Goal: Contribute content: Contribute content

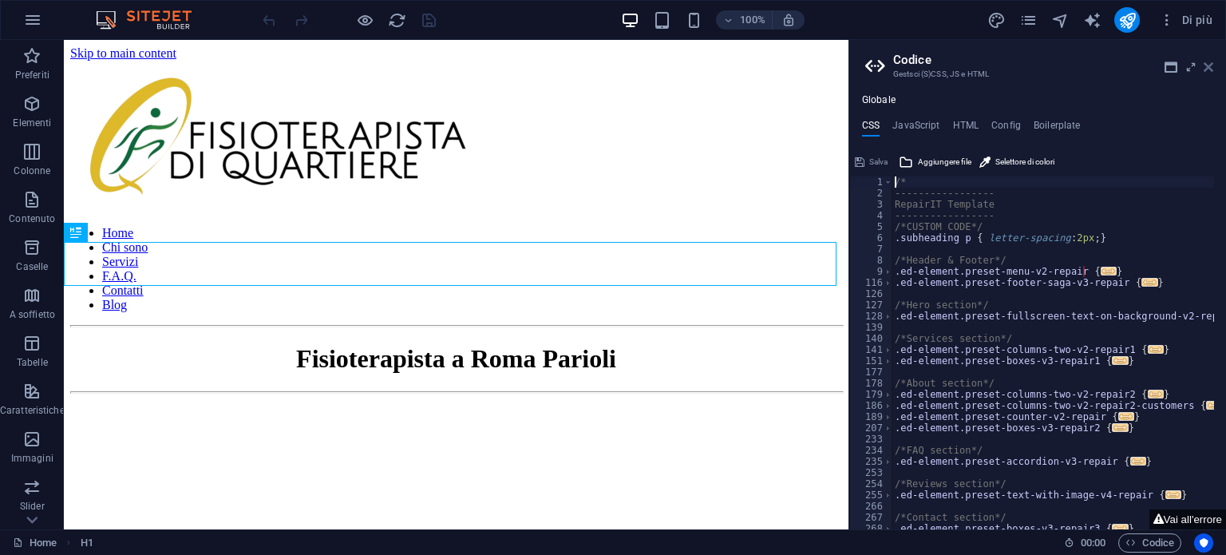
click at [1209, 64] on icon at bounding box center [1208, 67] width 10 height 13
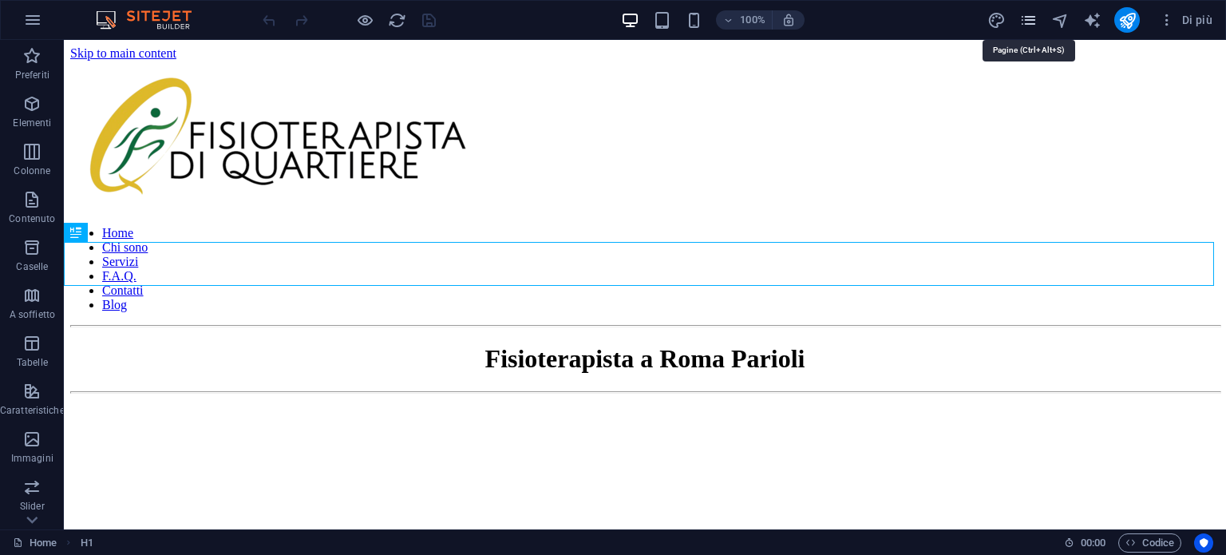
click at [1033, 17] on icon "pages" at bounding box center [1028, 20] width 18 height 18
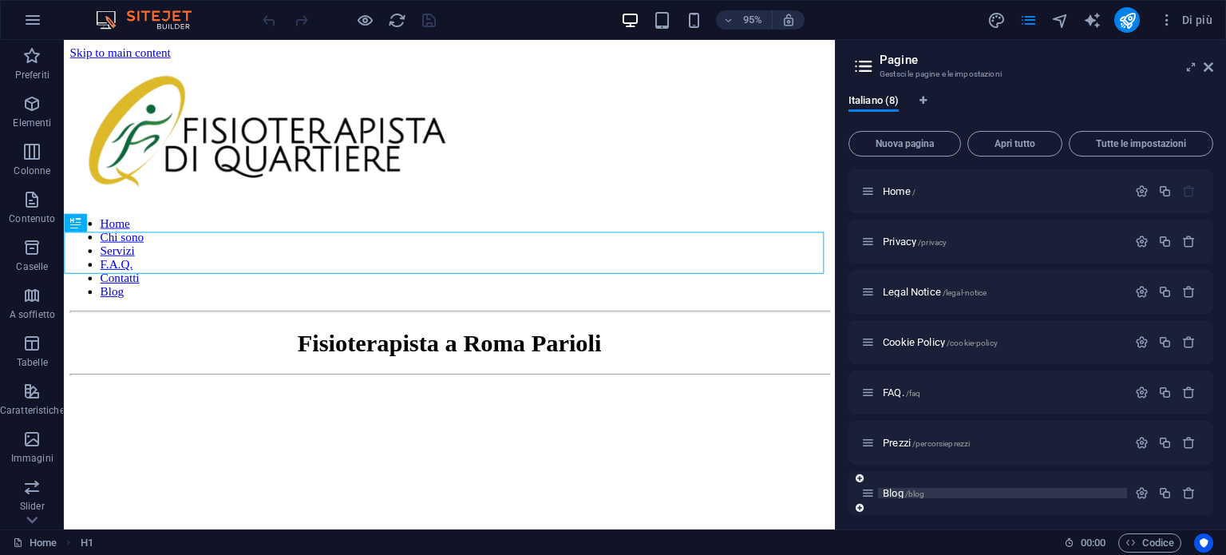
click at [906, 496] on span "/blog" at bounding box center [915, 493] width 20 height 9
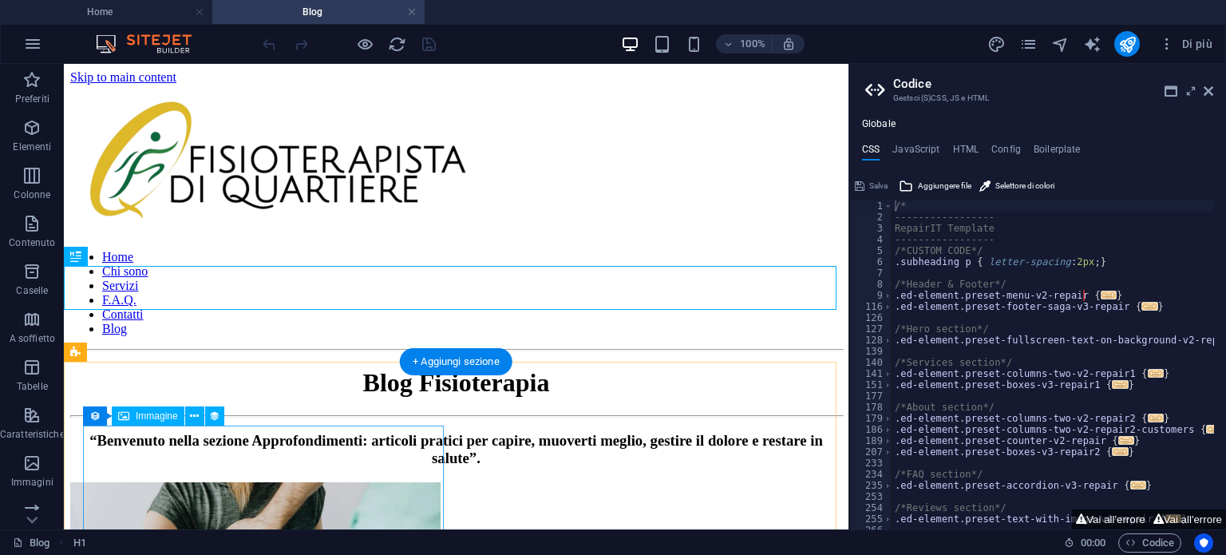
select select "px"
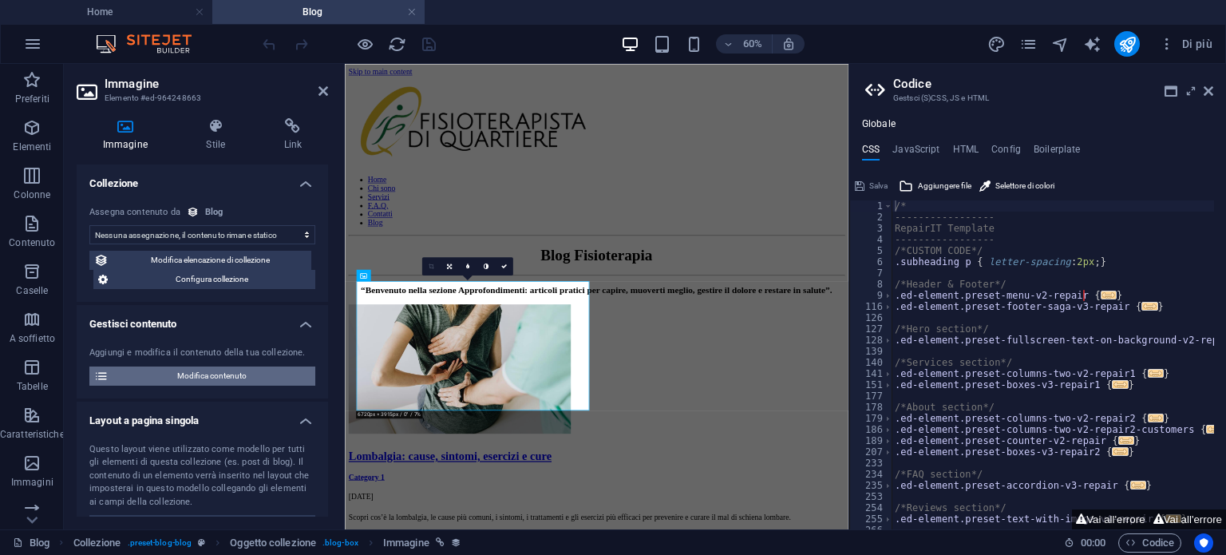
select select "image"
click at [201, 373] on span "Modifica contenuto" at bounding box center [211, 375] width 197 height 19
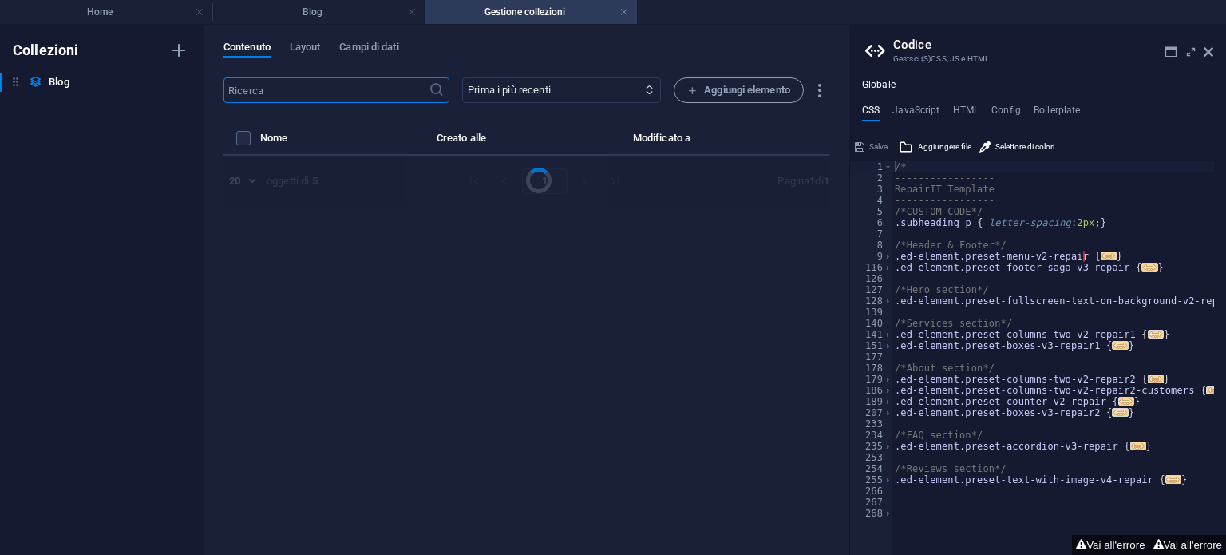
select select "Category 1"
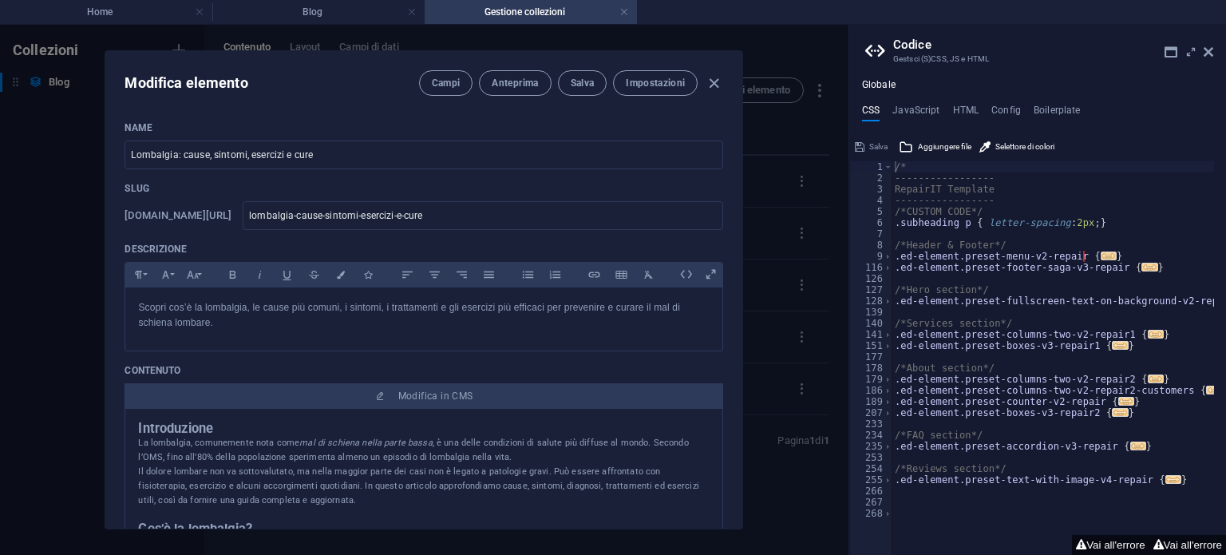
click at [1216, 49] on aside "Codice Gestsci (S)CSS, JS e HTML Globale CSS JavaScript HTML Config Boilerplate…" at bounding box center [1036, 290] width 377 height 530
click at [1207, 50] on icon at bounding box center [1208, 51] width 10 height 13
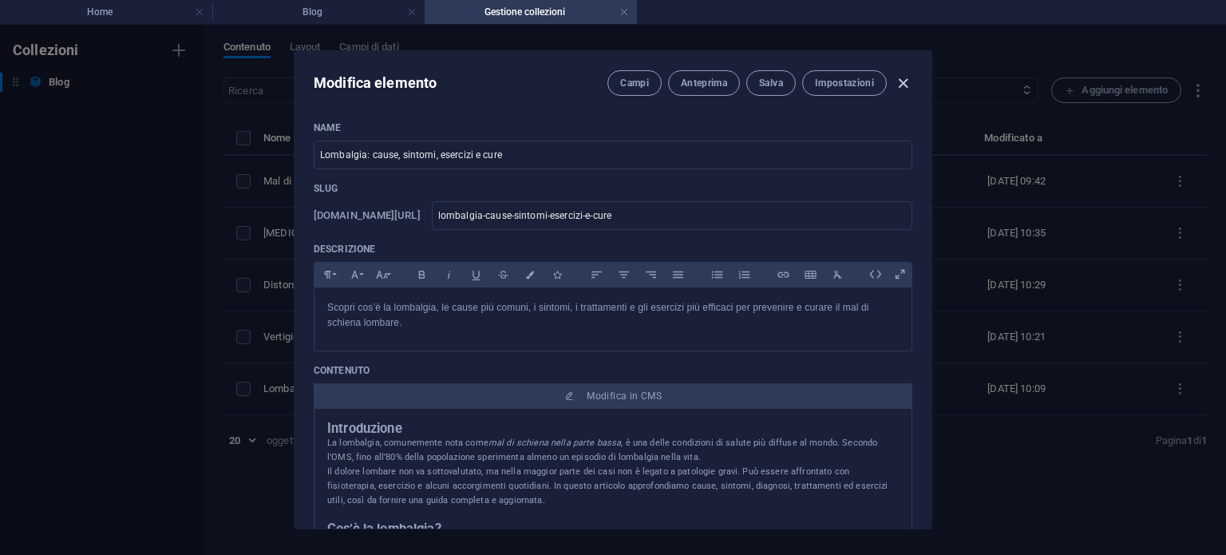
click at [901, 84] on icon "button" at bounding box center [903, 83] width 18 height 18
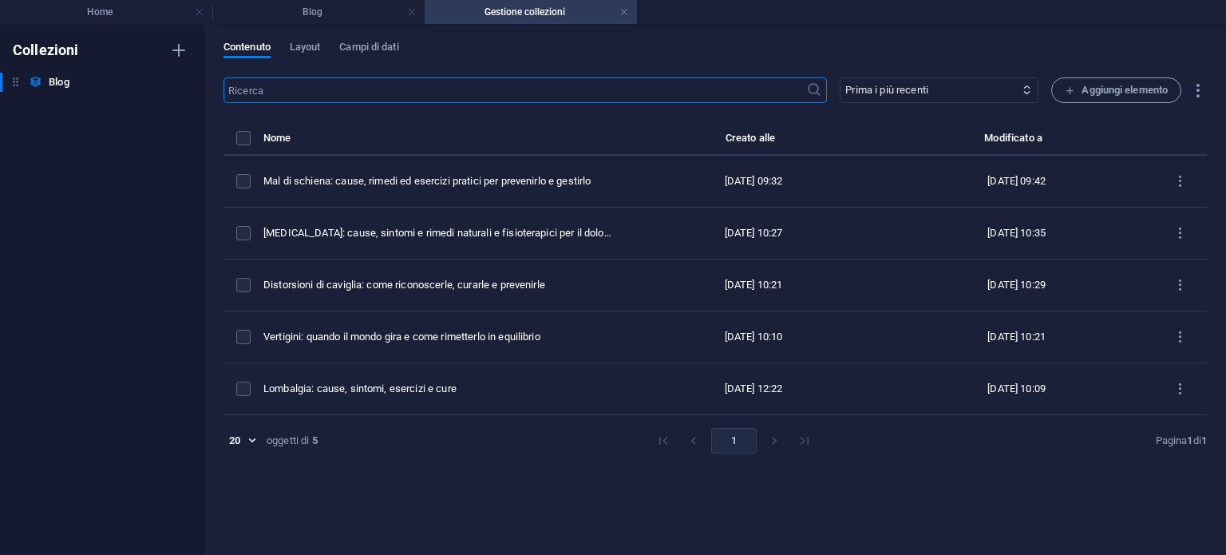
type input "[DATE]"
type input "lombalgia-cause-sintomi-esercizi-e-cure"
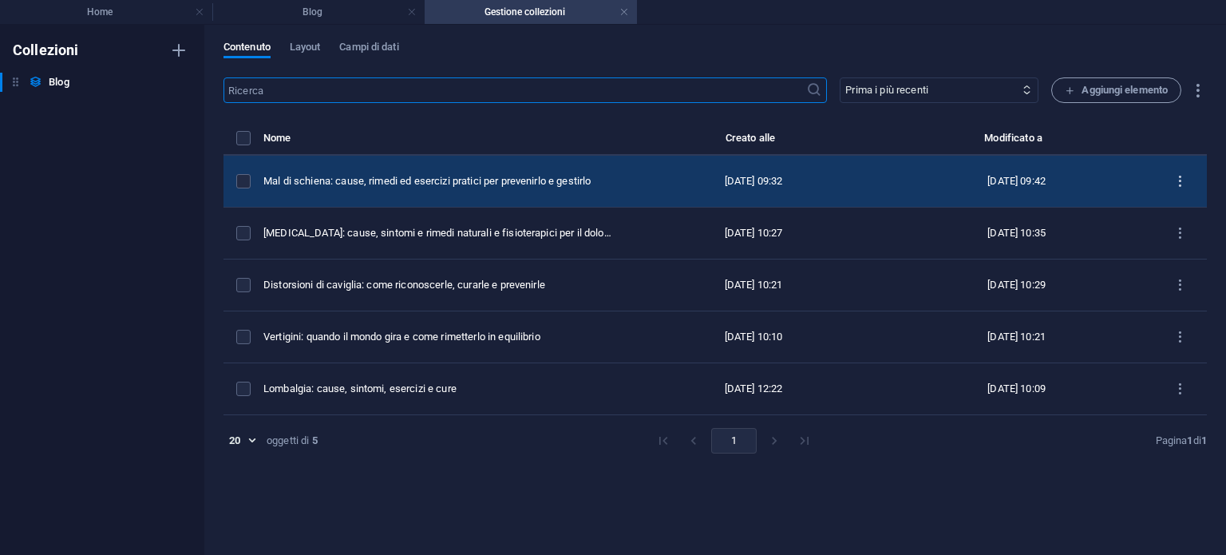
click at [1182, 175] on icon "items list" at bounding box center [1179, 181] width 15 height 15
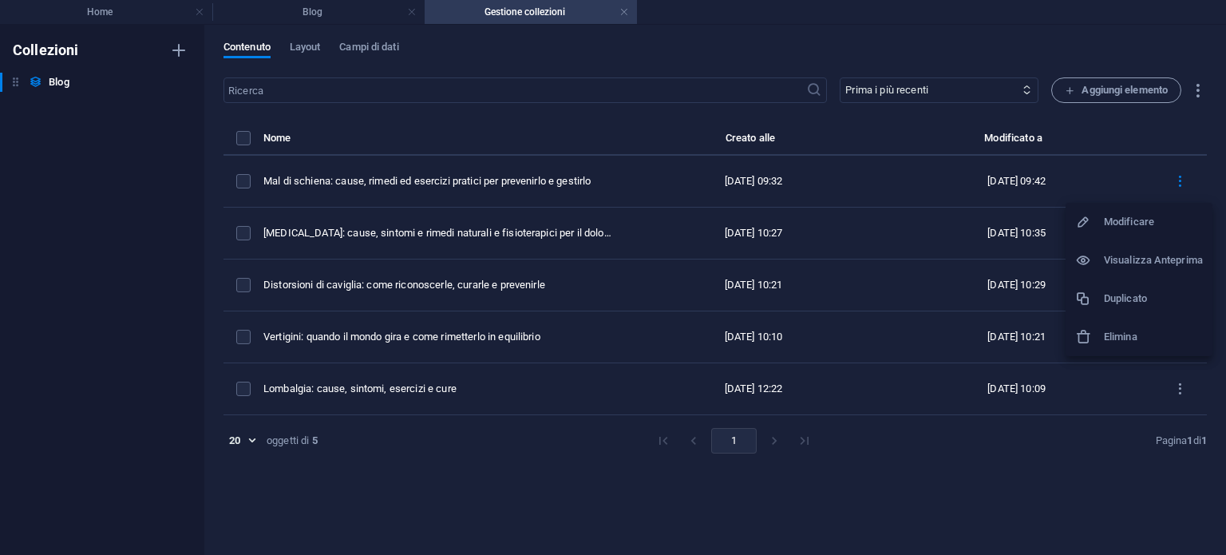
click at [1117, 298] on h6 "Duplicato" at bounding box center [1153, 298] width 99 height 19
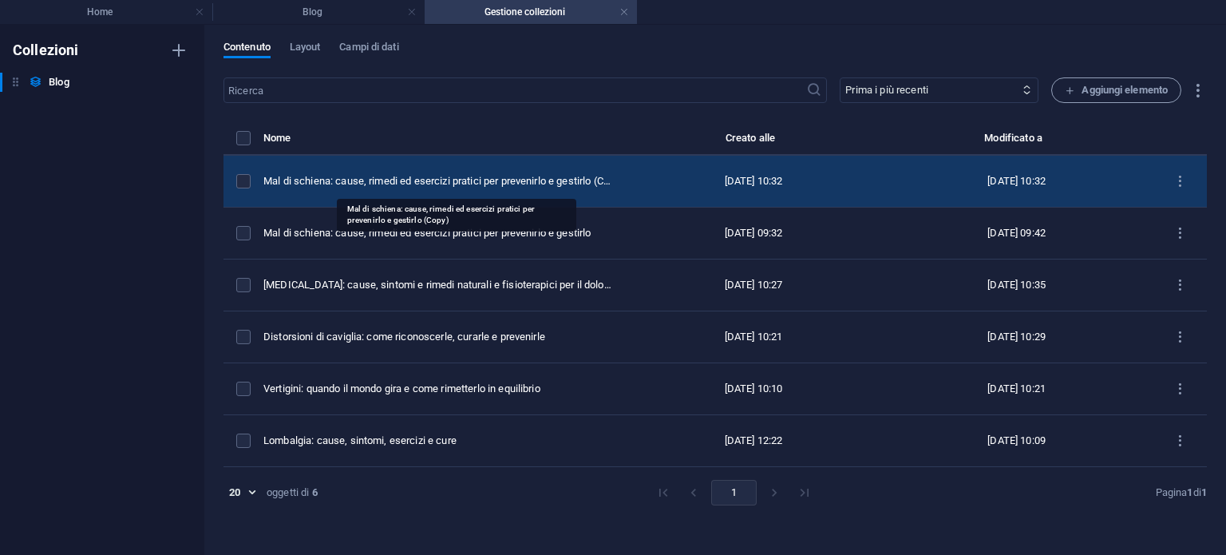
click at [427, 184] on div "Mal di schiena: cause, rimedi ed esercizi pratici per prevenirlo e gestirlo (Co…" at bounding box center [438, 181] width 350 height 14
select select "Category 1"
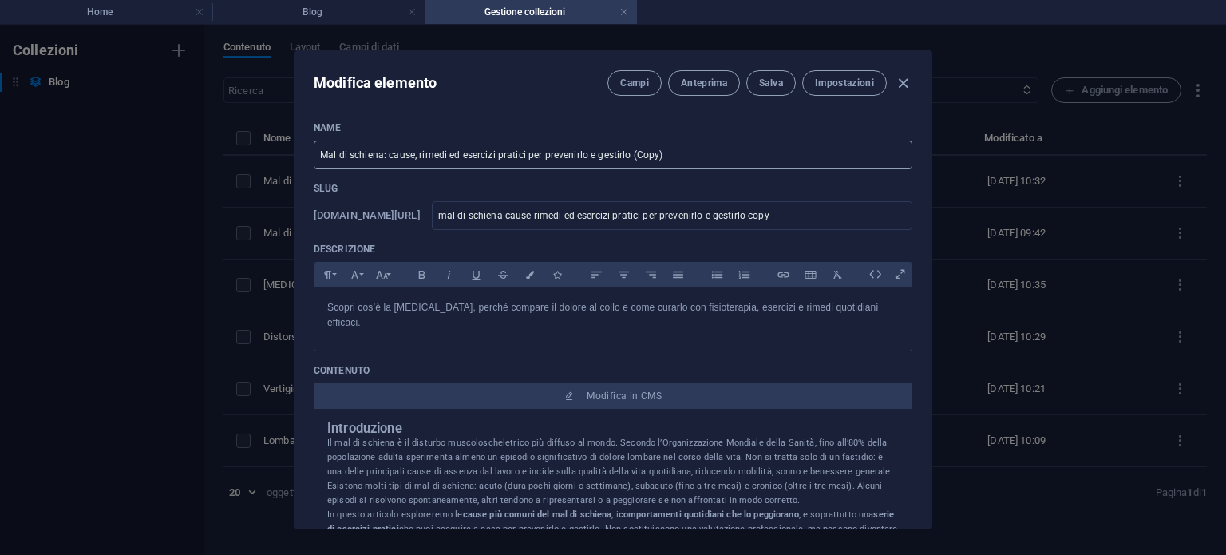
click at [386, 142] on input "Mal di schiena: cause, rimedi ed esercizi pratici per prevenirlo e gestirlo (Co…" at bounding box center [613, 154] width 598 height 29
click at [387, 144] on input "Mal di schiena: cause, rimedi ed esercizi pratici per prevenirlo e gestirlo (Co…" at bounding box center [613, 154] width 598 height 29
paste input "Fisioterapista o osteopata: chi fa cosa e perché non sono la stessa figura"
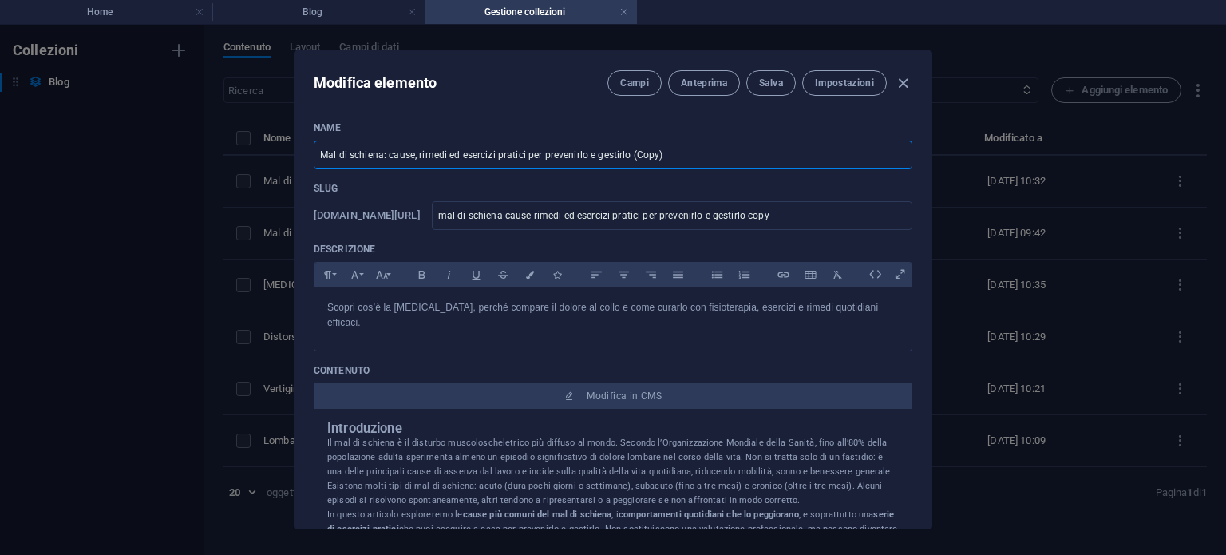
type input "Fisioterapista o osteopata: chi fa cosa e perché non sono la stessa figura"
type input "fisioterapista-o-osteopata-chi-fa-cosa-e-perche-non-sono-la-stessa-figura"
type input "Fisioterapista o osteopata: chi fa cosa e perché non sono la stessa figura"
drag, startPoint x: 610, startPoint y: 215, endPoint x: 705, endPoint y: 211, distance: 95.0
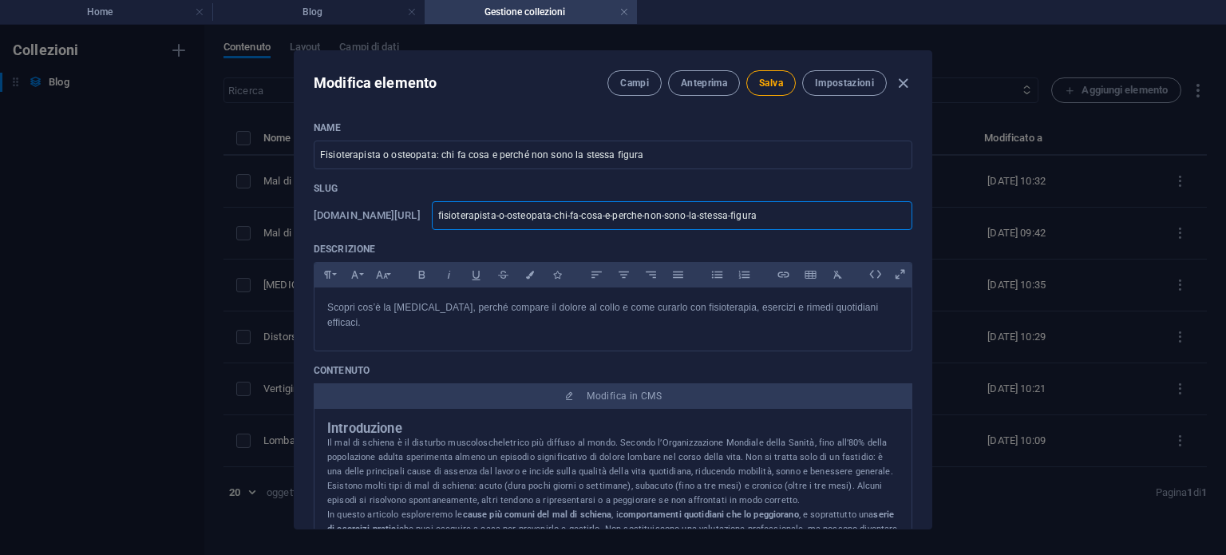
click at [705, 211] on input "fisioterapista-o-osteopata-chi-fa-cosa-e-perche-non-sono-la-stessa-figura" at bounding box center [672, 215] width 480 height 29
type input "fisioterapista-o-osteopatanon-sono-la-stessa-figura"
type input "fisioterapista-o-osteopata-non-sono-la-stessa-figura"
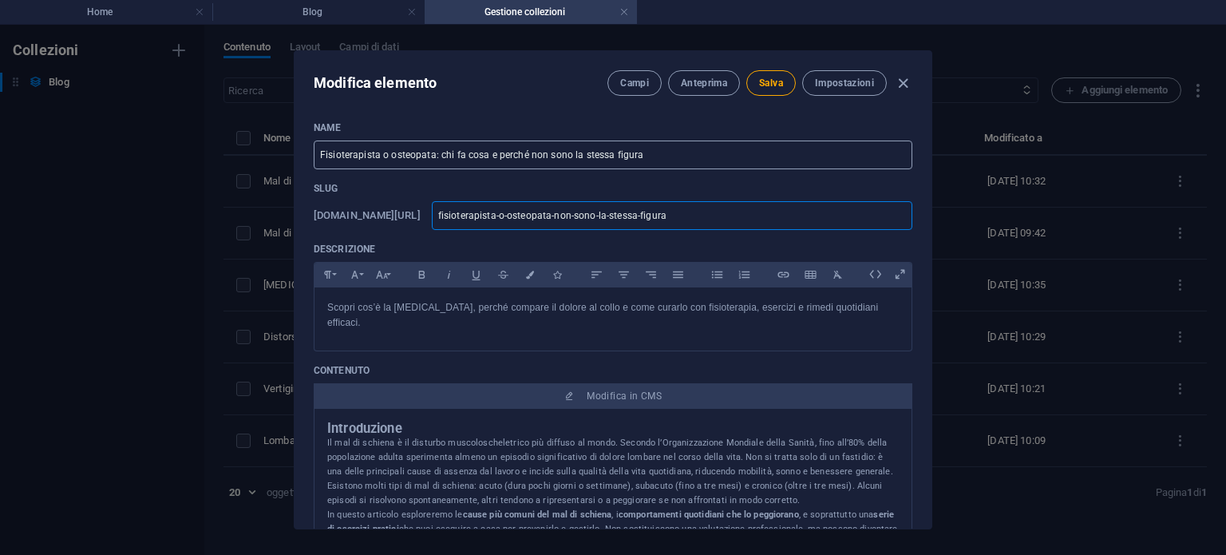
type input "fisioterapista-o-osteopata-non-sono-la-stessa-figura"
click at [789, 164] on input "Fisioterapista o osteopata: chi fa cosa e perché non sono la stessa figura" at bounding box center [613, 154] width 598 height 29
click at [761, 302] on p "Scopri cos’è la [MEDICAL_DATA], perché compare il dolore al collo e come curarl…" at bounding box center [612, 315] width 571 height 30
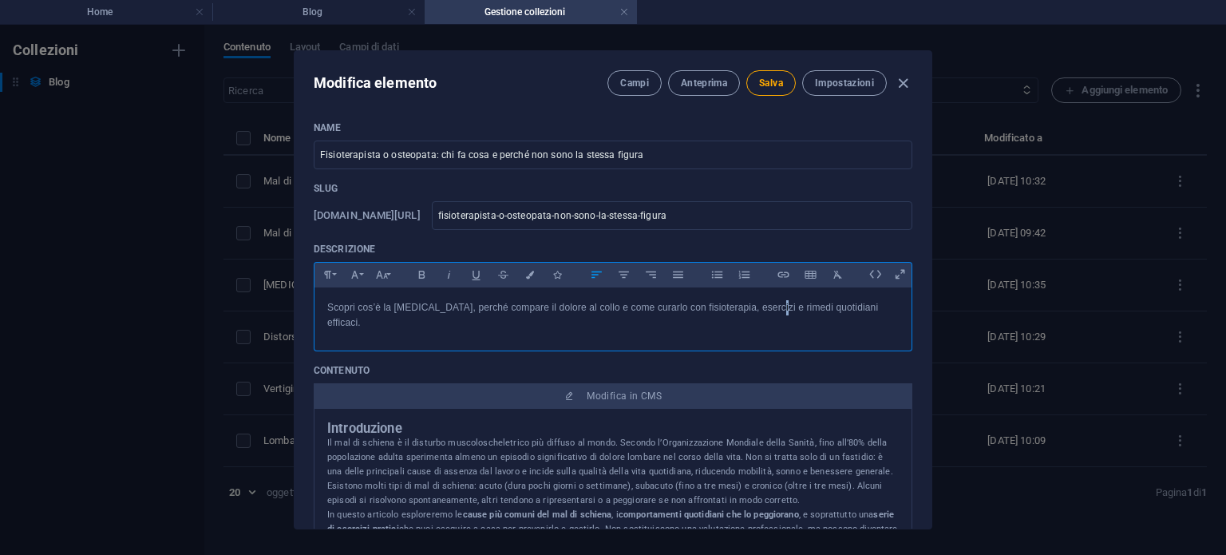
click at [761, 302] on p "Scopri cos’è la [MEDICAL_DATA], perché compare il dolore al collo e come curarl…" at bounding box center [612, 315] width 571 height 30
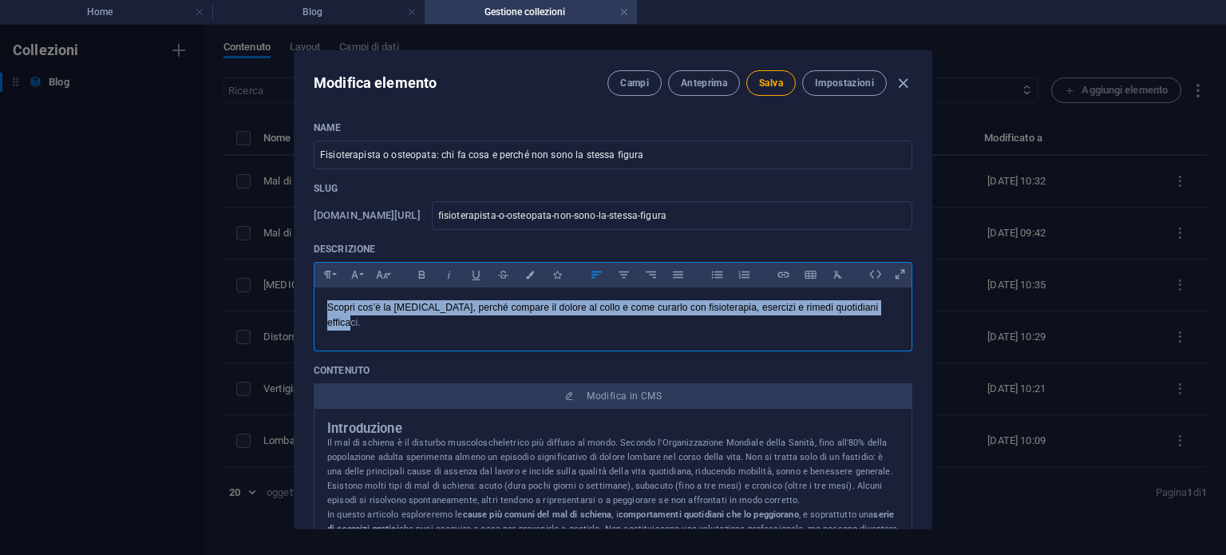
click at [761, 302] on p "Scopri cos’è la [MEDICAL_DATA], perché compare il dolore al collo e come curarl…" at bounding box center [612, 315] width 571 height 30
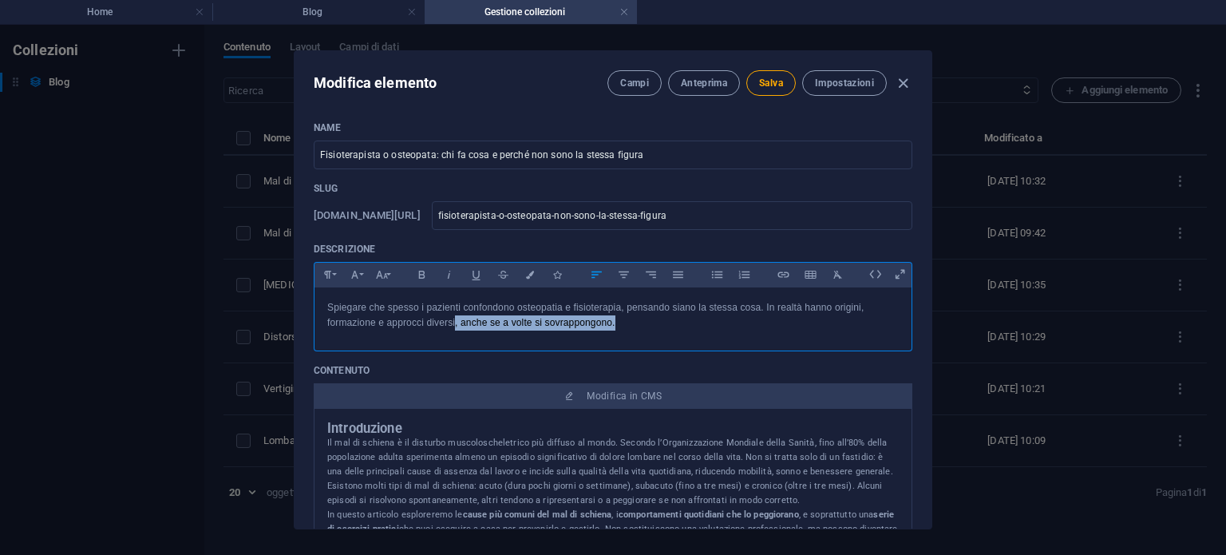
drag, startPoint x: 672, startPoint y: 326, endPoint x: 456, endPoint y: 322, distance: 216.3
click at [456, 322] on p "Spiegare che spesso i pazienti confondono osteopatia e fisioterapia, pensando s…" at bounding box center [612, 315] width 571 height 30
click at [579, 329] on p "Spiegare che spesso i pazienti confondono osteopatia e fisioterapia, pensando s…" at bounding box center [612, 315] width 571 height 30
click at [562, 214] on input "fisioterapista-o-osteopata-non-sono-la-stessa-figura" at bounding box center [672, 215] width 480 height 29
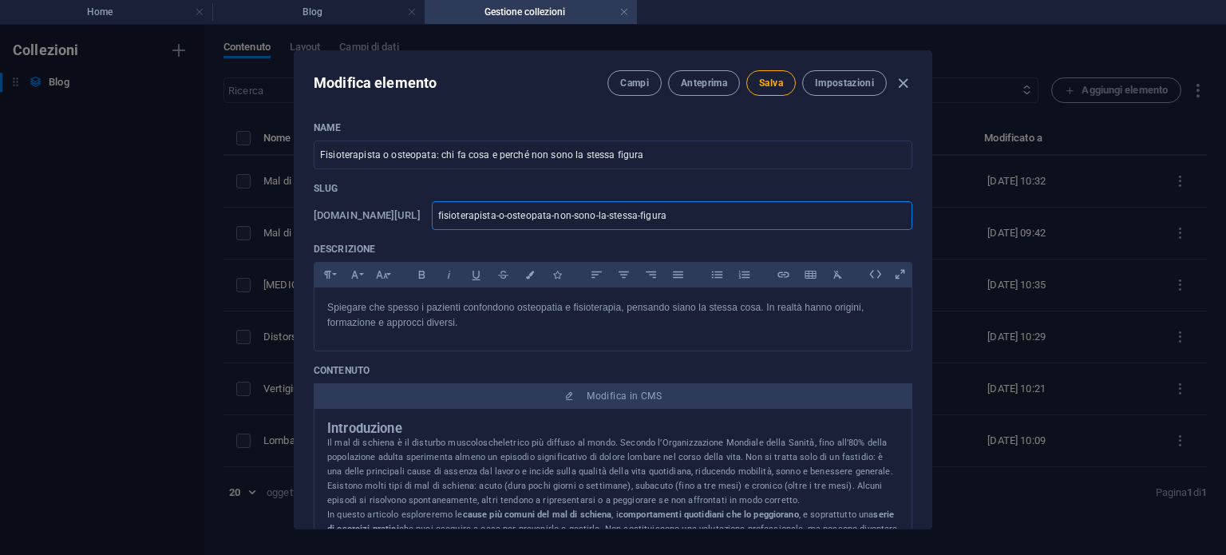
type input "fisioterapista--osteopata-non-sono-la-stessa-figura"
type input "fisioterapista-osteopata-non-sono-la-stessa-figura"
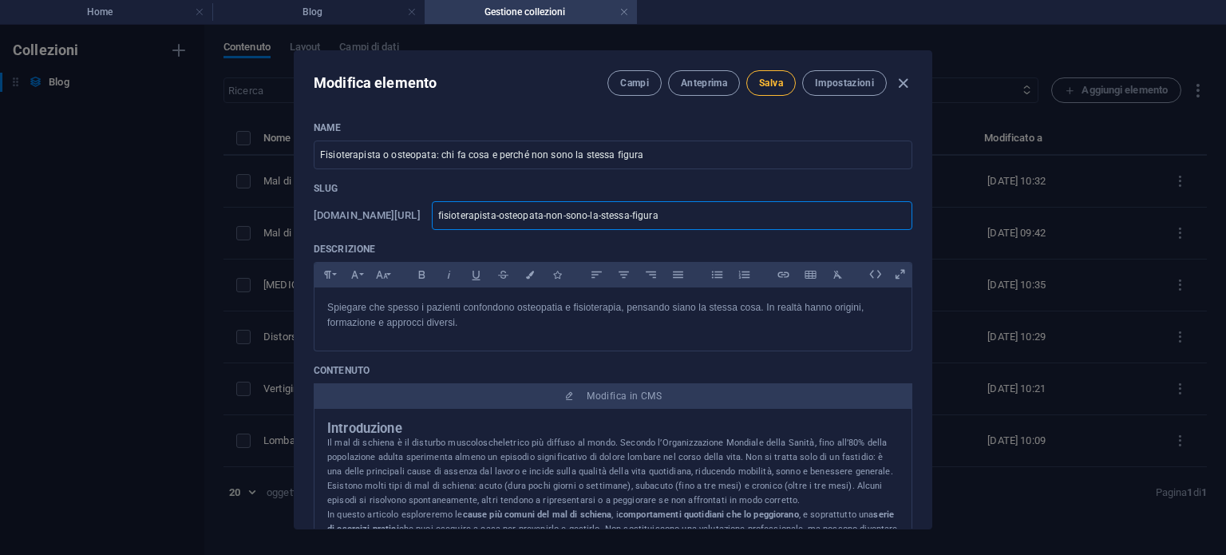
click at [783, 82] on span "Salva" at bounding box center [771, 83] width 24 height 13
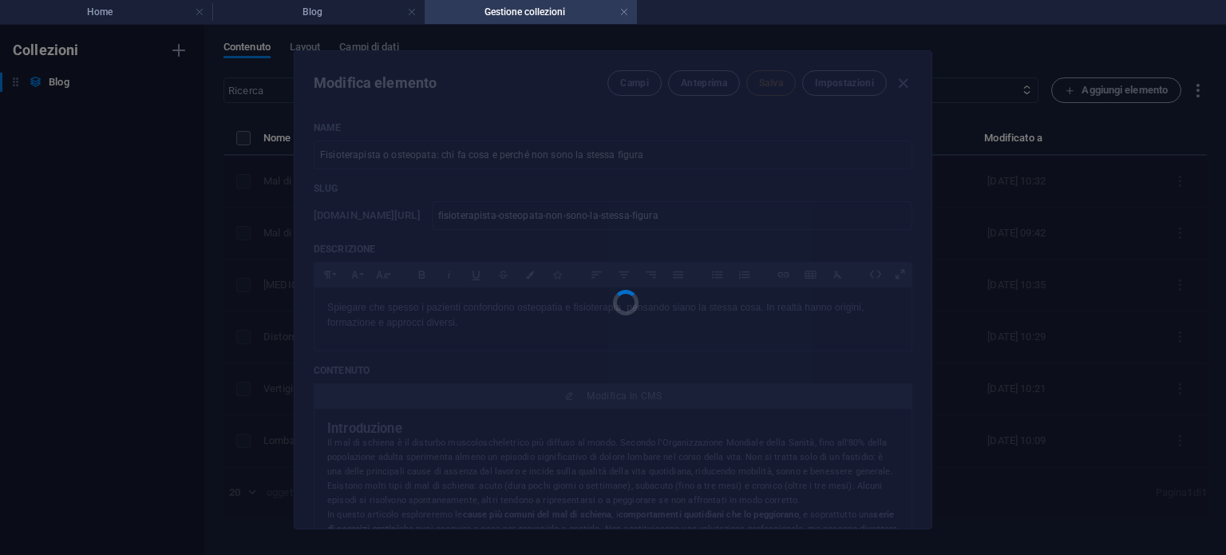
type input "fisioterapista-osteopata-non-sono-la-stessa-figura"
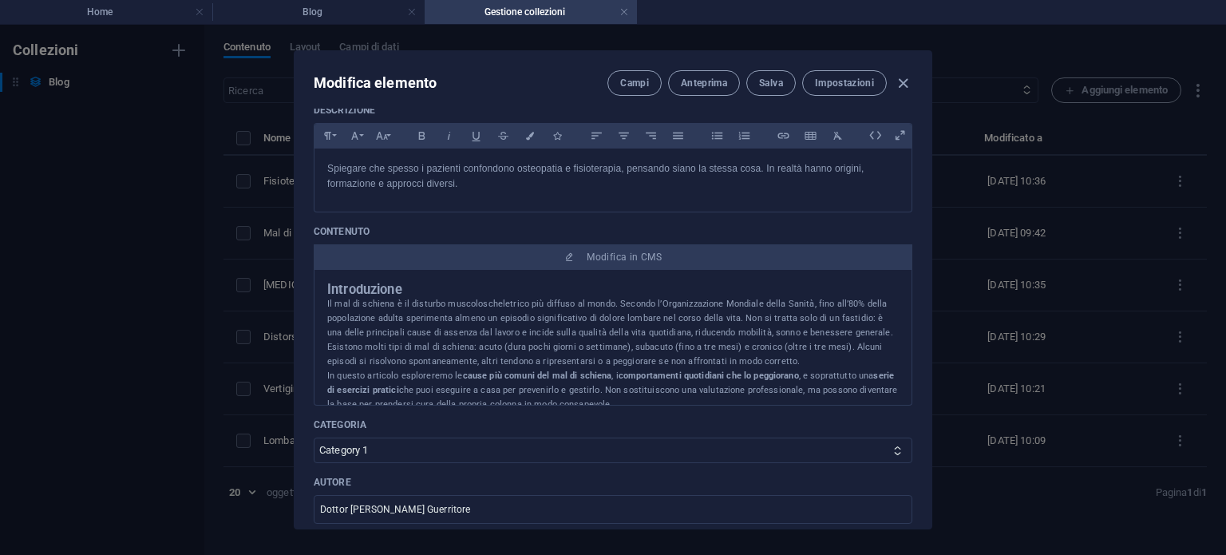
scroll to position [160, 0]
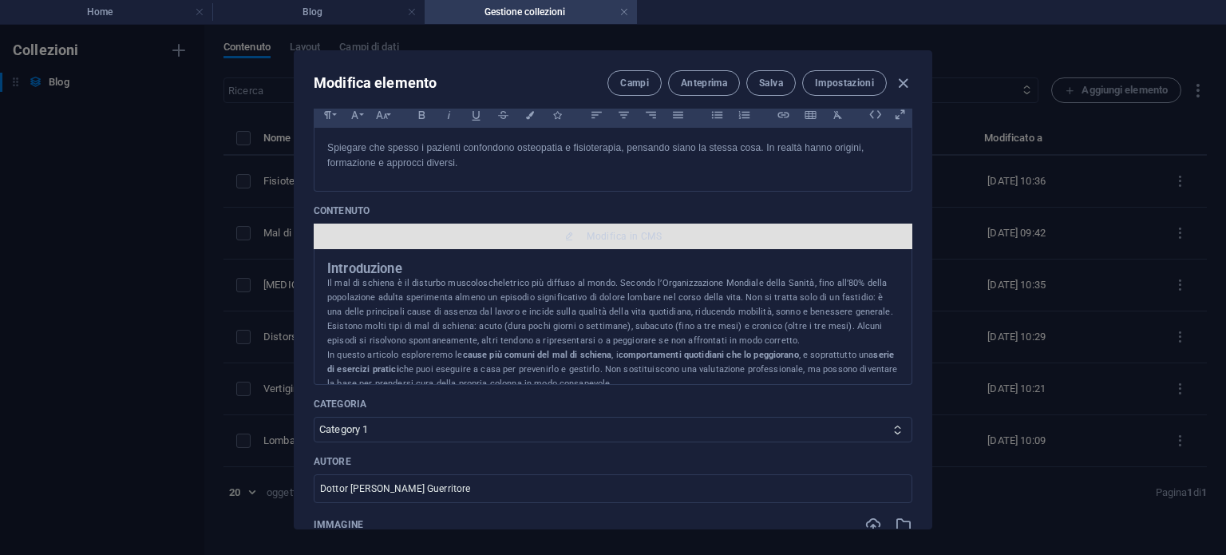
click at [628, 247] on button "Modifica in CMS" at bounding box center [613, 236] width 598 height 26
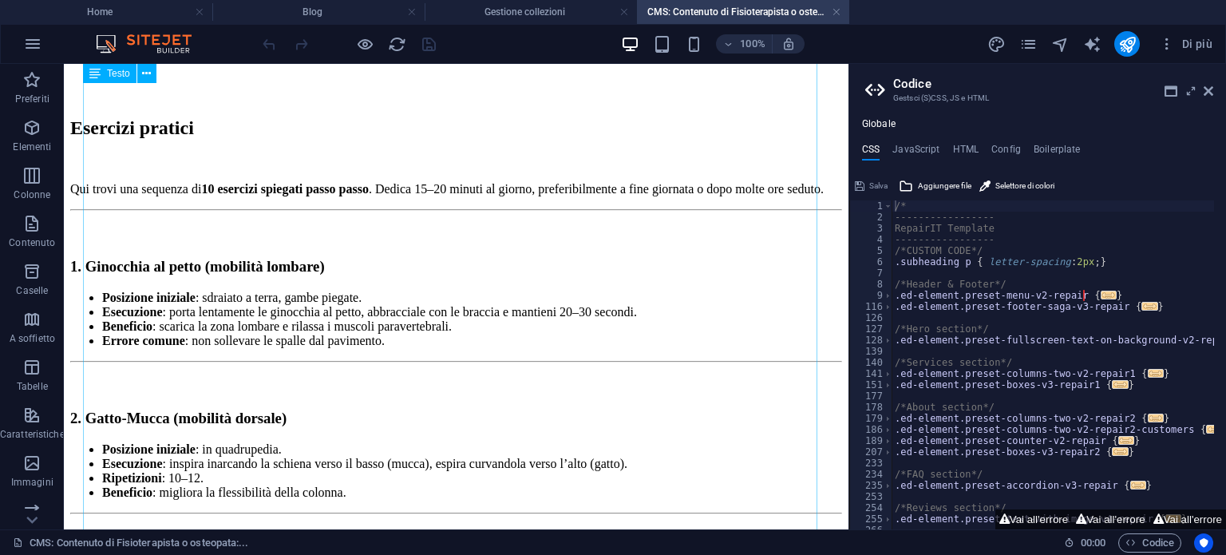
scroll to position [1864, 0]
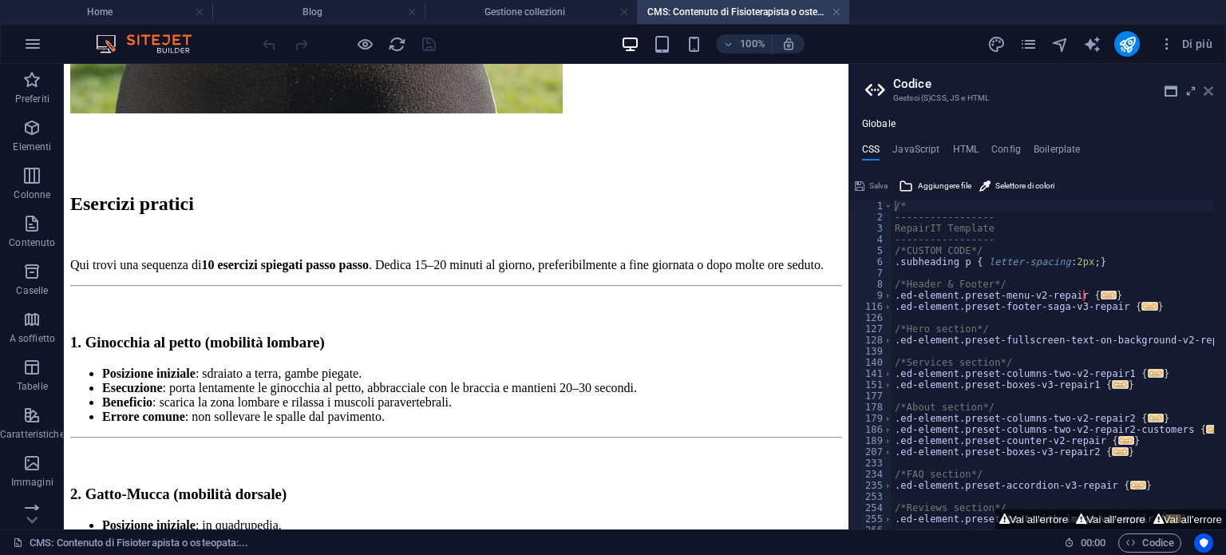
click at [1208, 92] on icon at bounding box center [1208, 91] width 10 height 13
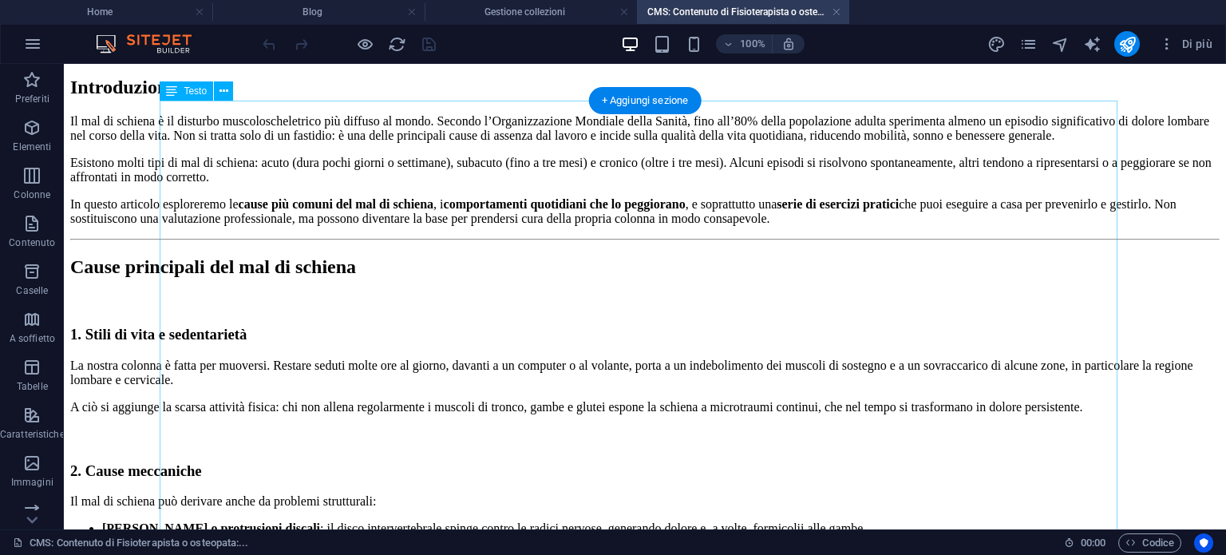
scroll to position [0, 0]
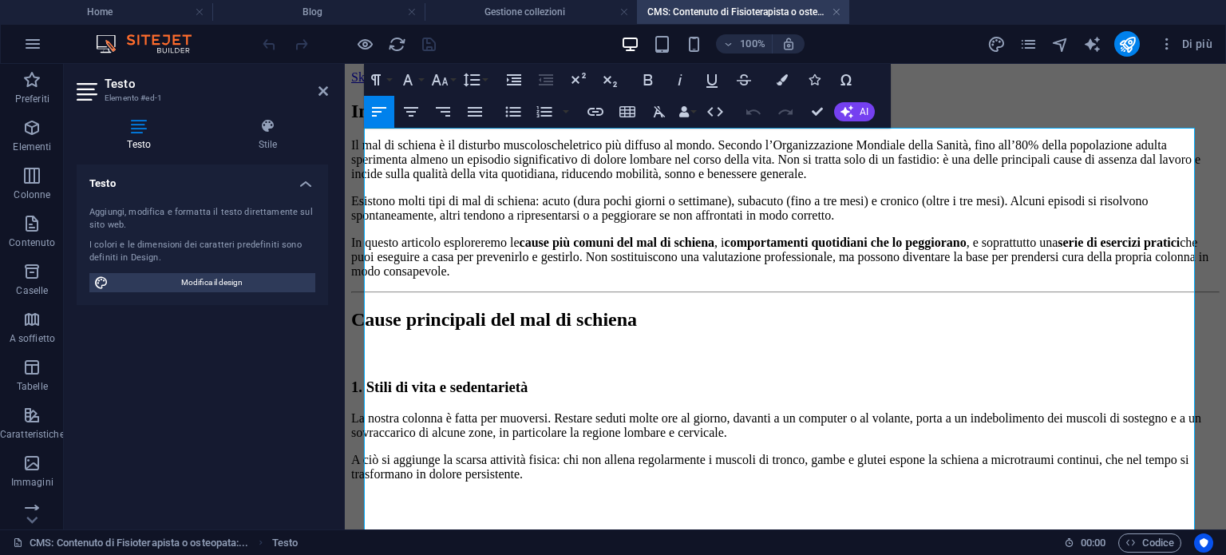
click at [677, 249] on strong "cause più comuni del mal di schiena" at bounding box center [616, 242] width 195 height 14
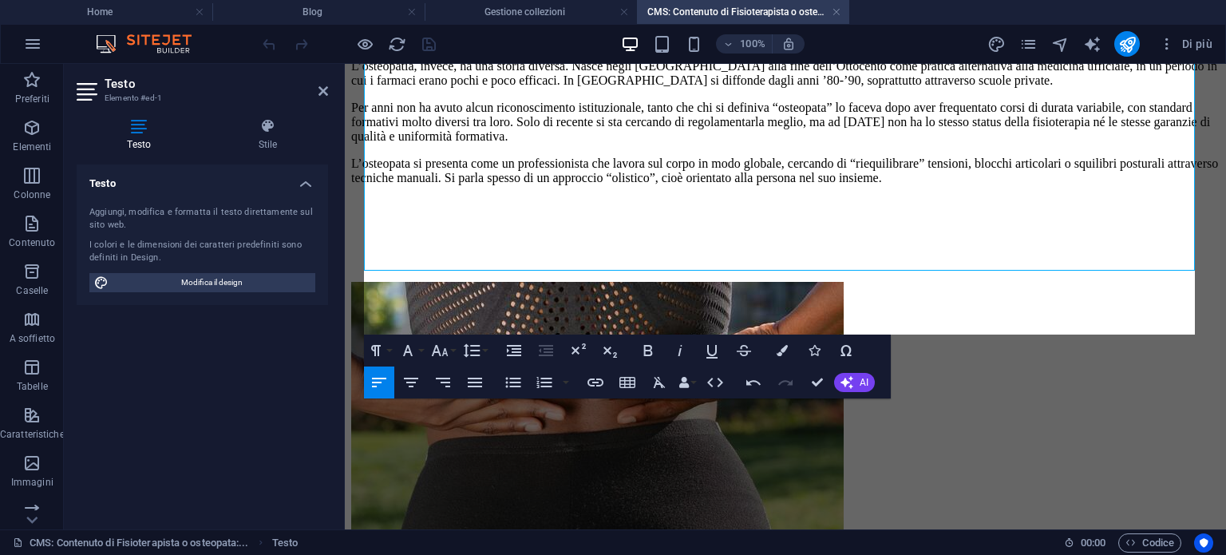
scroll to position [958, 0]
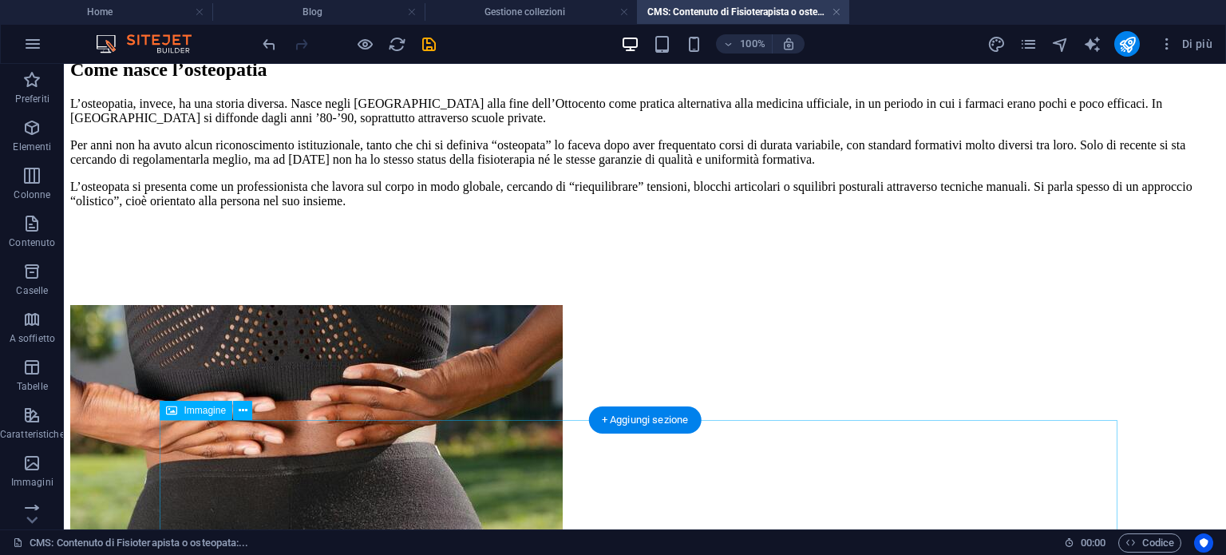
scroll to position [1009, 0]
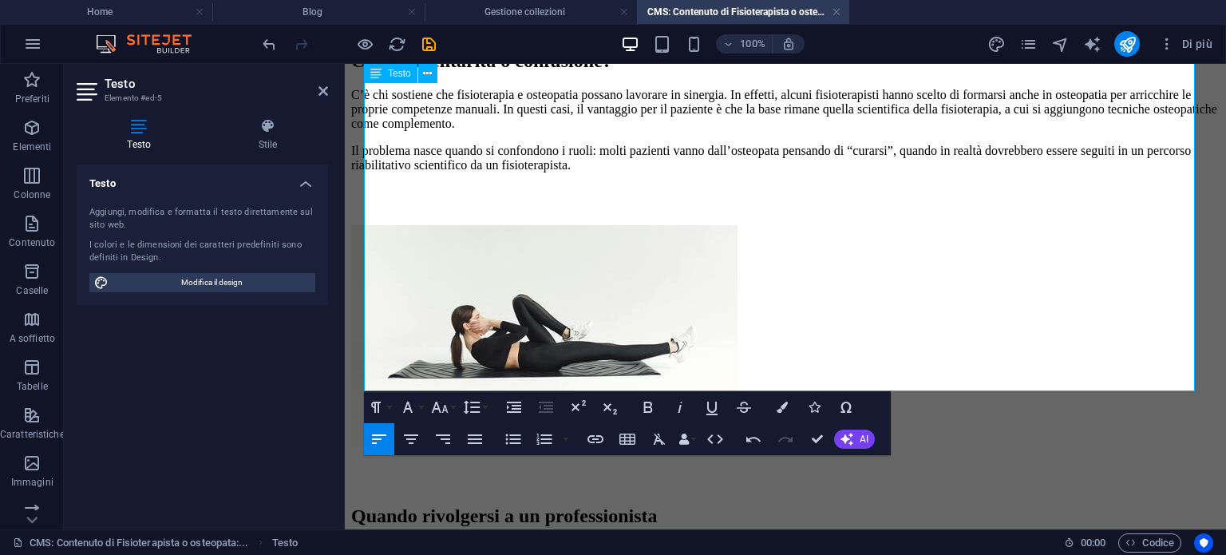
scroll to position [1828, 0]
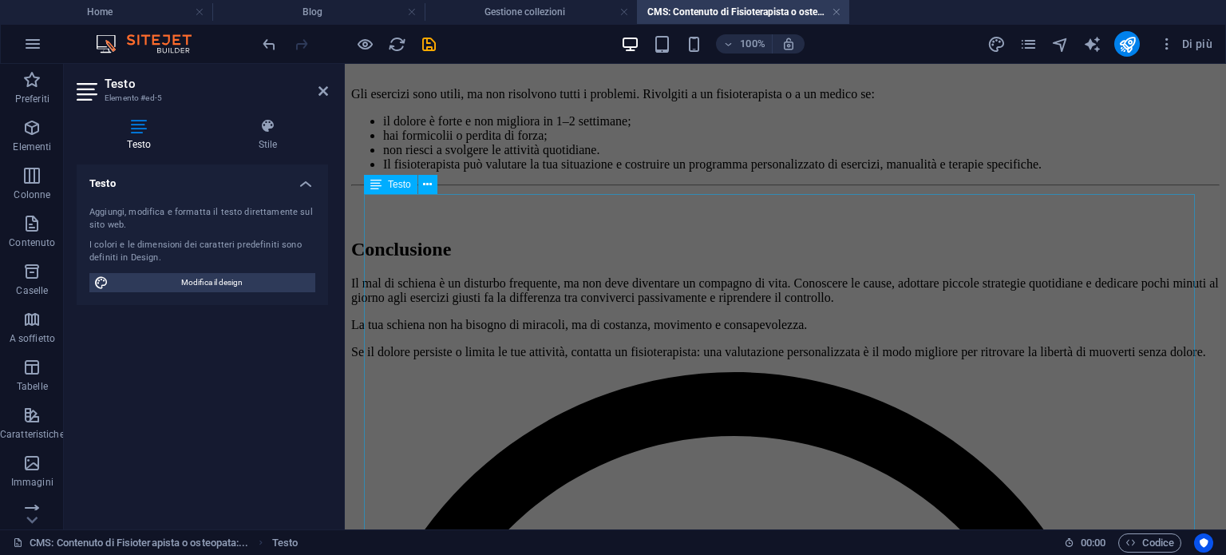
click at [594, 312] on div "Quando rivolgersi a un professionista Gli esercizi sono utili, ma non risolvono…" at bounding box center [785, 189] width 868 height 366
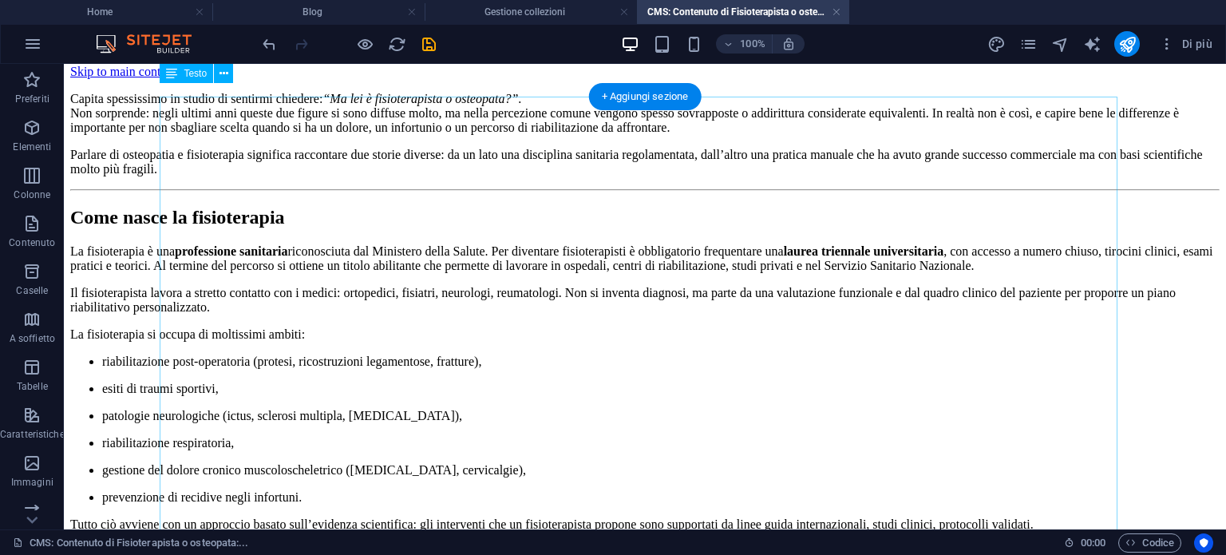
scroll to position [0, 0]
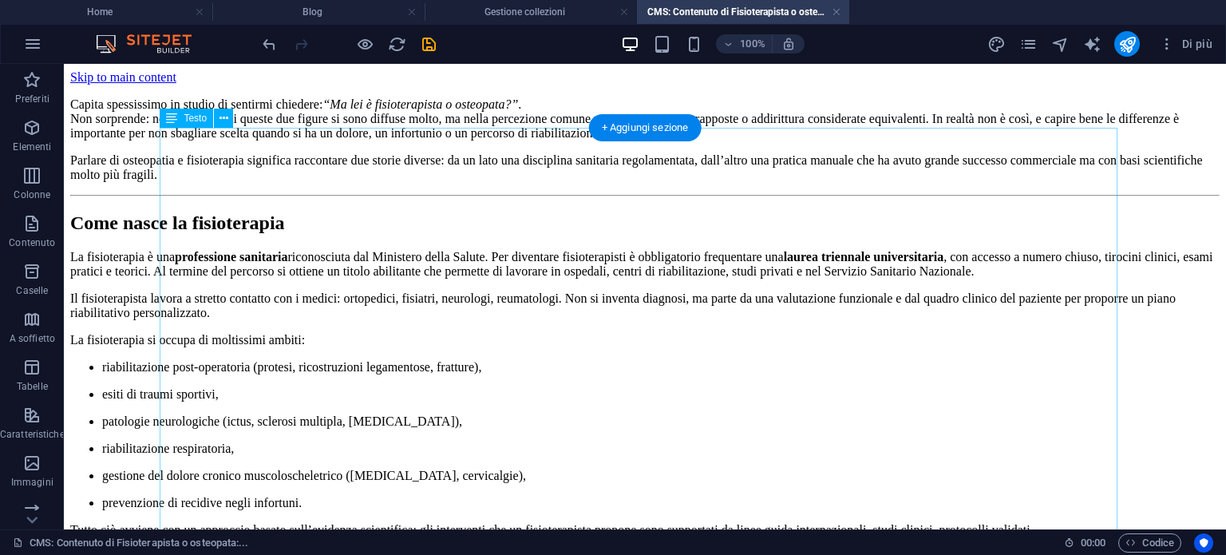
click at [185, 251] on div "Capita spessissimo in studio di sentirmi chiedere: “Ma lei è fisioterapista o o…" at bounding box center [644, 421] width 1149 height 672
click at [180, 255] on div "Capita spessissimo in studio di sentirmi chiedere: “Ma lei è fisioterapista o o…" at bounding box center [644, 421] width 1149 height 672
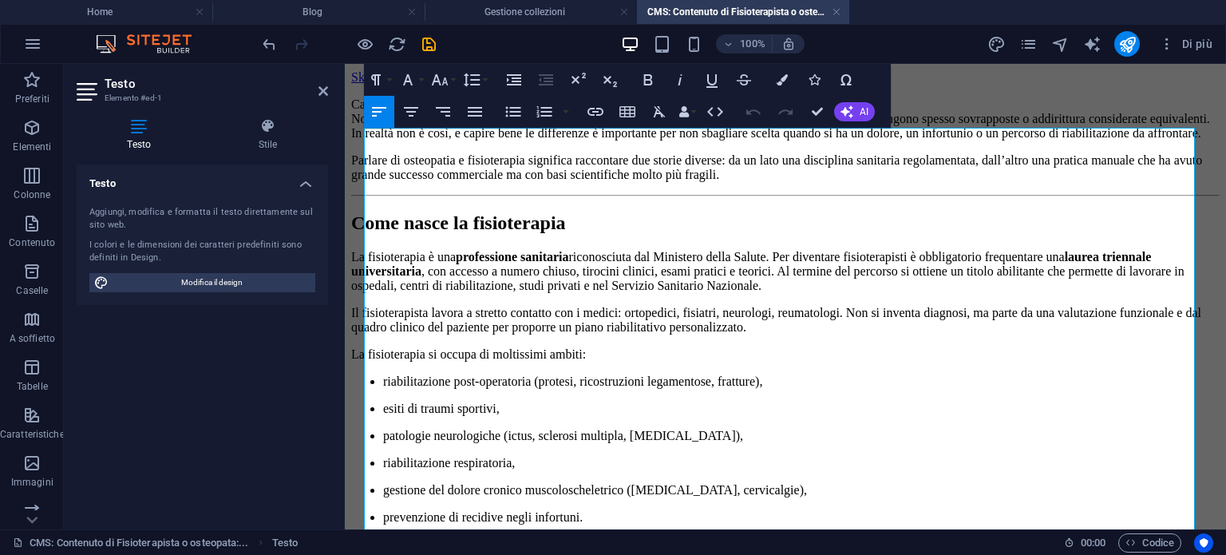
click at [386, 234] on h2 "Come nasce la fisioterapia" at bounding box center [785, 223] width 868 height 22
click at [373, 234] on h2 "Come nasce la fisioterapia" at bounding box center [785, 223] width 868 height 22
click at [366, 234] on h2 "Come nasce la fisioterapia" at bounding box center [785, 223] width 868 height 22
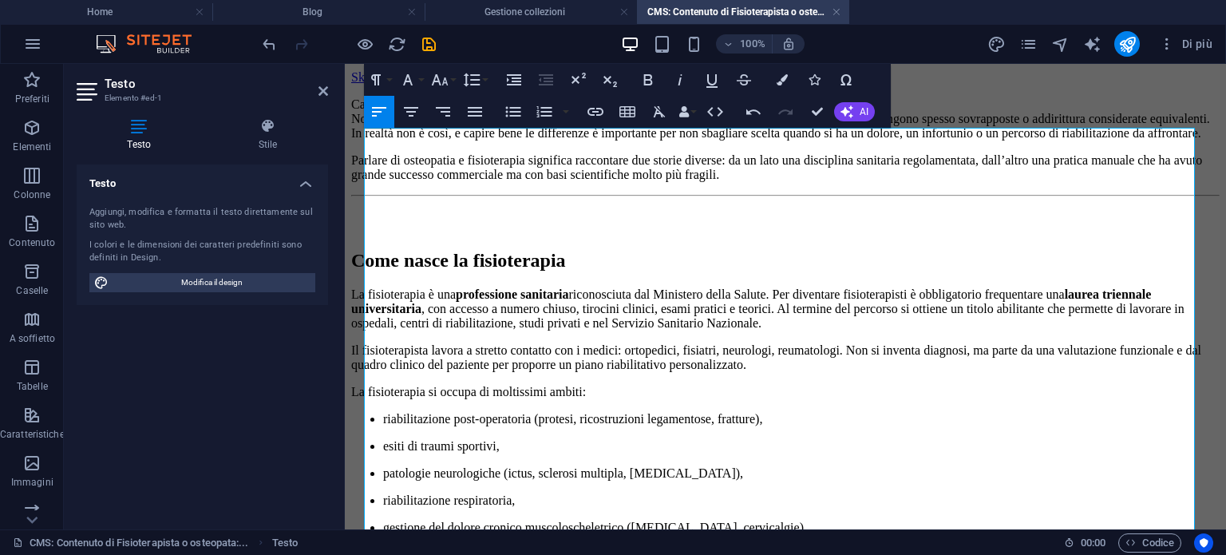
click at [367, 330] on p "La fisioterapia è una professione sanitaria riconosciuta dal Ministero della Sa…" at bounding box center [785, 308] width 868 height 43
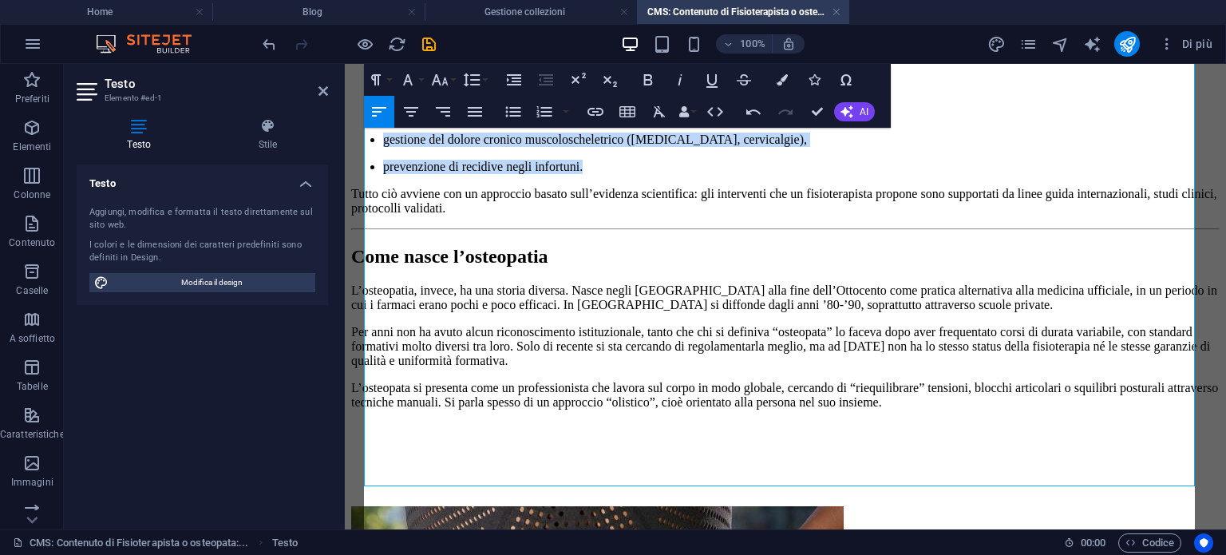
scroll to position [319, 0]
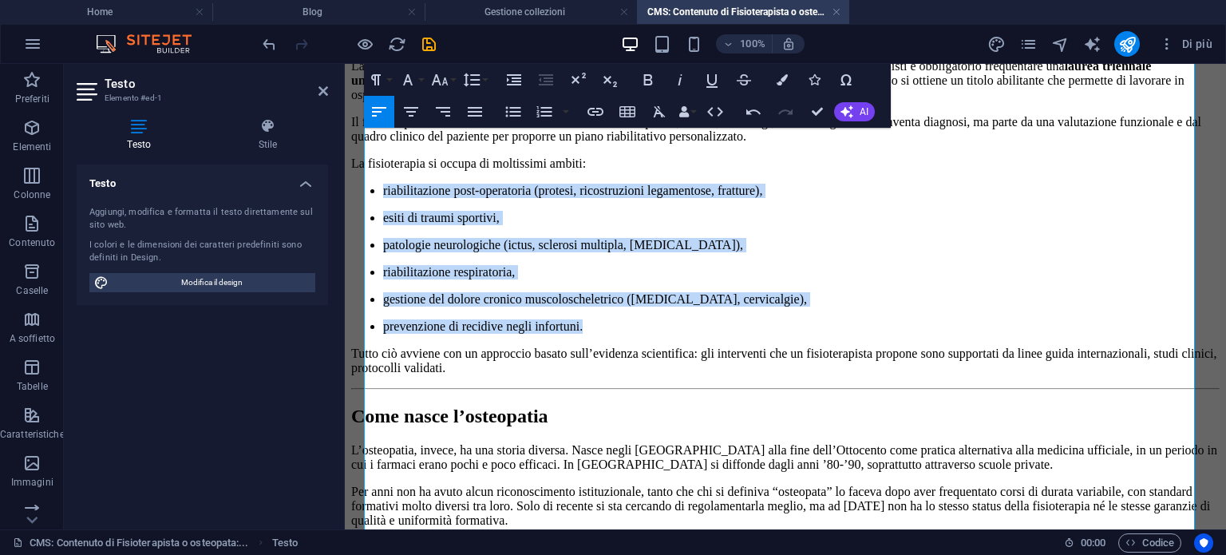
drag, startPoint x: 610, startPoint y: 289, endPoint x: 362, endPoint y: 226, distance: 256.0
click at [514, 111] on icon "button" at bounding box center [513, 112] width 15 height 10
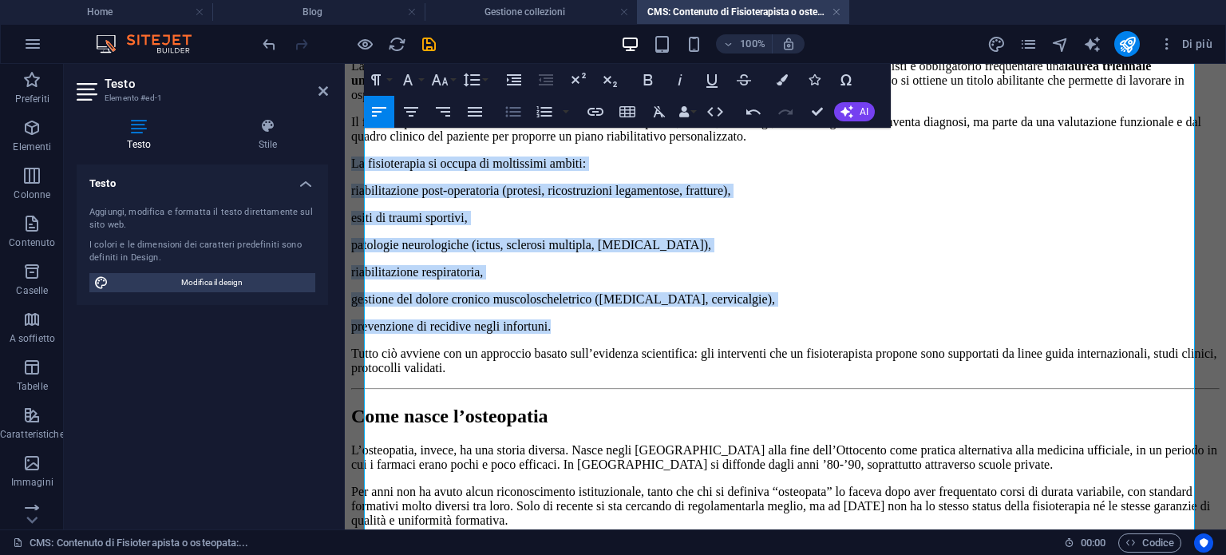
click at [514, 111] on icon "button" at bounding box center [513, 112] width 15 height 10
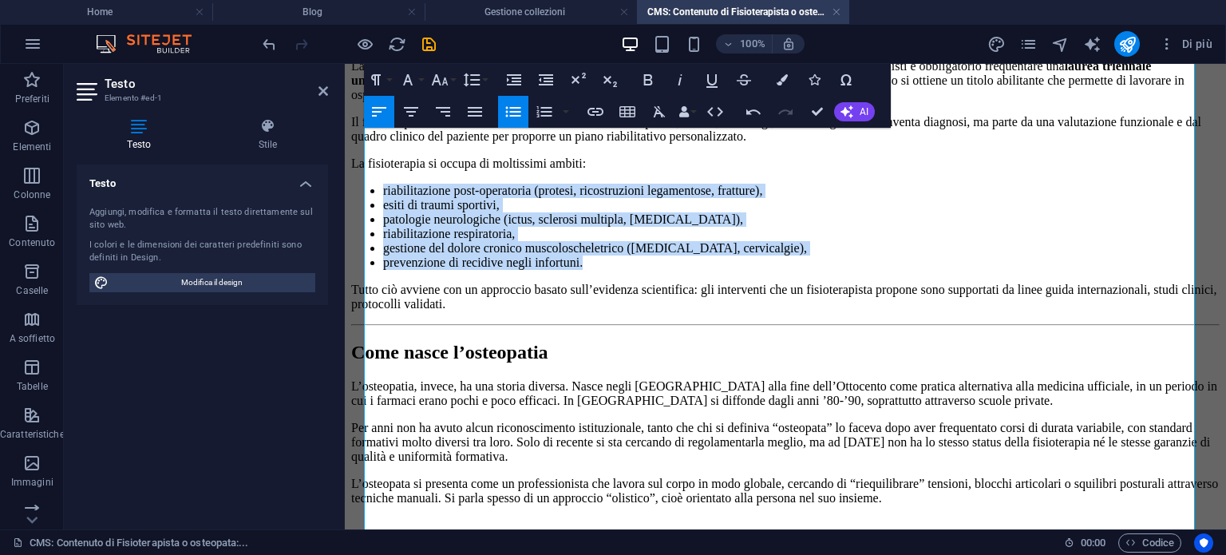
click at [918, 255] on li "gestione del dolore cronico muscoloscheletrico ([MEDICAL_DATA], cervicalgie)," at bounding box center [801, 248] width 836 height 14
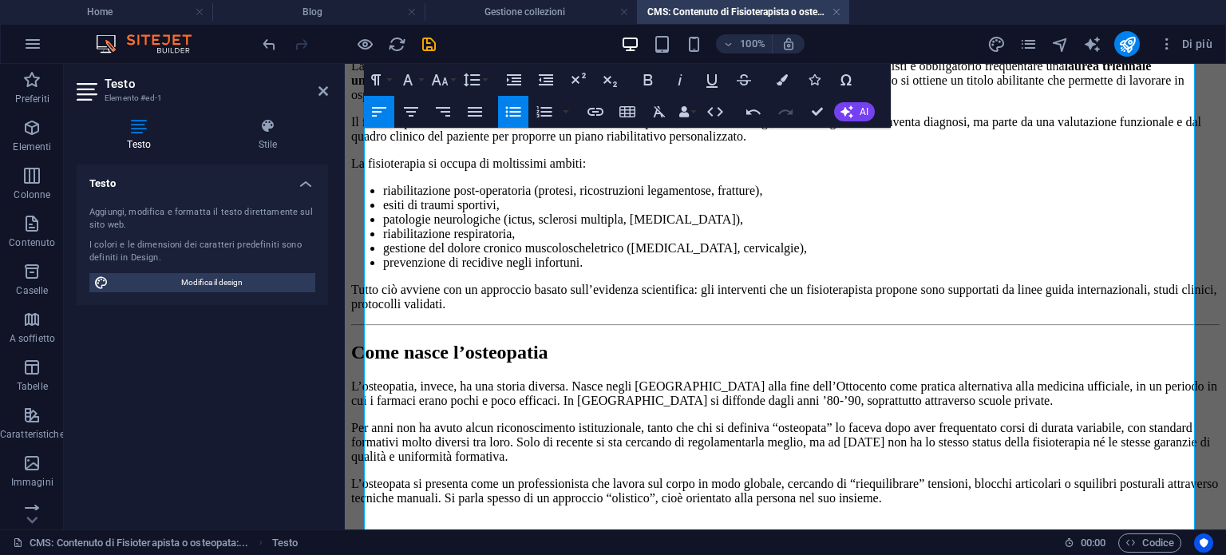
click at [365, 363] on h2 "Come nasce l’osteopatia" at bounding box center [785, 353] width 868 height 22
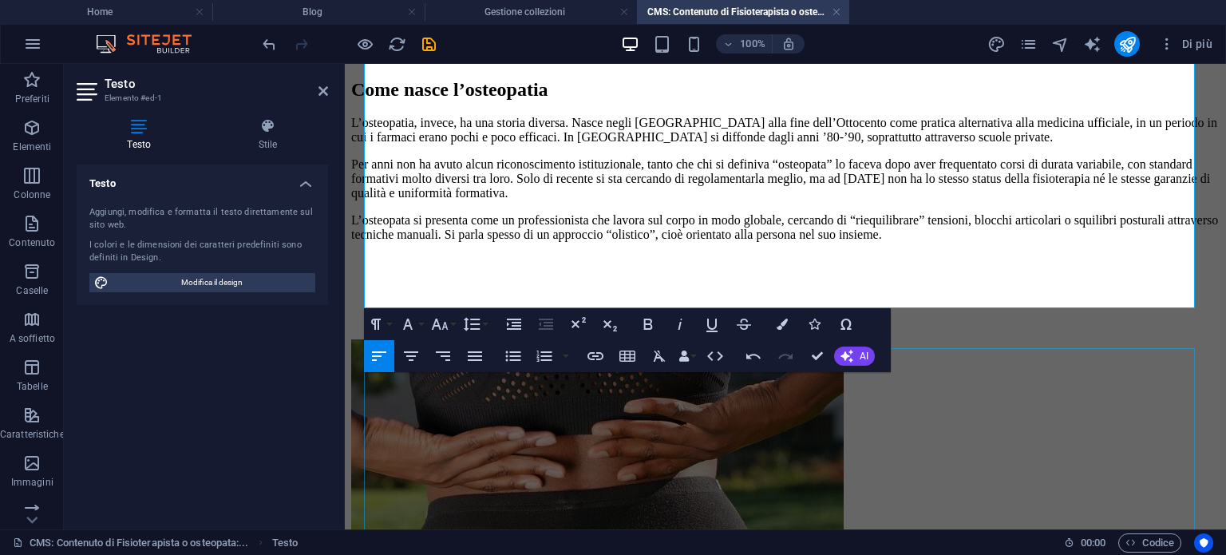
scroll to position [638, 0]
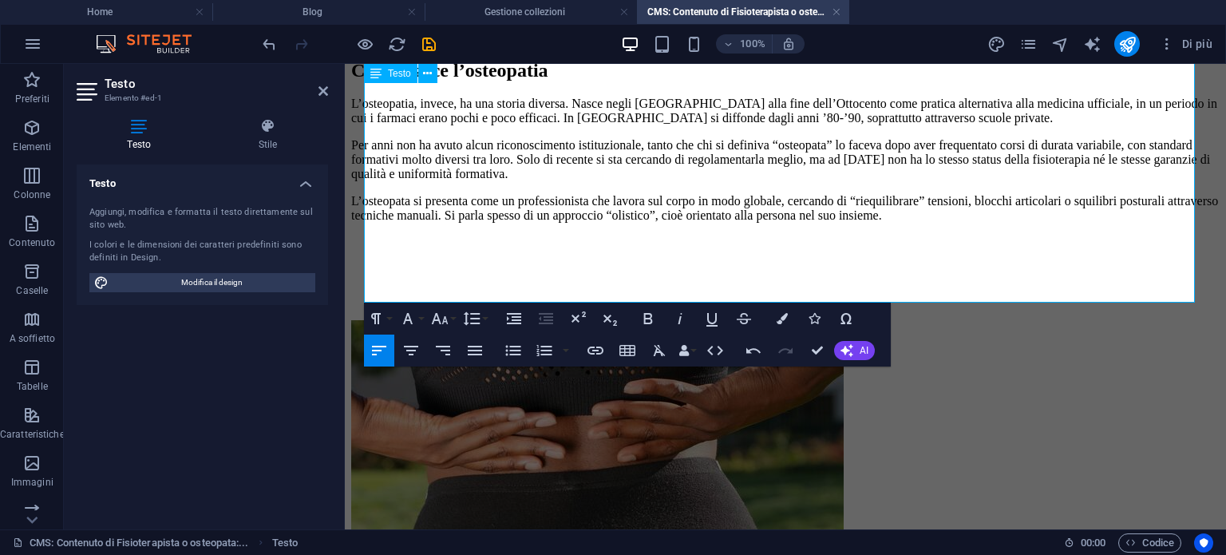
click at [366, 125] on p "L’osteopatia, invece, ha una storia diversa. Nasce negli [GEOGRAPHIC_DATA] alla…" at bounding box center [785, 111] width 868 height 29
click at [365, 125] on p "L’osteopatia, invece, ha una storia diversa. Nasce negli [GEOGRAPHIC_DATA] alla…" at bounding box center [785, 111] width 868 height 29
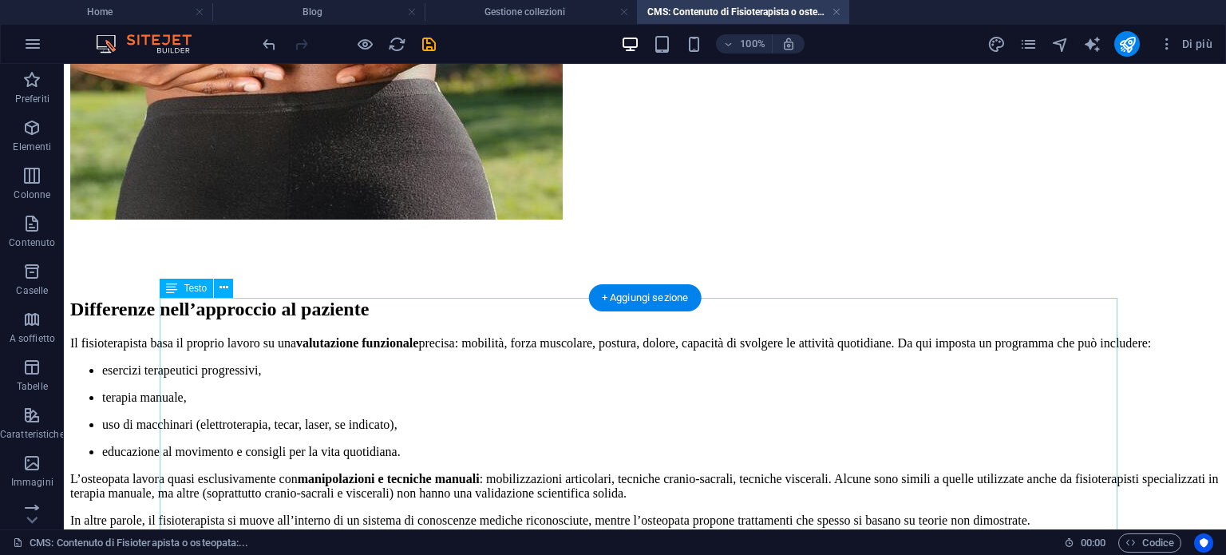
scroll to position [1096, 0]
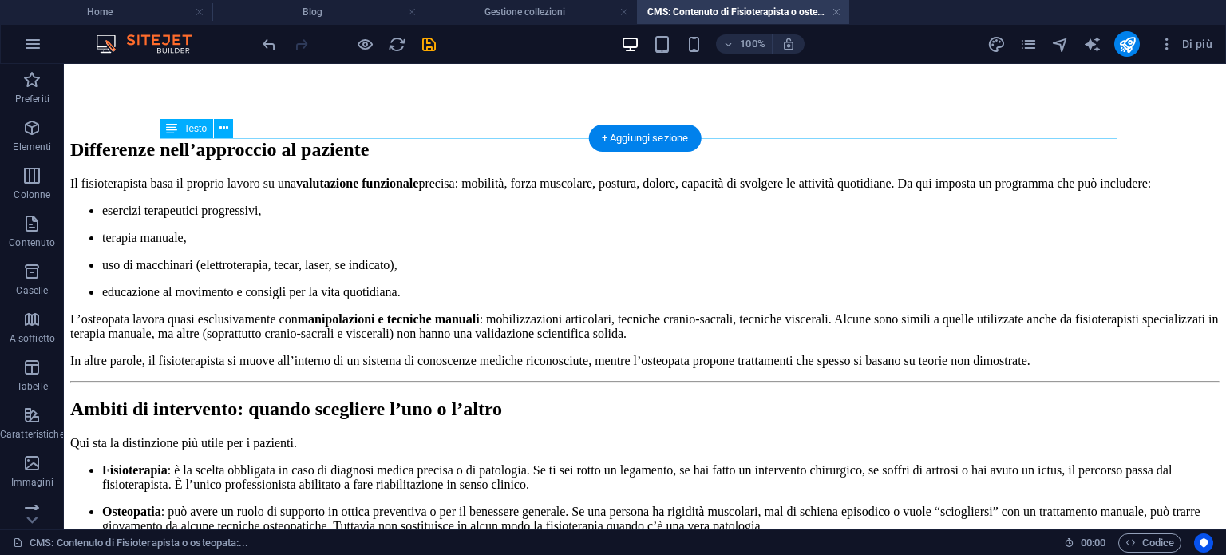
click at [177, 195] on div "Differenze nell’approccio al paziente Il fisioterapista basa il proprio lavoro …" at bounding box center [644, 485] width 1149 height 725
click at [162, 187] on div "Differenze nell’approccio al paziente Il fisioterapista basa il proprio lavoro …" at bounding box center [644, 485] width 1149 height 725
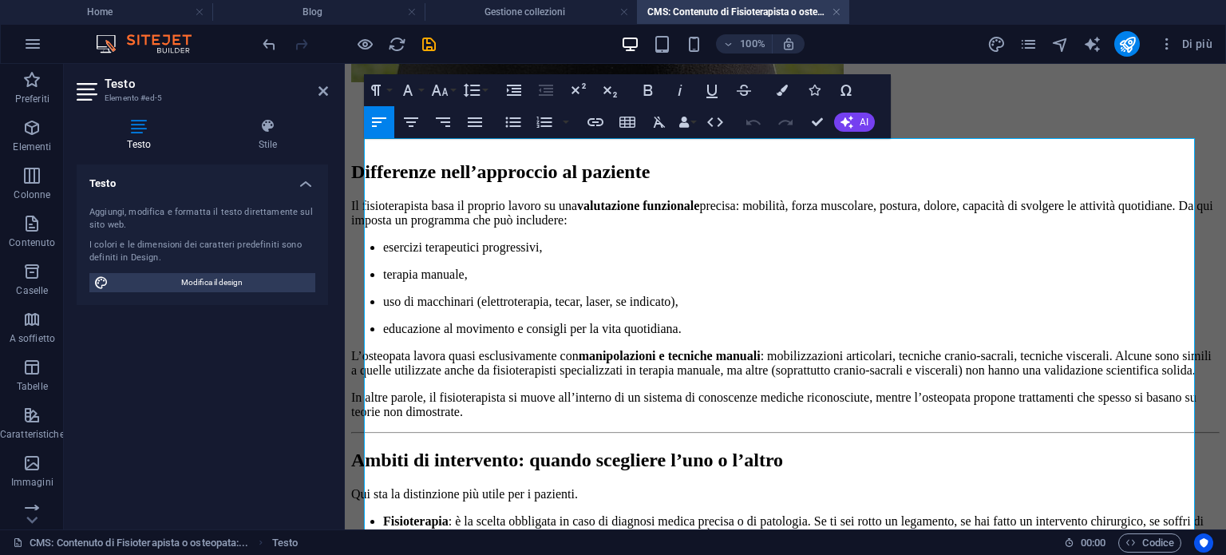
click at [364, 199] on p "Il fisioterapista basa il proprio lavoro su una valutazione funzionale precisa:…" at bounding box center [785, 213] width 868 height 29
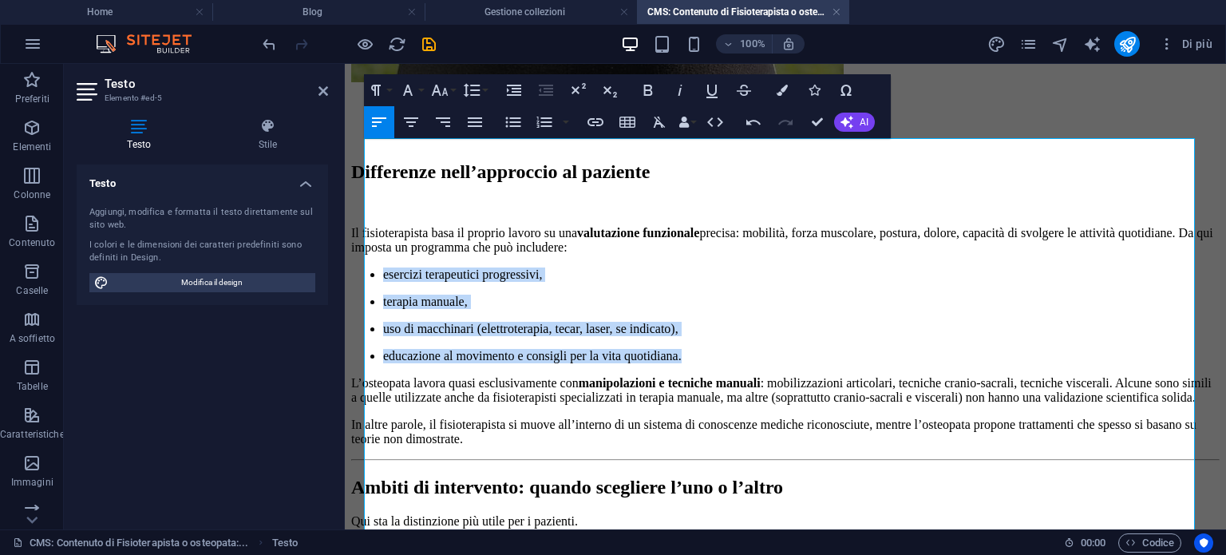
drag, startPoint x: 725, startPoint y: 387, endPoint x: 377, endPoint y: 235, distance: 379.8
click at [377, 267] on ul "esercizi terapeutici progressivi, terapia manuale, uso di macchinari (elettrote…" at bounding box center [785, 315] width 868 height 96
click at [517, 120] on icon "button" at bounding box center [513, 122] width 19 height 19
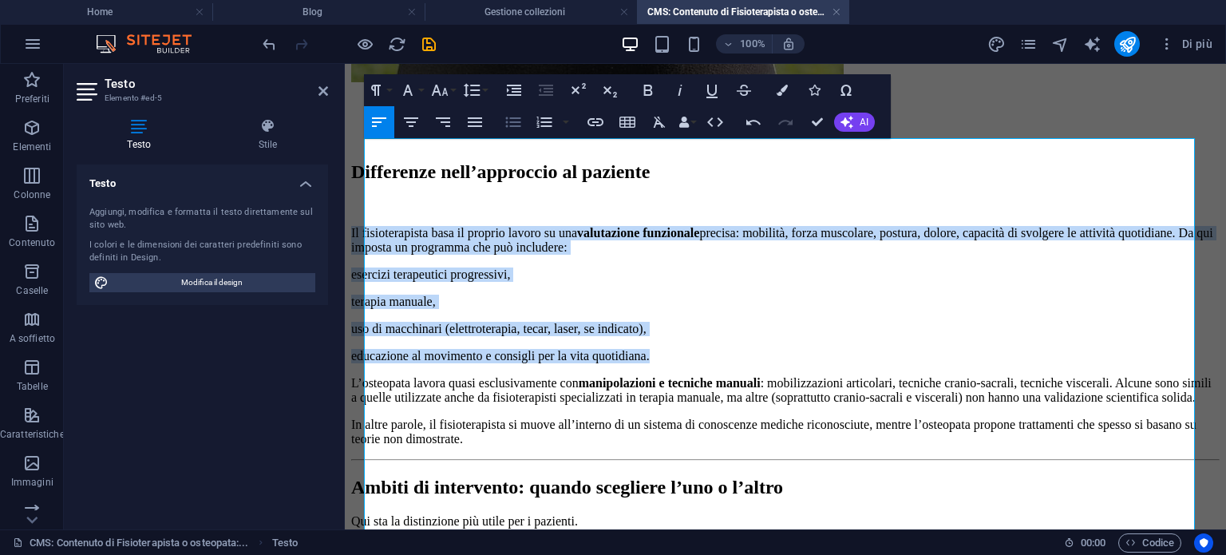
click at [517, 120] on icon "button" at bounding box center [513, 122] width 19 height 19
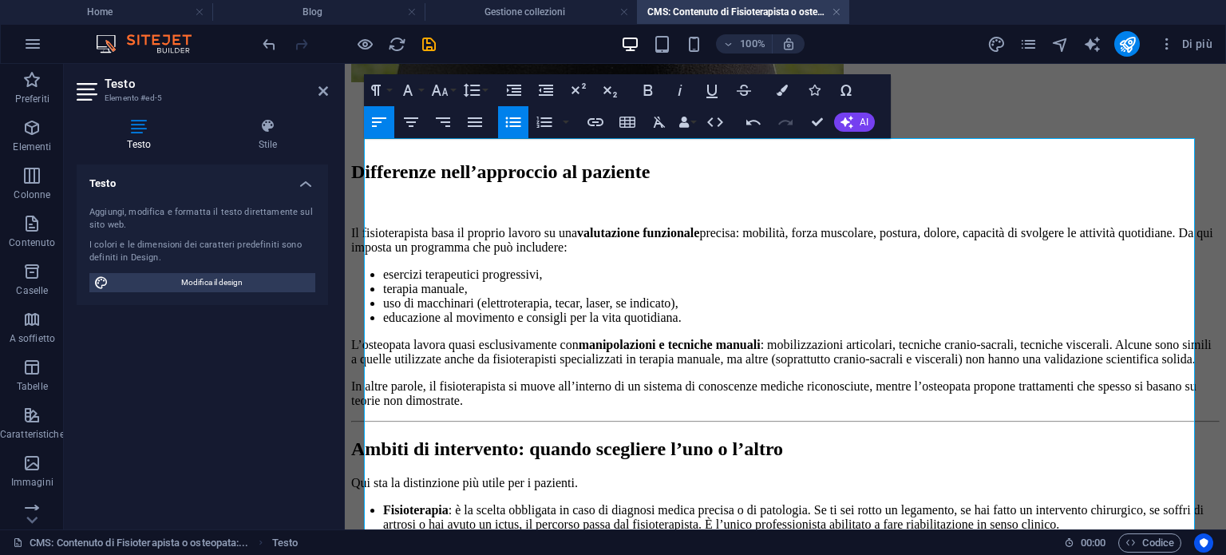
click at [365, 338] on p "L’osteopata lavora quasi esclusivamente con manipolazioni e tecniche manuali : …" at bounding box center [785, 352] width 868 height 29
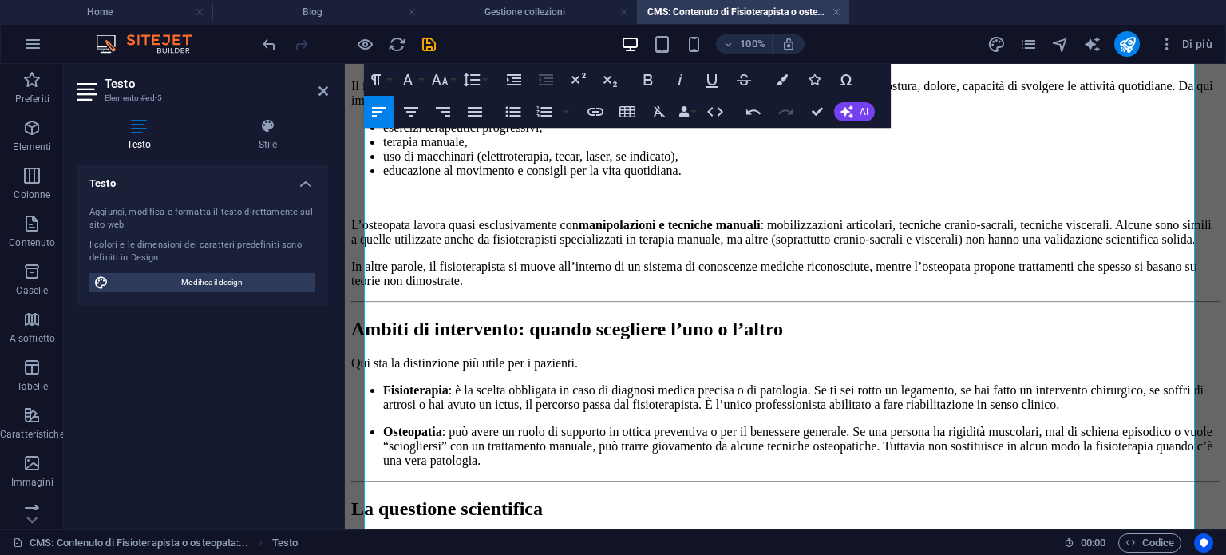
scroll to position [1277, 0]
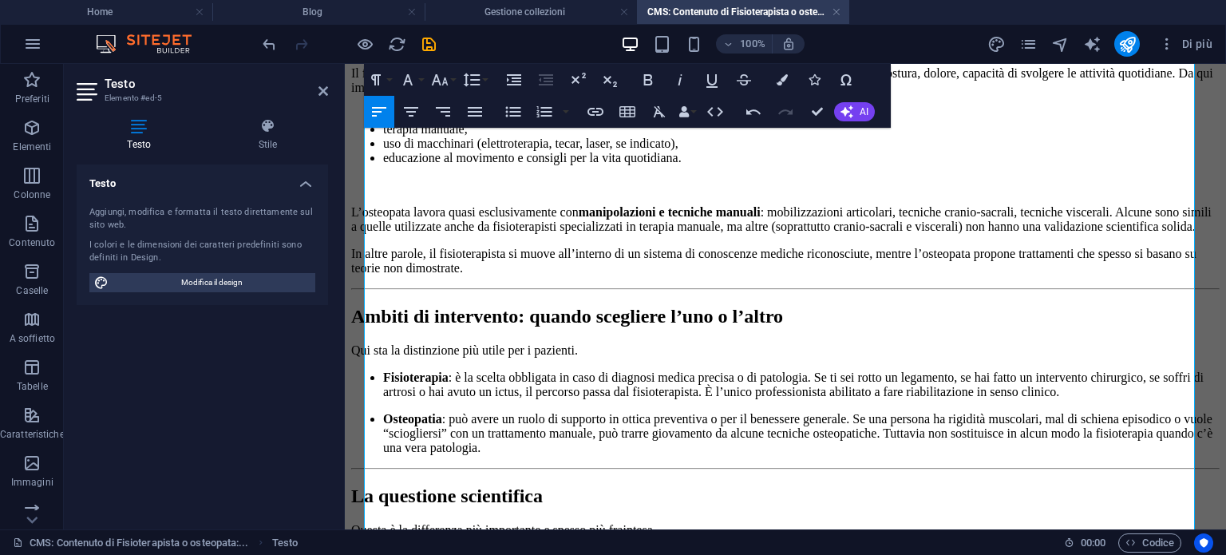
click at [369, 306] on h2 "Ambiti di intervento: quando scegliere l’uno o l’altro" at bounding box center [785, 317] width 868 height 22
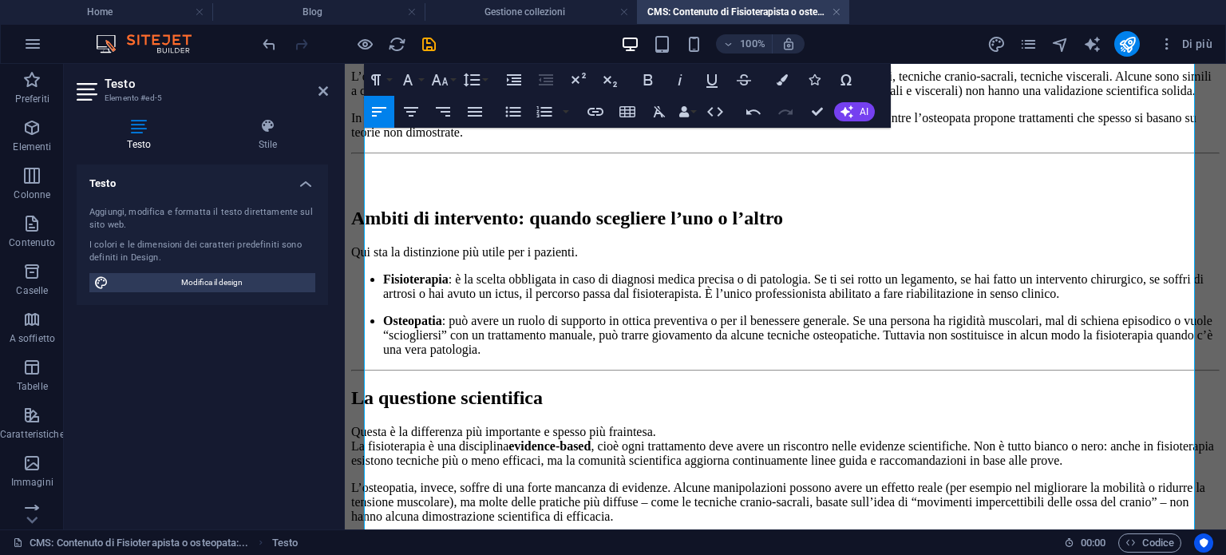
scroll to position [1436, 0]
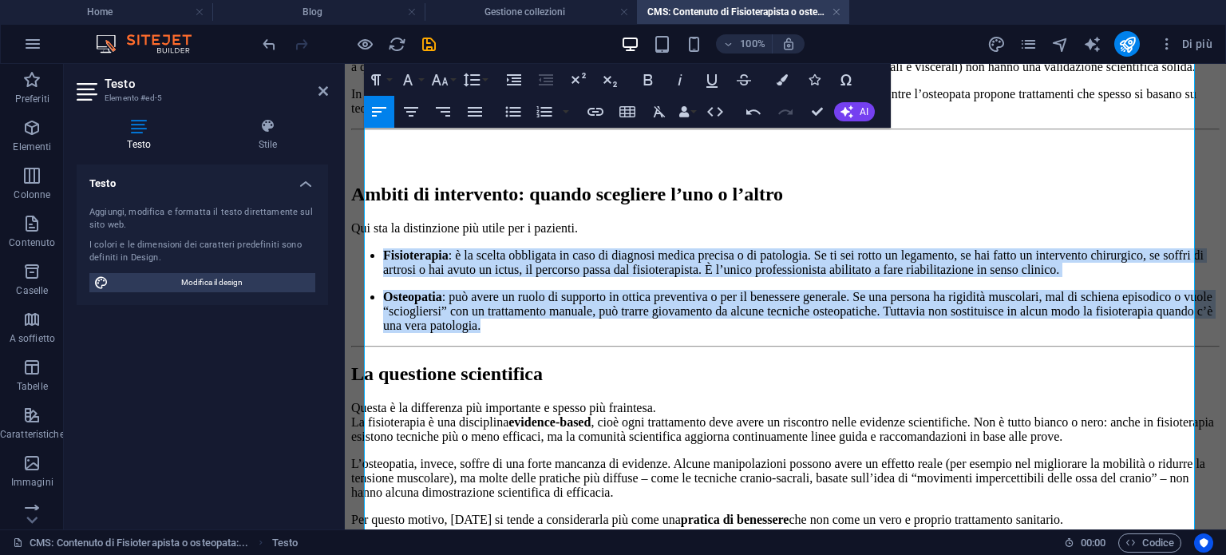
drag, startPoint x: 733, startPoint y: 391, endPoint x: 360, endPoint y: 255, distance: 396.6
click at [511, 117] on icon "button" at bounding box center [513, 111] width 19 height 19
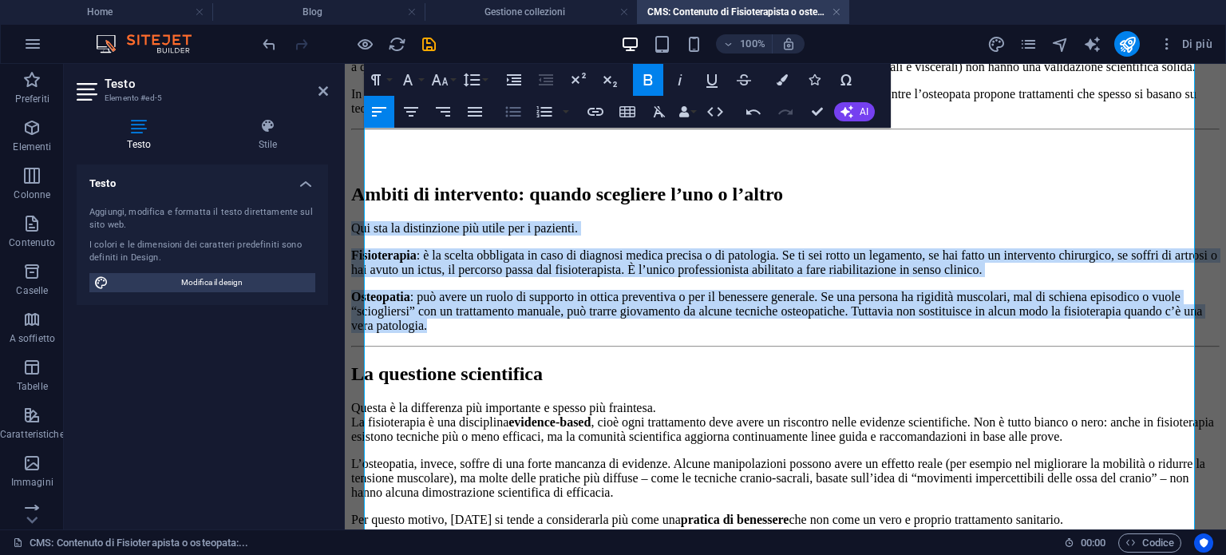
click at [511, 117] on icon "button" at bounding box center [513, 111] width 19 height 19
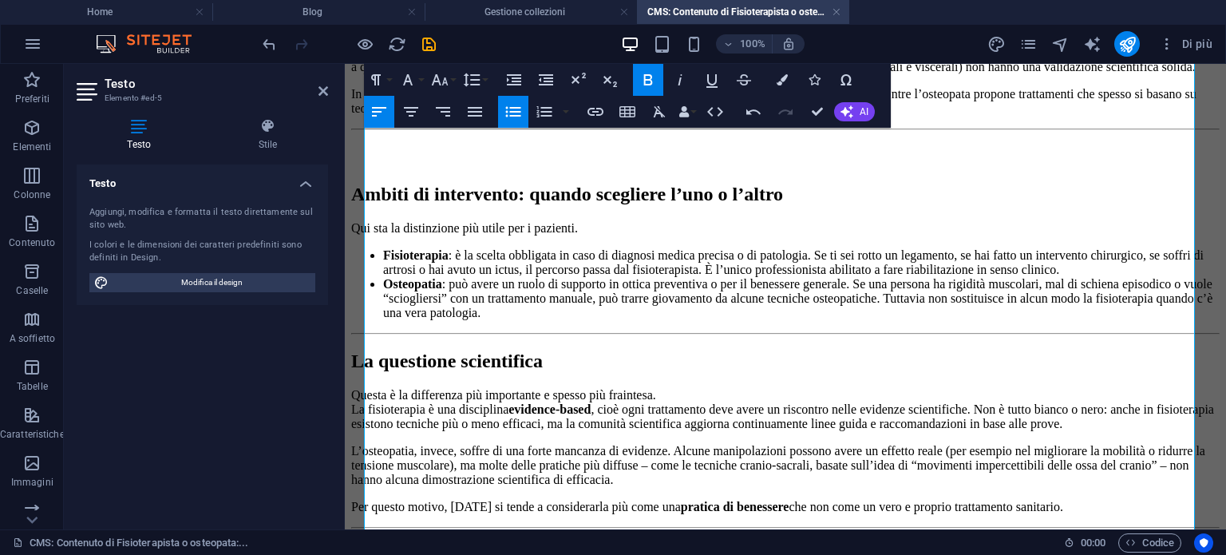
click at [366, 235] on p "Qui sta la distinzione più utile per i pazienti." at bounding box center [785, 228] width 868 height 14
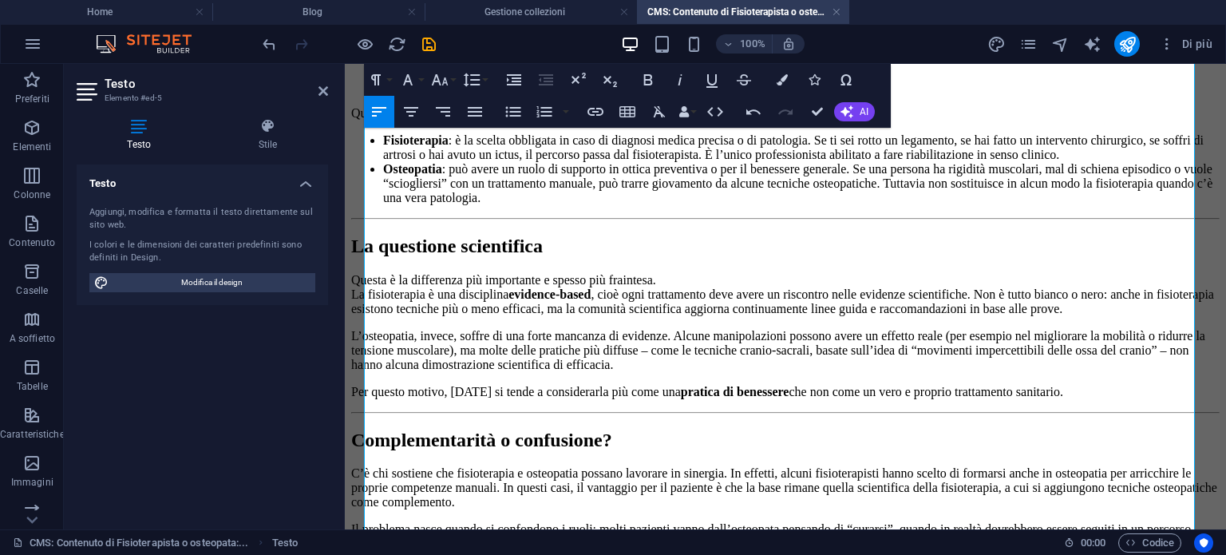
scroll to position [1596, 0]
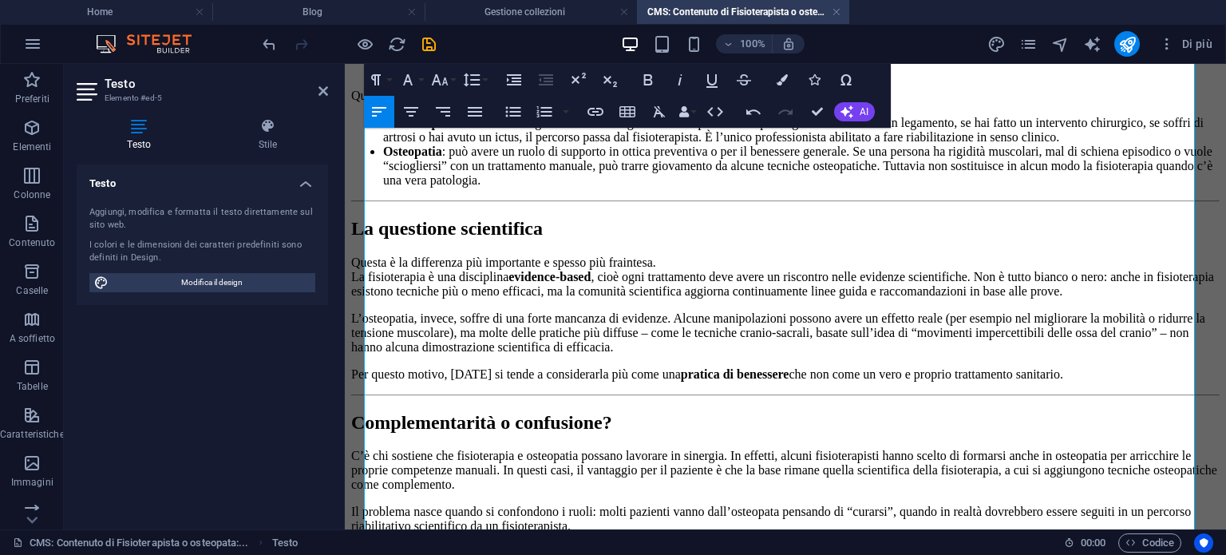
click at [365, 239] on h2 "La questione scientifica" at bounding box center [785, 229] width 868 height 22
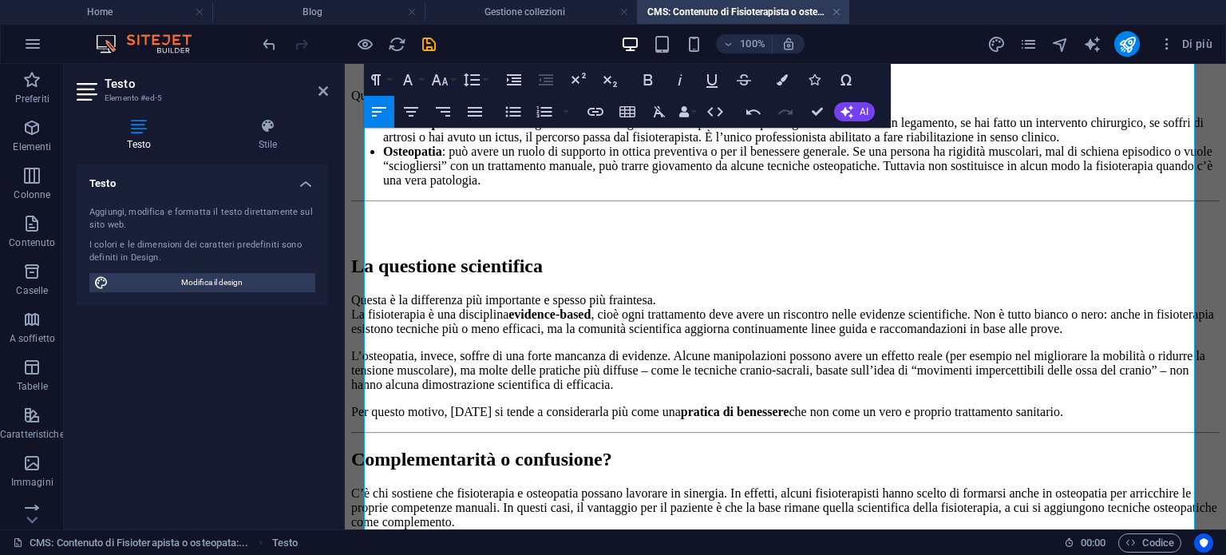
click at [367, 305] on p "Questa è la differenza più importante e spesso più fraintesa. La fisioterapia è…" at bounding box center [785, 314] width 868 height 43
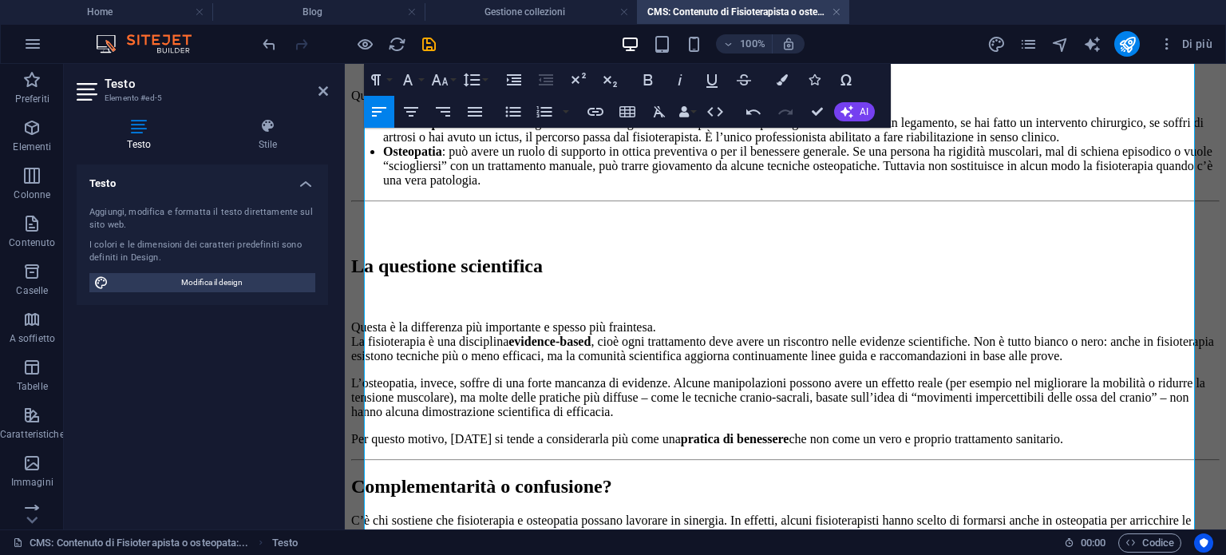
scroll to position [1755, 0]
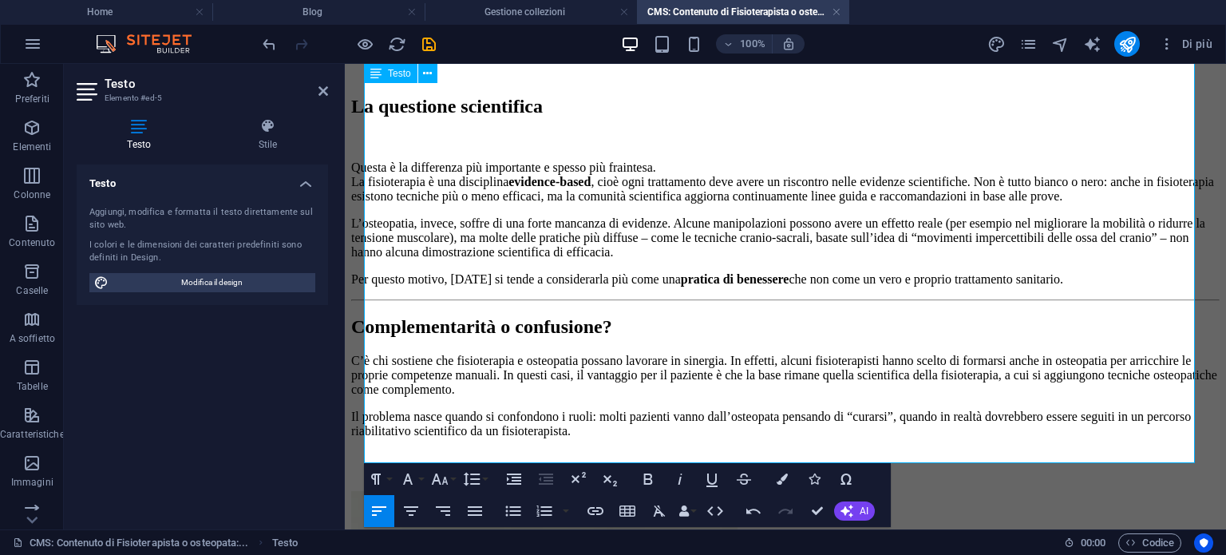
click at [365, 338] on h2 "Complementarità o confusione?" at bounding box center [785, 327] width 868 height 22
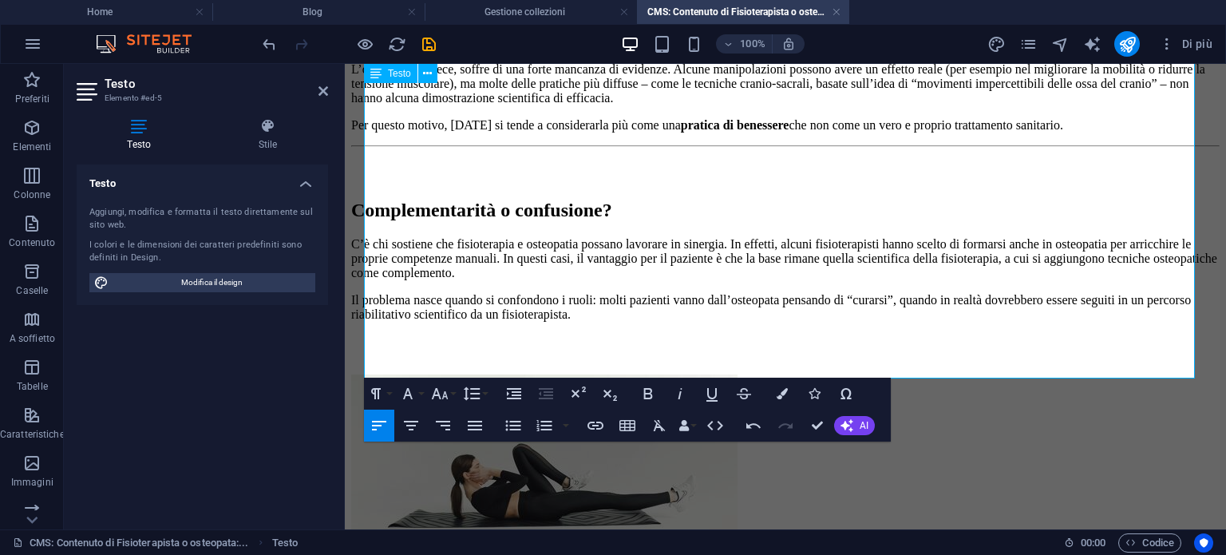
scroll to position [1915, 0]
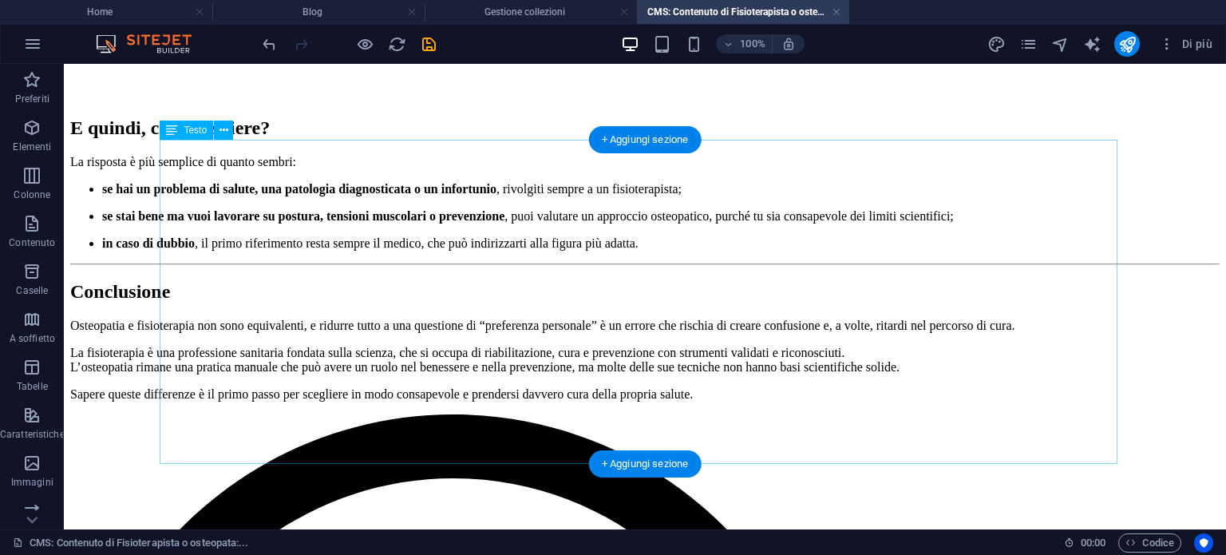
click at [334, 259] on div "E quindi, cosa scegliere? La risposta è più semplice di quanto sembri: se hai u…" at bounding box center [644, 257] width 1149 height 313
click at [334, 258] on div "E quindi, cosa scegliere? La risposta è più semplice di quanto sembri: se hai u…" at bounding box center [644, 257] width 1149 height 313
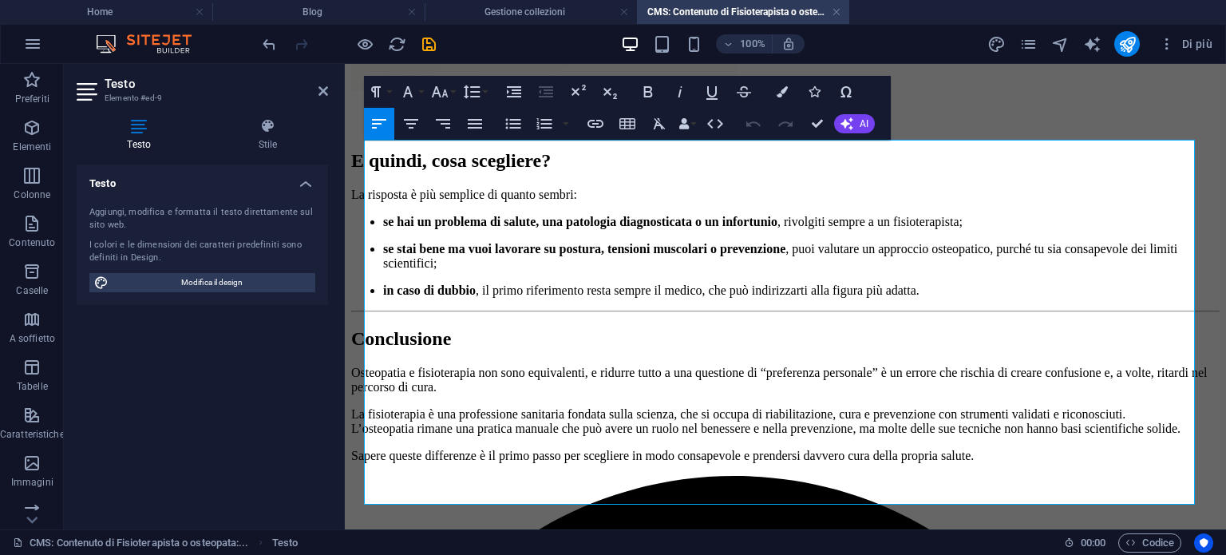
click at [517, 192] on p "La risposta è più semplice di quanto sembri:" at bounding box center [785, 195] width 868 height 14
click at [365, 188] on p "La risposta è più semplice di quanto sembri:" at bounding box center [785, 195] width 868 height 14
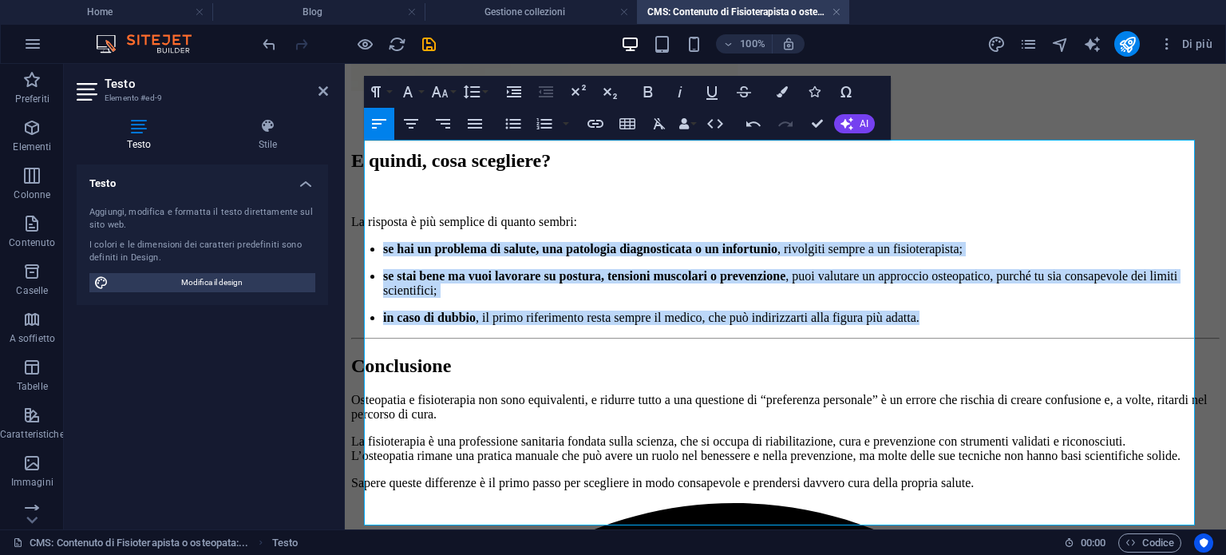
drag, startPoint x: 964, startPoint y: 347, endPoint x: 363, endPoint y: 231, distance: 612.0
click at [363, 231] on div "Capita spessissimo in studio di sentirmi chiedere: “Ma lei è fisioterapista o o…" at bounding box center [785, 392] width 868 height 5443
click at [511, 119] on icon "button" at bounding box center [513, 123] width 19 height 19
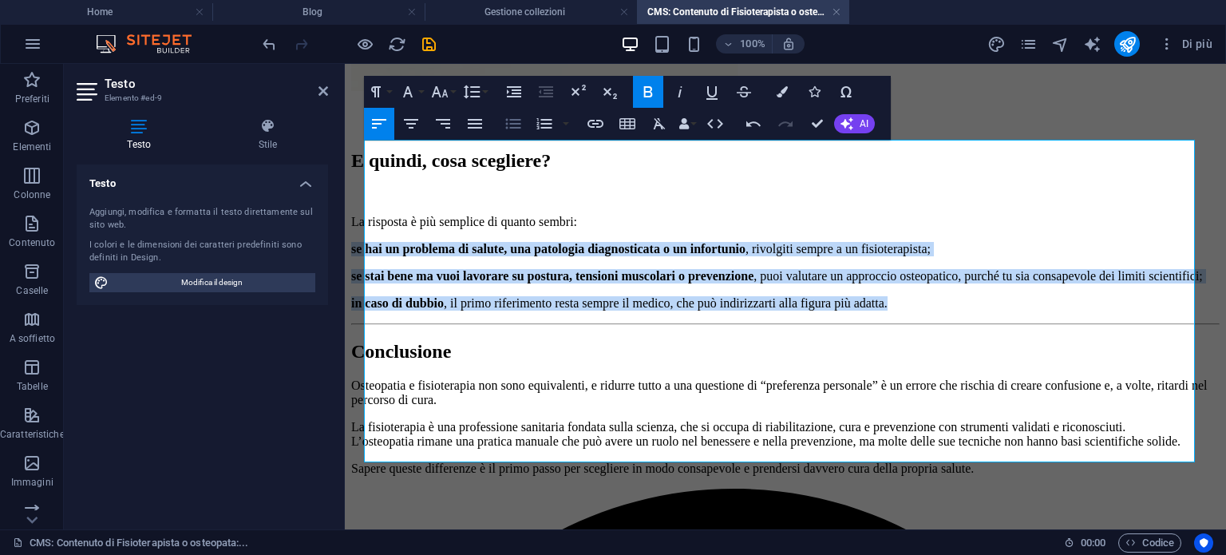
click at [511, 119] on icon "button" at bounding box center [513, 124] width 15 height 10
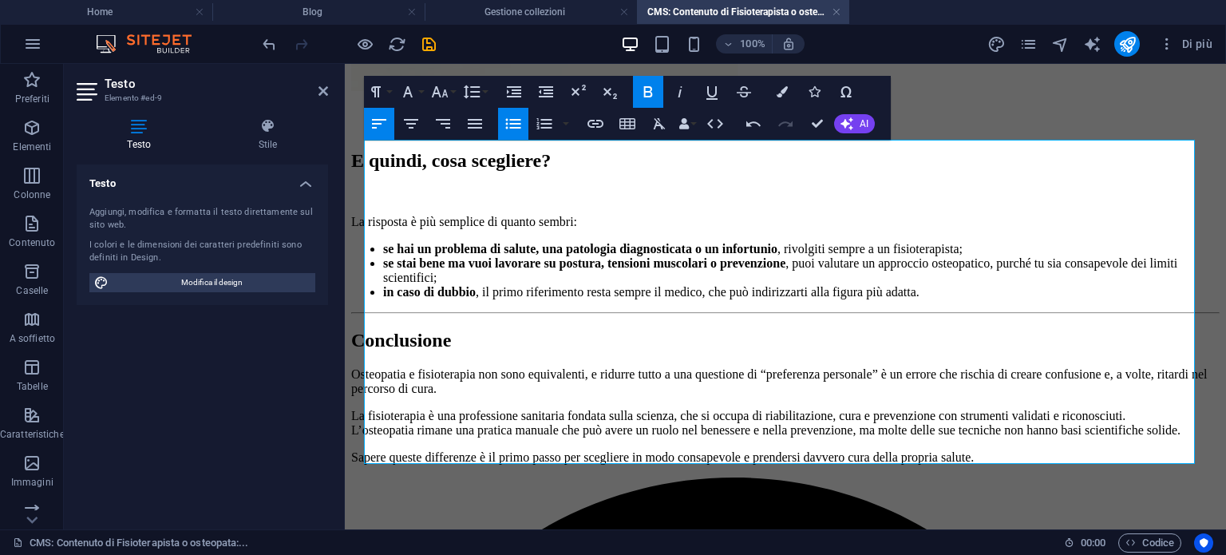
click at [367, 330] on h2 "Conclusione" at bounding box center [785, 341] width 868 height 22
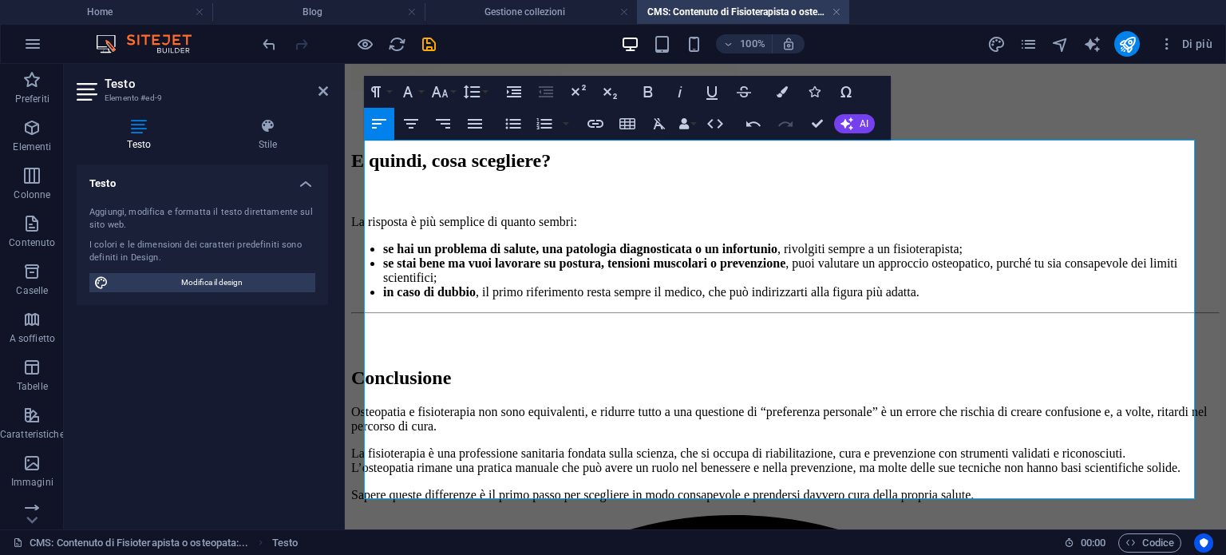
click at [365, 405] on p "Osteopatia e fisioterapia non sono equivalenti, e ridurre tutto a una questione…" at bounding box center [785, 419] width 868 height 29
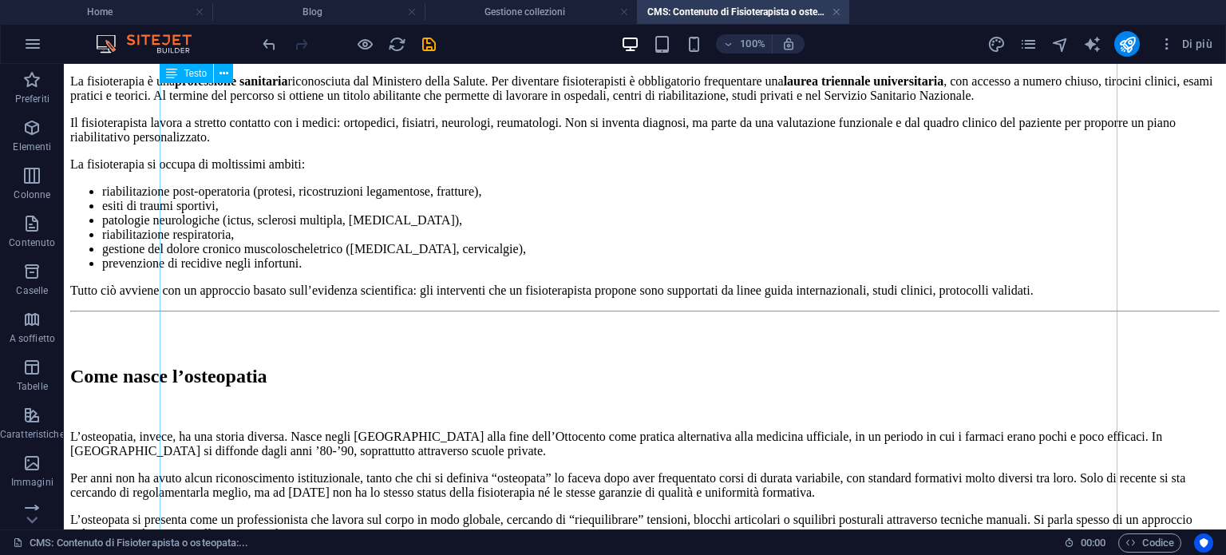
scroll to position [223, 0]
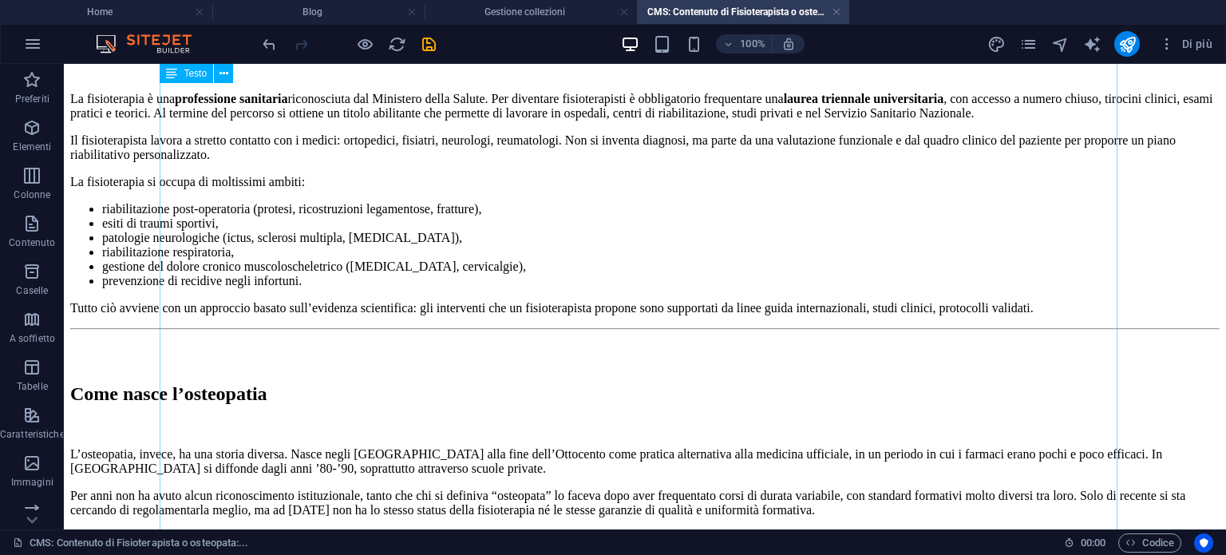
click at [186, 247] on div "Capita spessissimo in studio di sentirmi chiedere: “Ma lei è fisioterapista o o…" at bounding box center [644, 230] width 1149 height 737
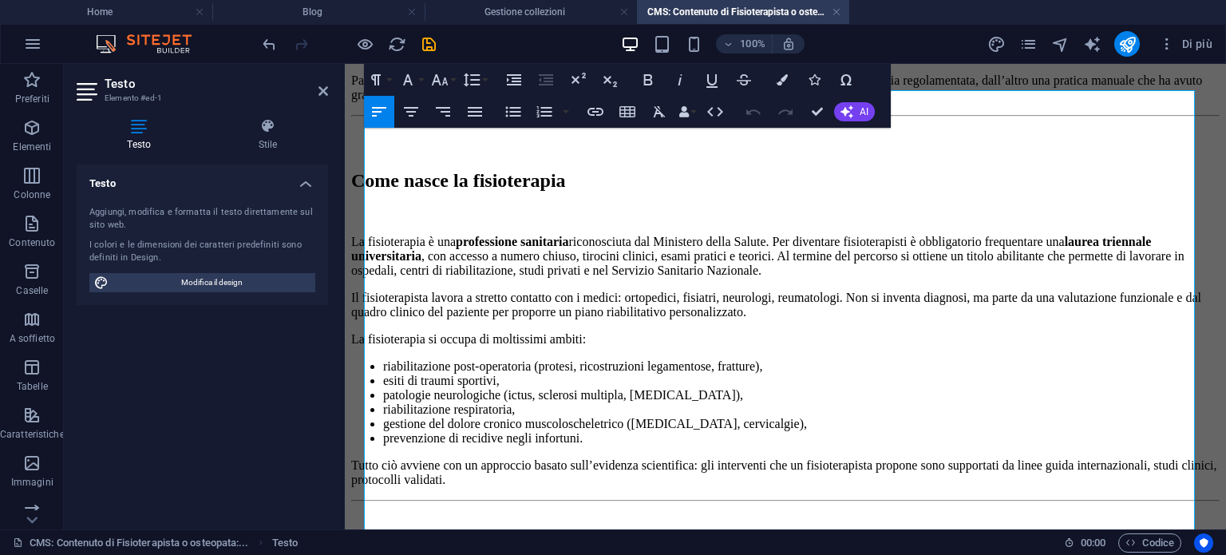
scroll to position [160, 0]
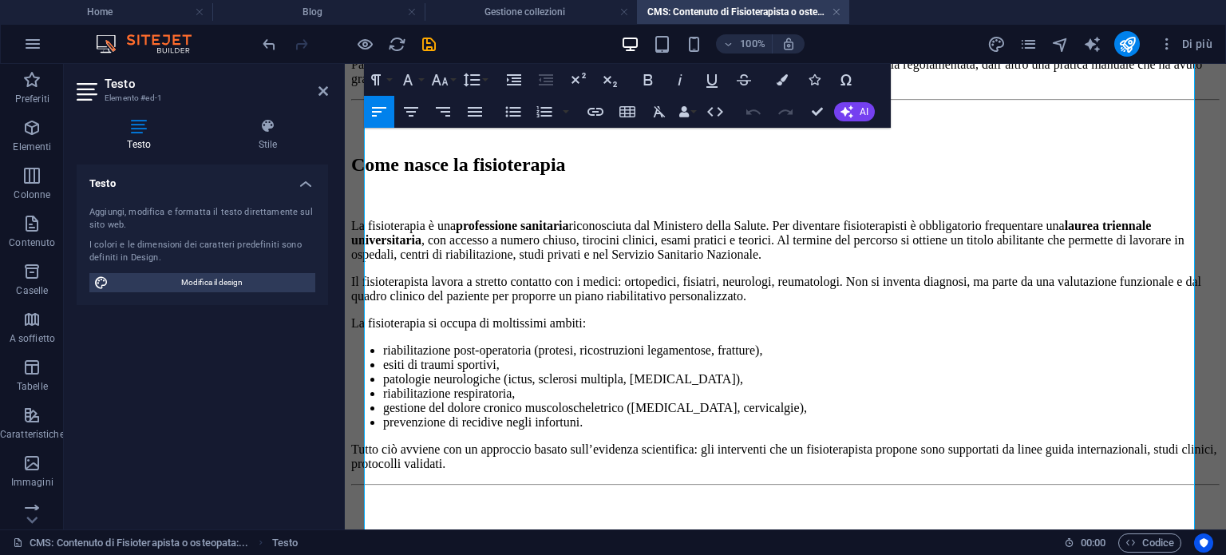
click at [365, 330] on p "La fisioterapia si occupa di moltissimi ambiti:" at bounding box center [785, 323] width 868 height 14
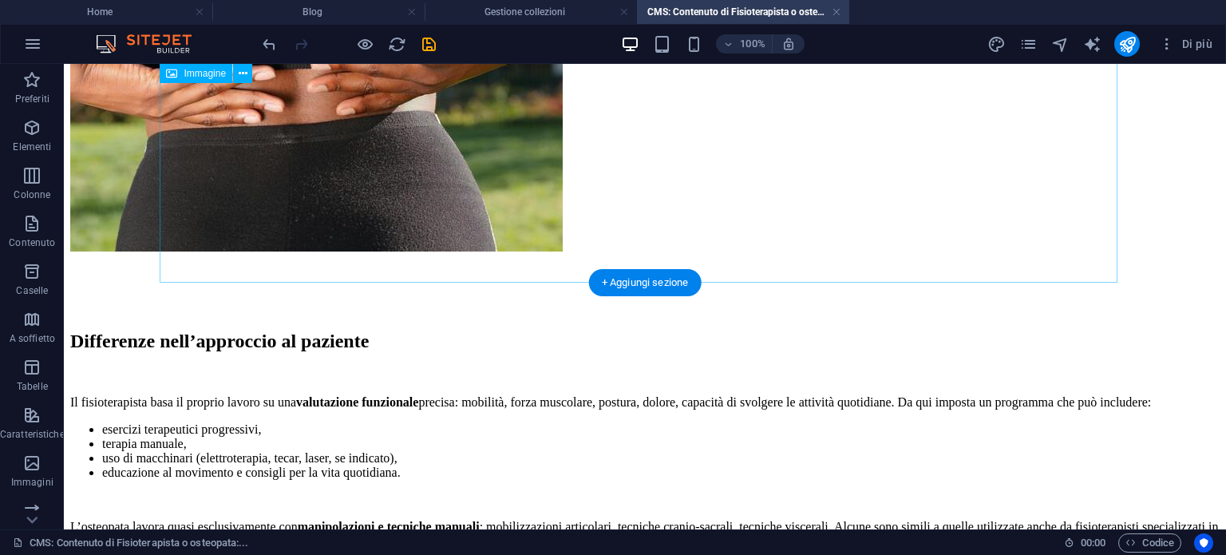
scroll to position [777, 0]
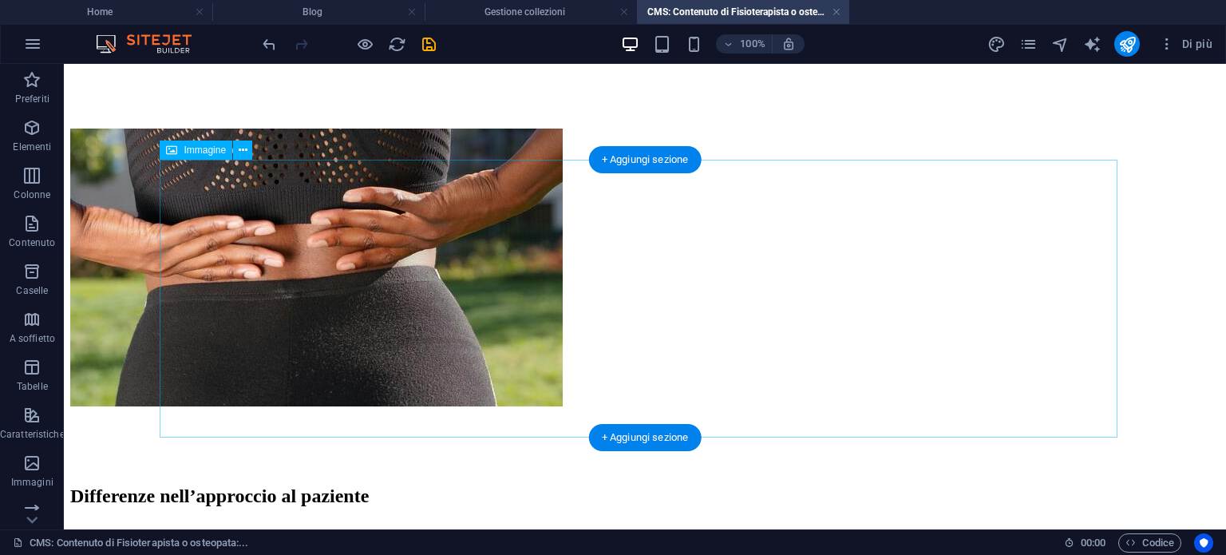
click at [476, 282] on figure at bounding box center [644, 270] width 1149 height 318
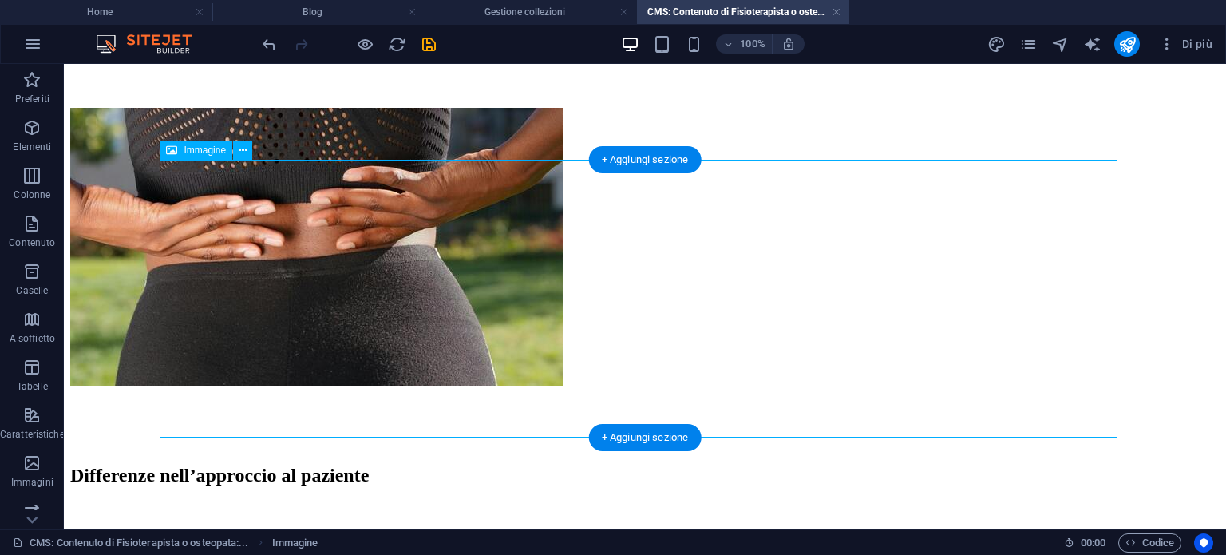
select select "px"
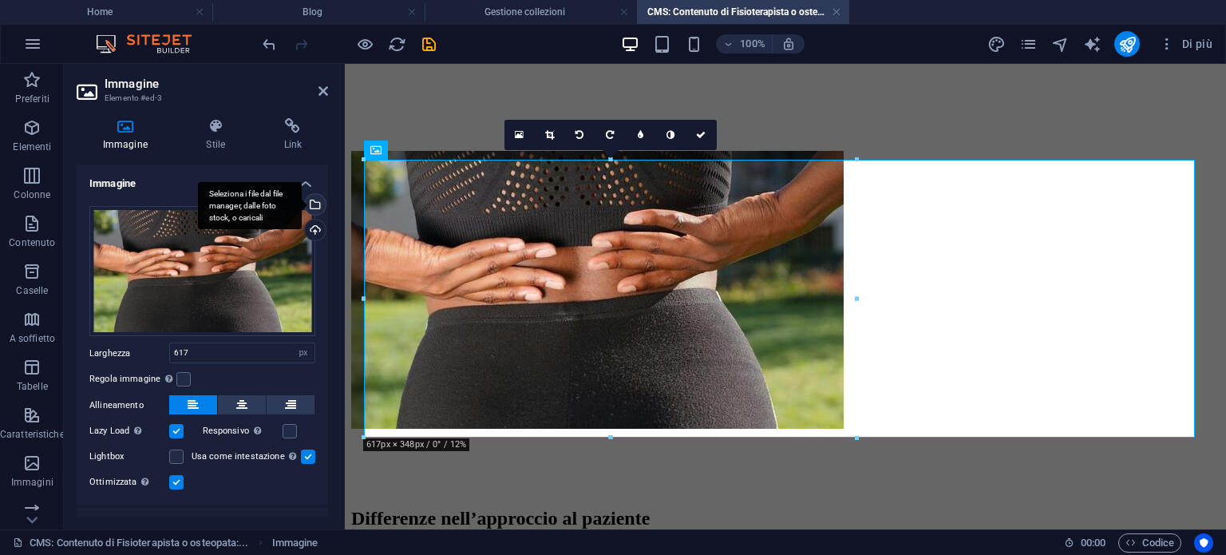
click at [307, 195] on div "Seleziona i file dal file manager, dalle foto stock, o caricali" at bounding box center [314, 206] width 24 height 24
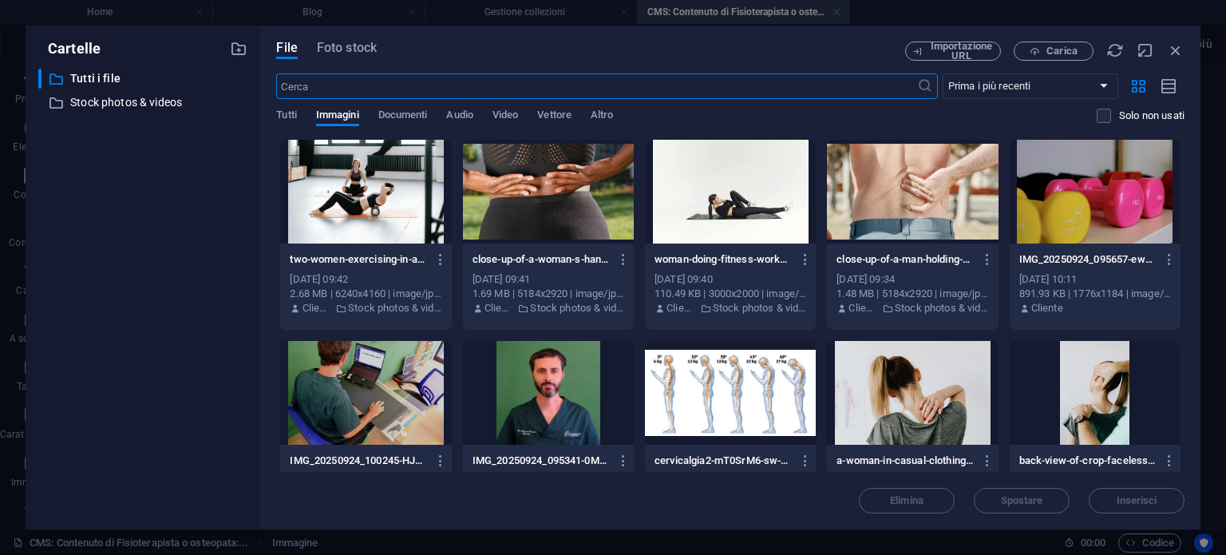
click at [395, 85] on input "text" at bounding box center [596, 86] width 640 height 26
click at [350, 52] on span "Foto stock" at bounding box center [347, 47] width 60 height 19
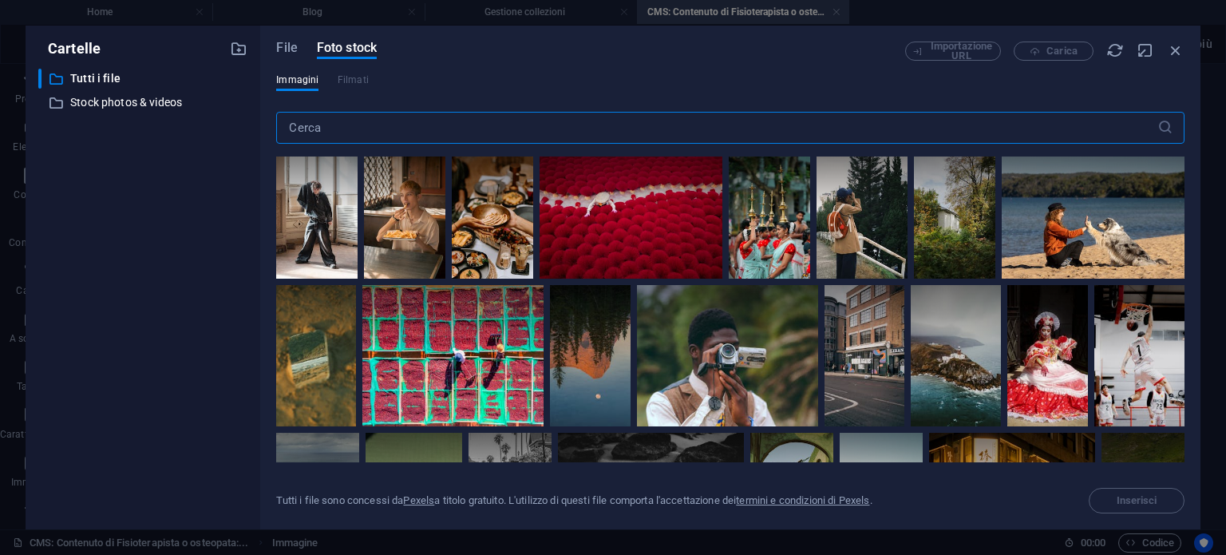
click at [359, 128] on input "text" at bounding box center [716, 128] width 880 height 32
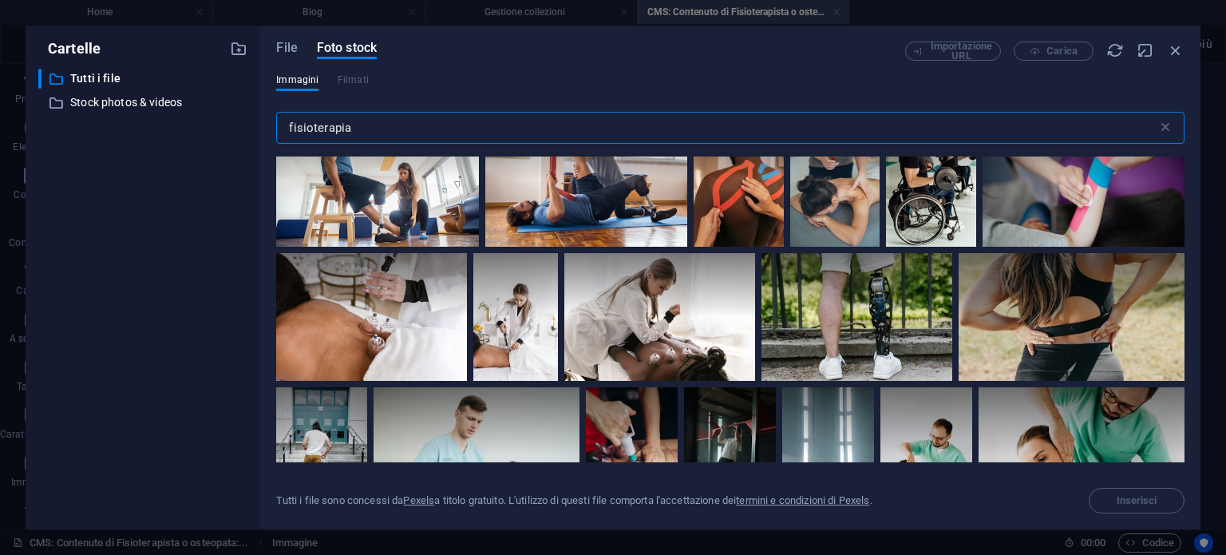
scroll to position [2873, 0]
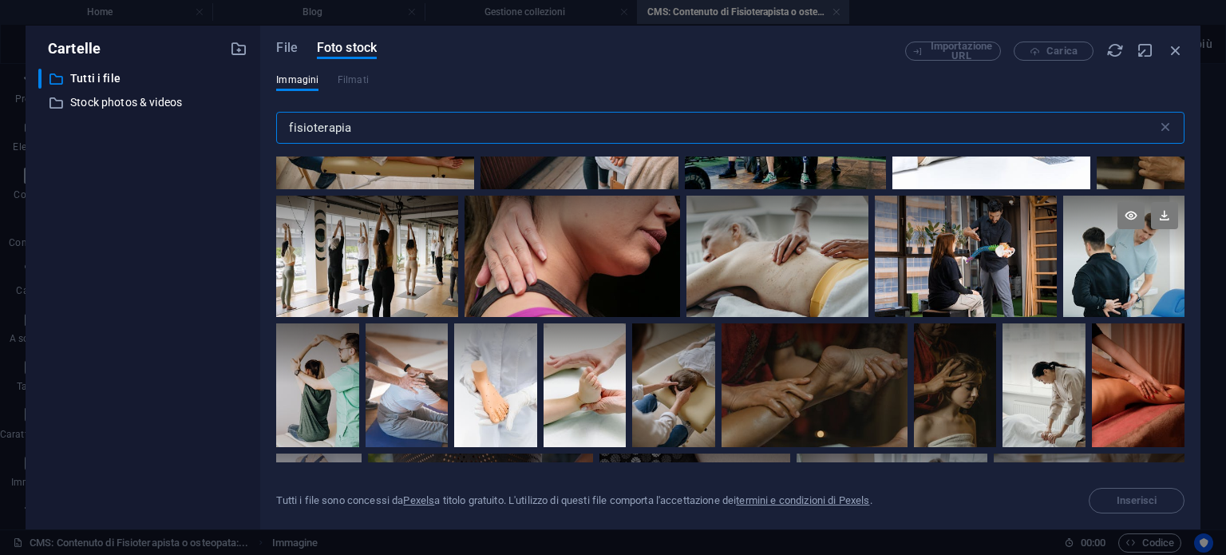
type input "fisioterapia"
click at [1124, 259] on div at bounding box center [1123, 255] width 121 height 121
click at [1124, 259] on div at bounding box center [1123, 286] width 121 height 61
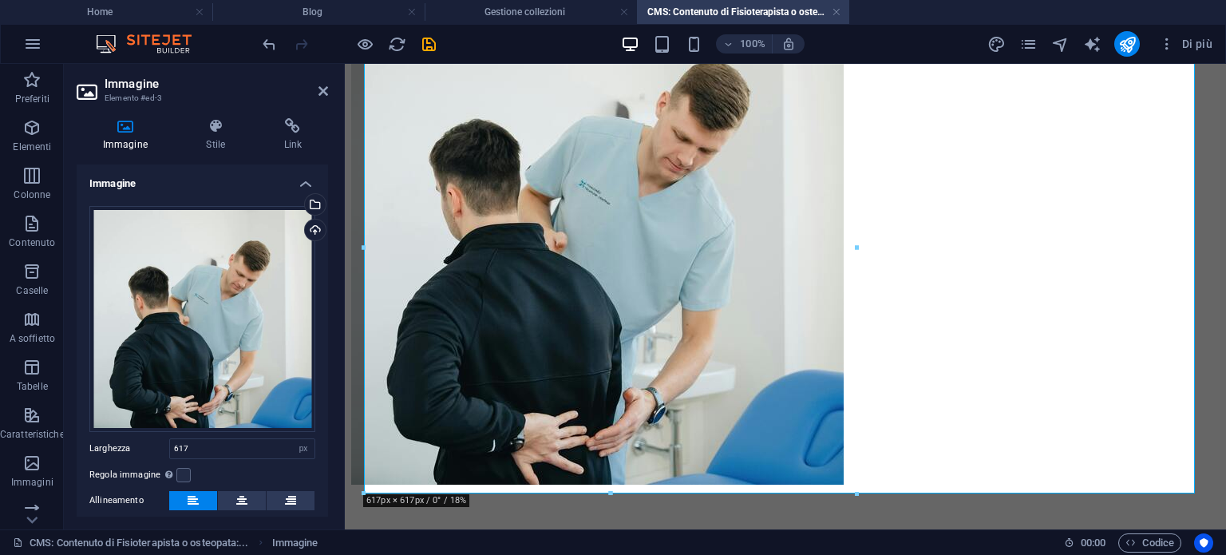
scroll to position [958, 0]
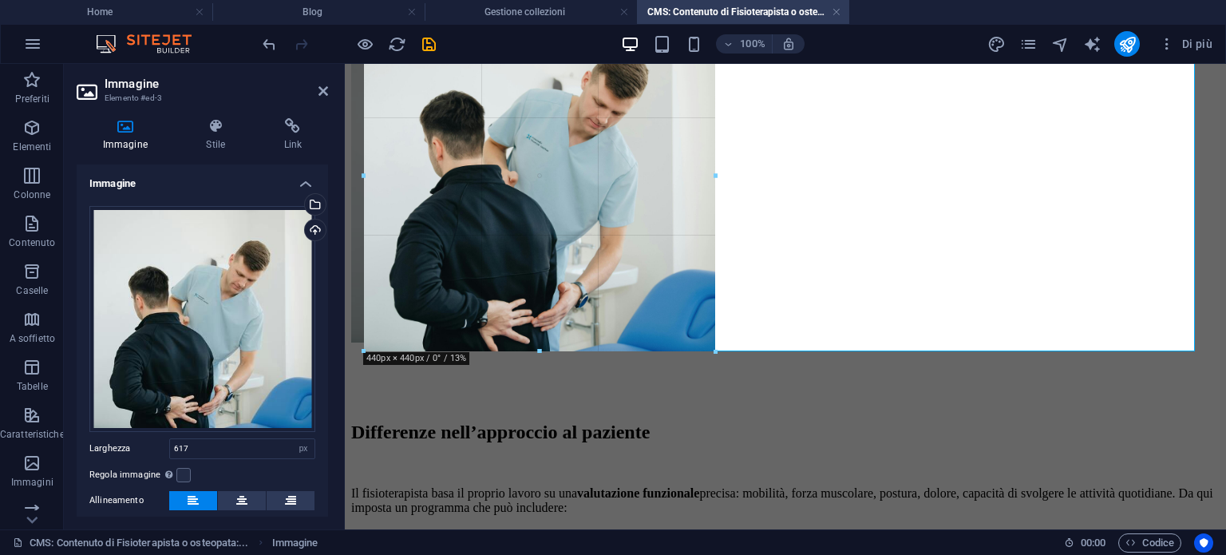
drag, startPoint x: 614, startPoint y: 472, endPoint x: 628, endPoint y: 347, distance: 125.2
type input "440"
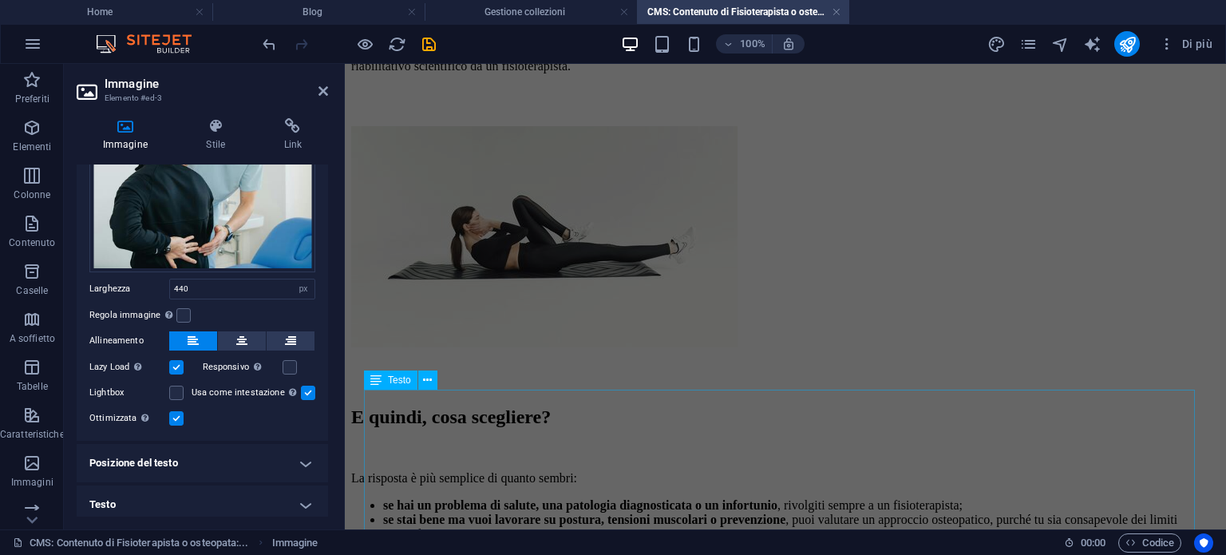
scroll to position [2234, 0]
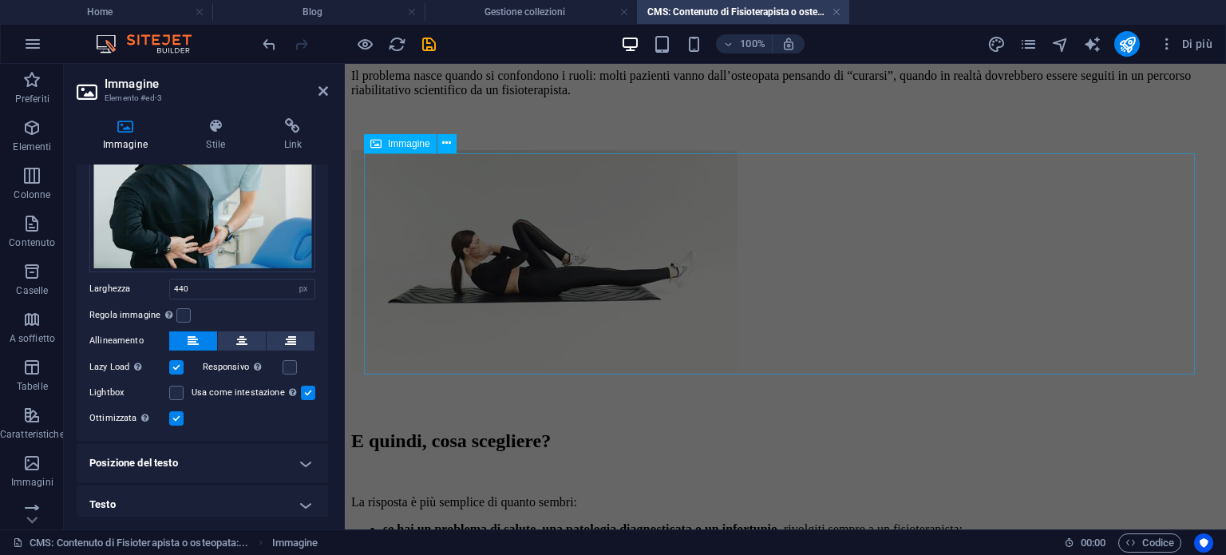
click at [530, 310] on figure at bounding box center [785, 262] width 868 height 224
select select "px"
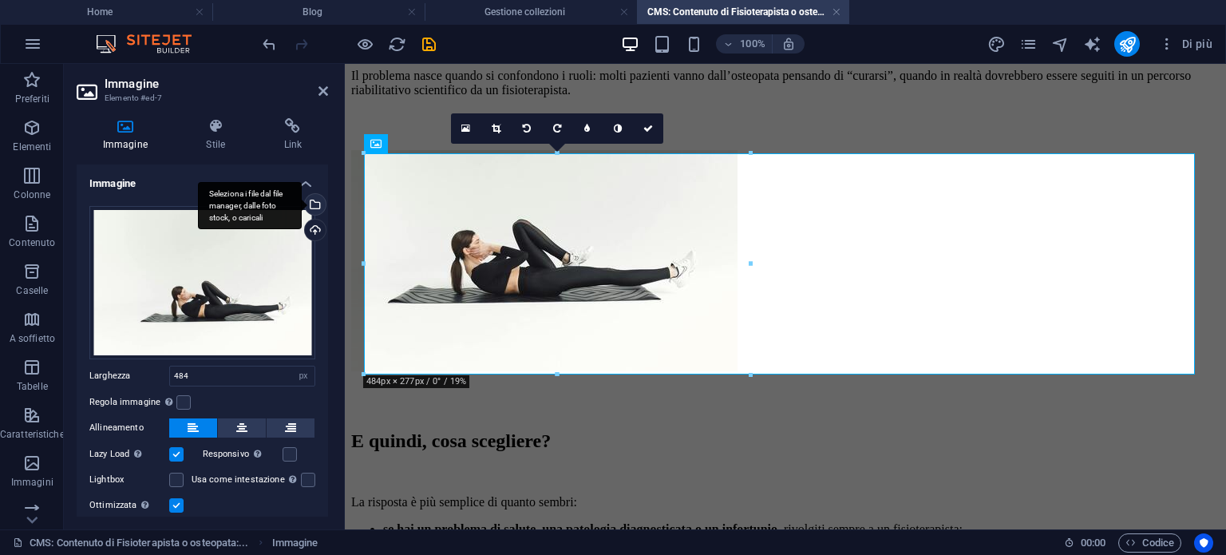
click at [303, 212] on div "Seleziona i file dal file manager, dalle foto stock, o caricali" at bounding box center [314, 206] width 24 height 24
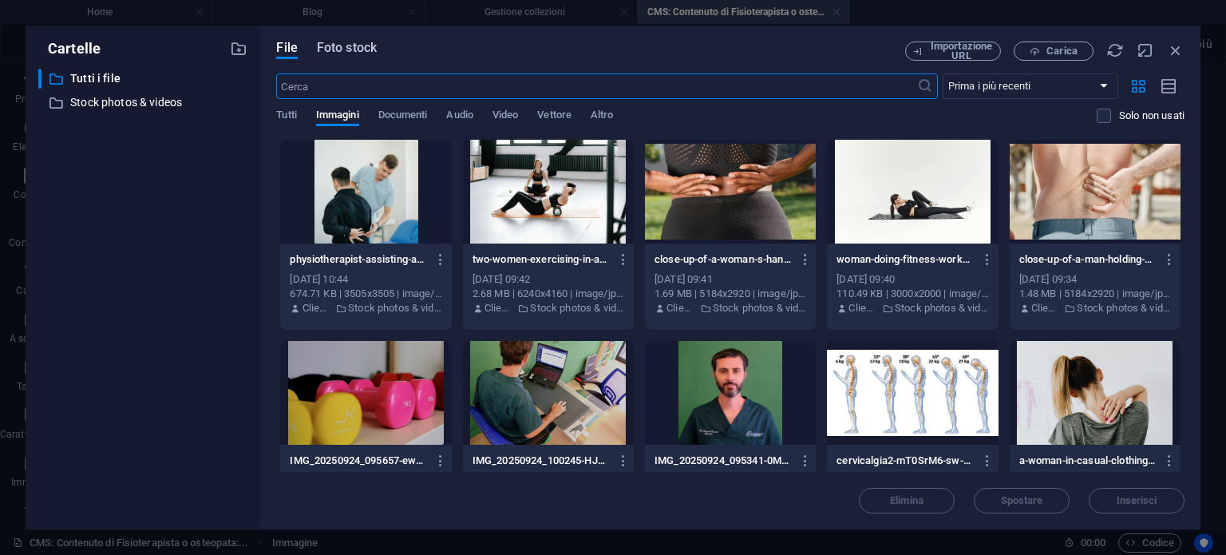
click at [348, 50] on span "Foto stock" at bounding box center [347, 47] width 60 height 19
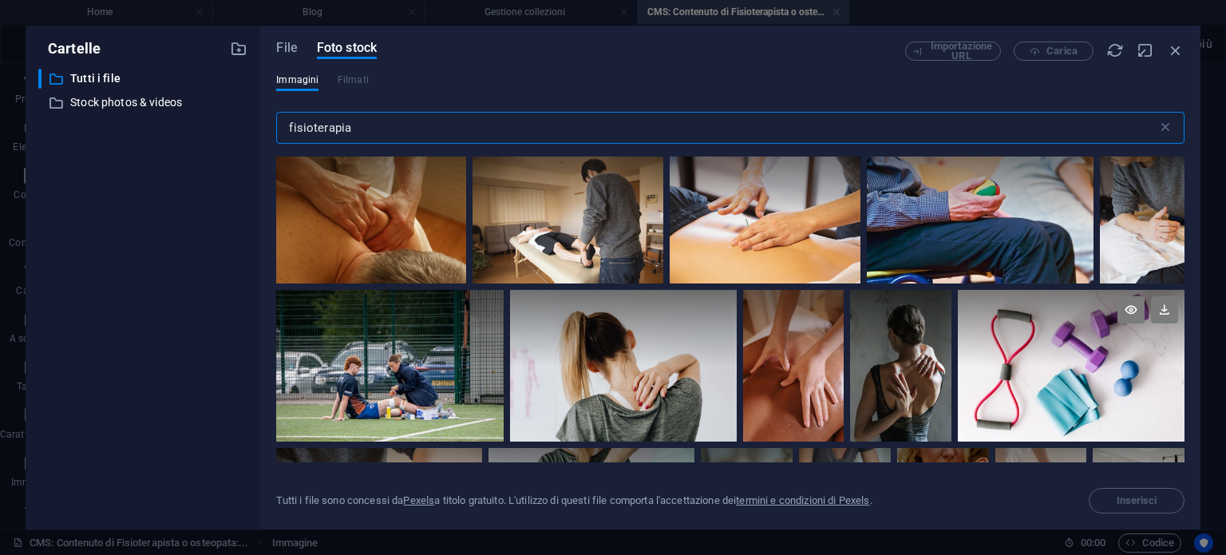
click at [1030, 357] on div at bounding box center [1071, 328] width 227 height 76
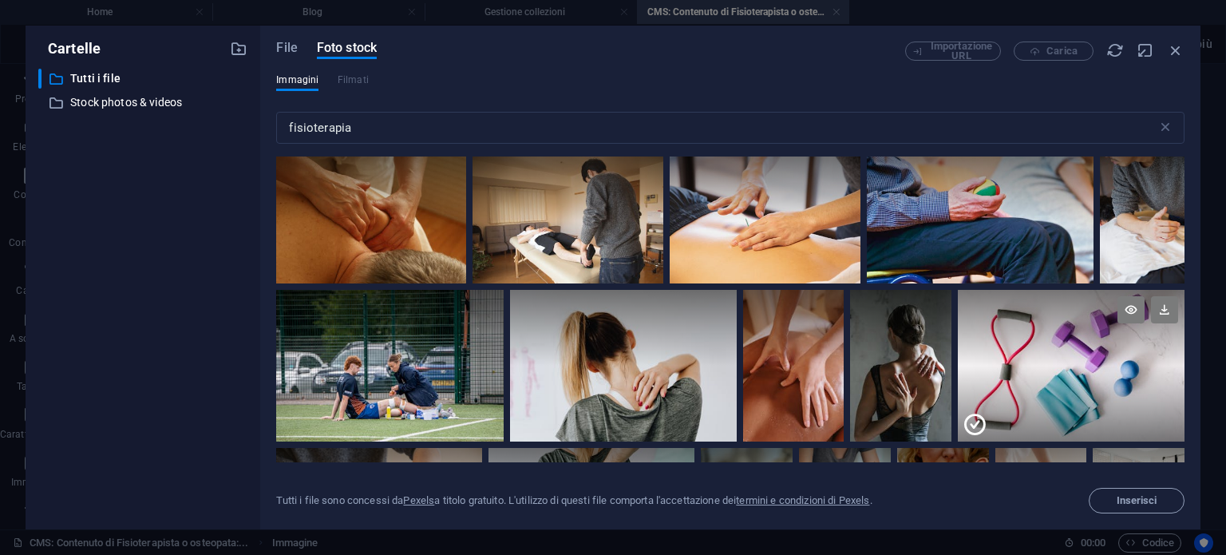
click at [1030, 357] on div at bounding box center [1071, 328] width 227 height 76
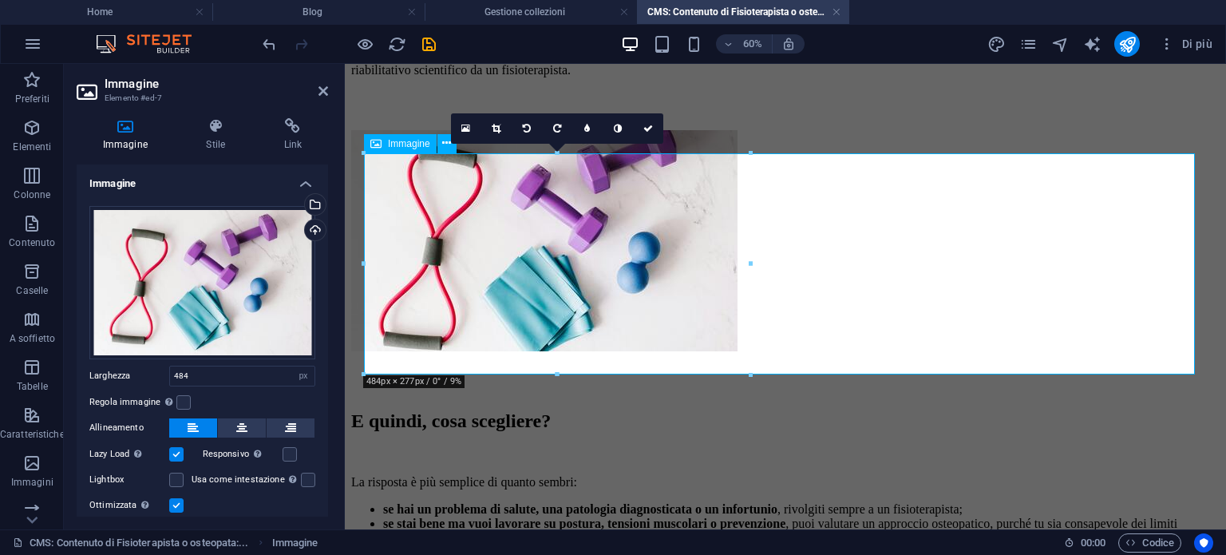
scroll to position [2234, 0]
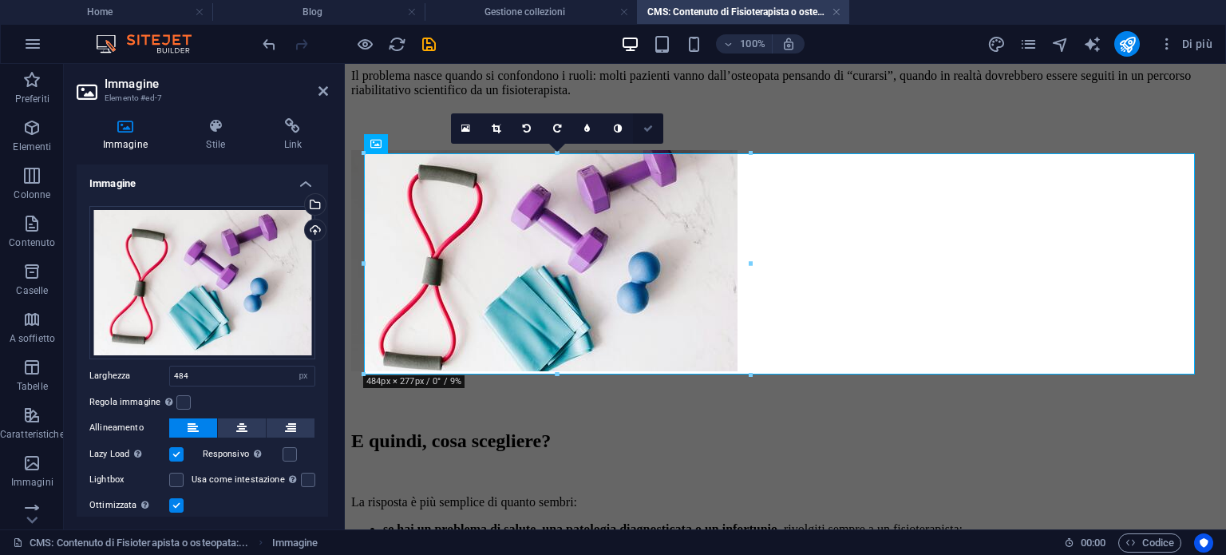
click at [653, 123] on link at bounding box center [648, 128] width 30 height 30
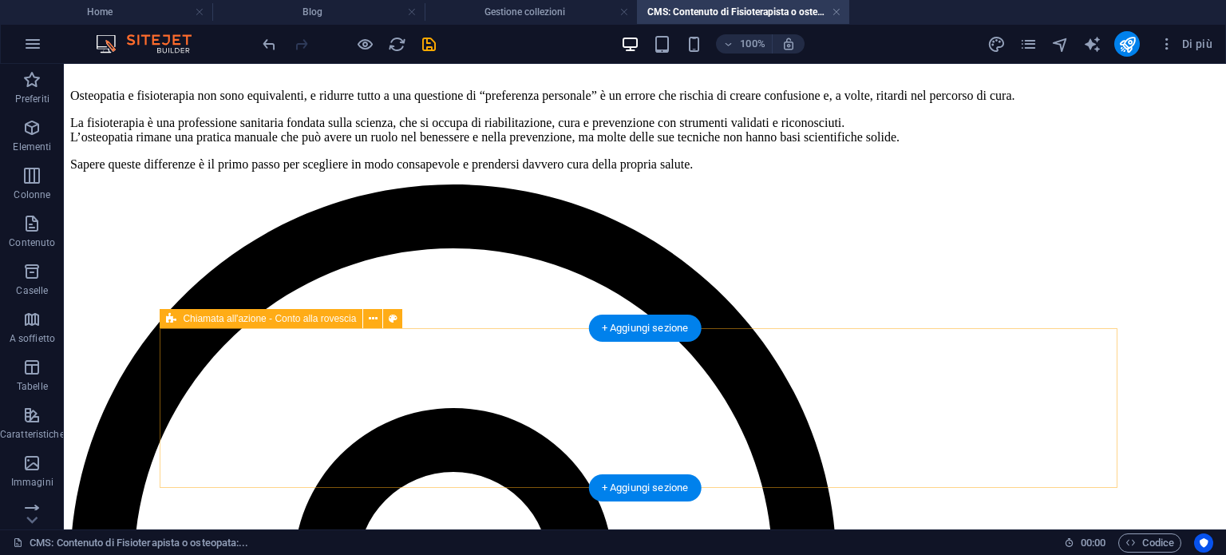
scroll to position [2395, 0]
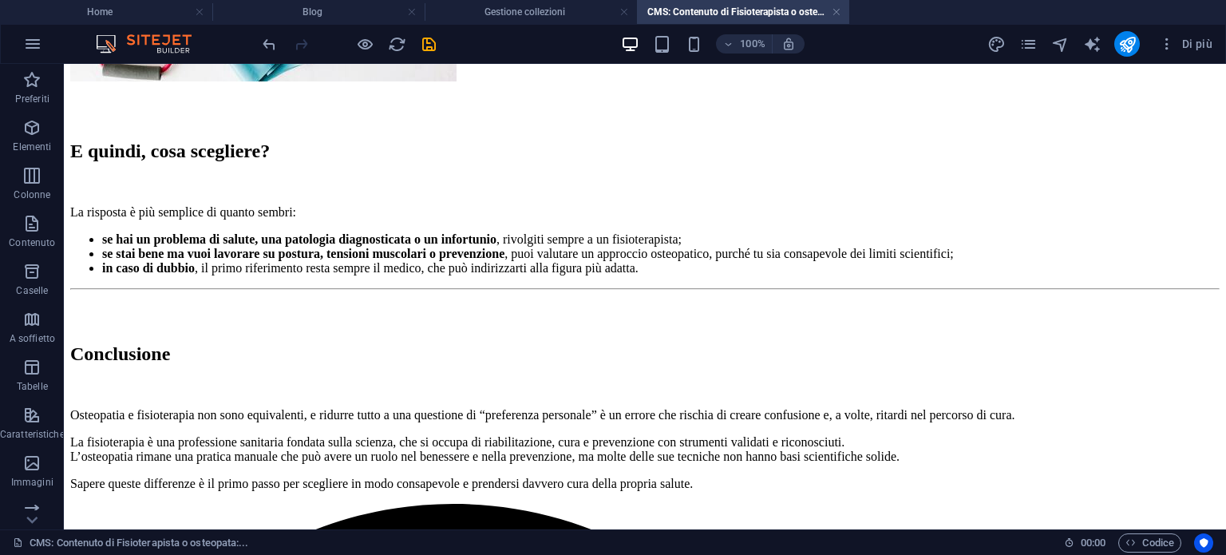
click at [766, 13] on h4 "CMS: Contenuto di Fisioterapista o osteopata:..." at bounding box center [743, 12] width 212 height 18
click at [551, 15] on h4 "Gestione collezioni" at bounding box center [531, 12] width 212 height 18
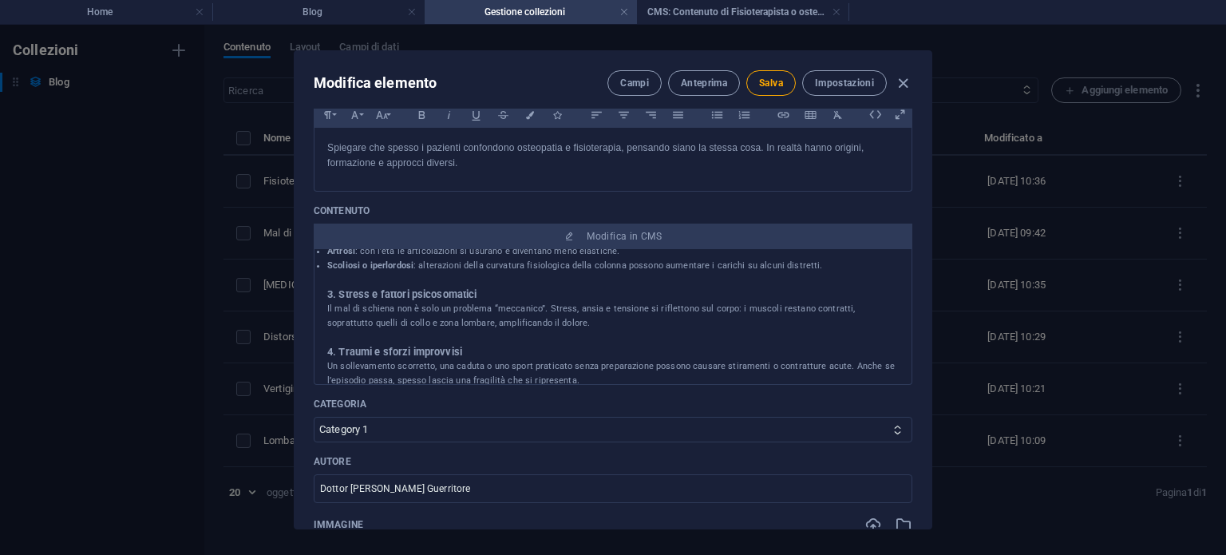
scroll to position [479, 0]
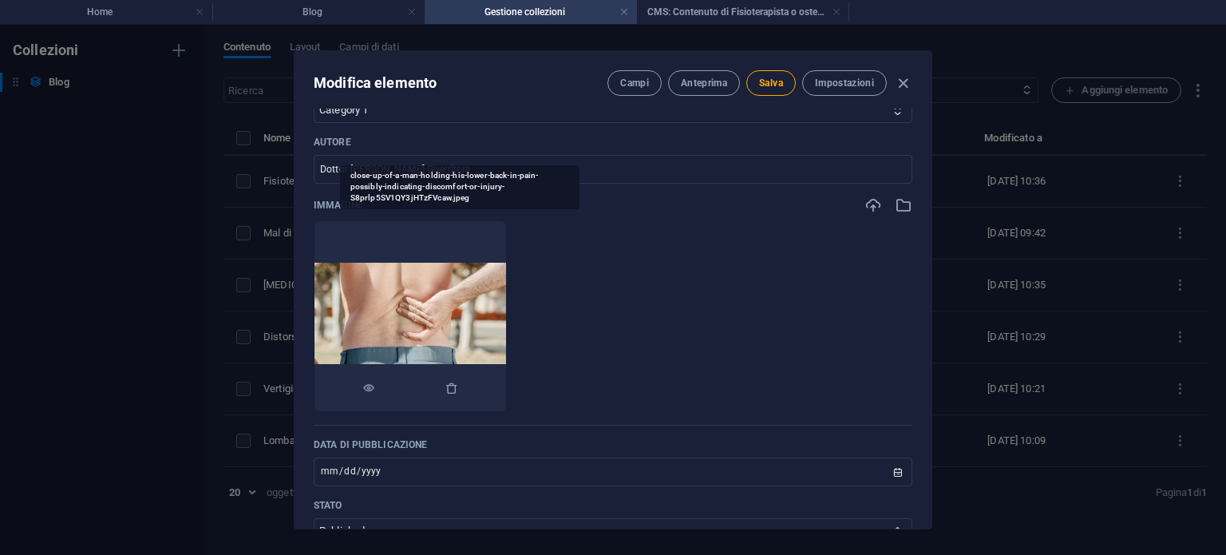
click at [490, 316] on img at bounding box center [410, 317] width 192 height 108
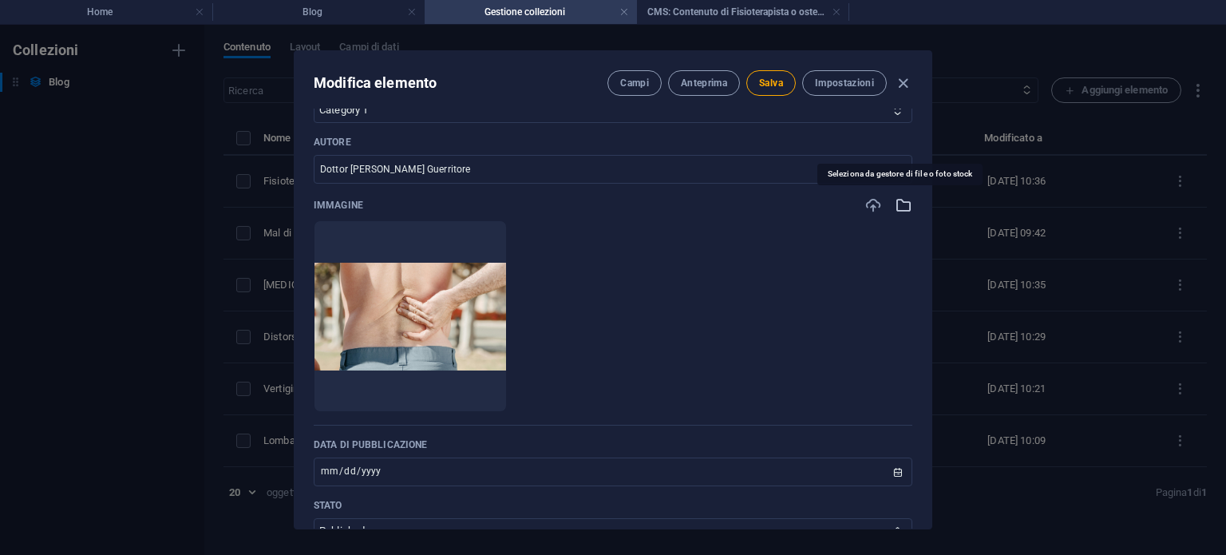
click at [898, 203] on icon "button" at bounding box center [903, 205] width 18 height 18
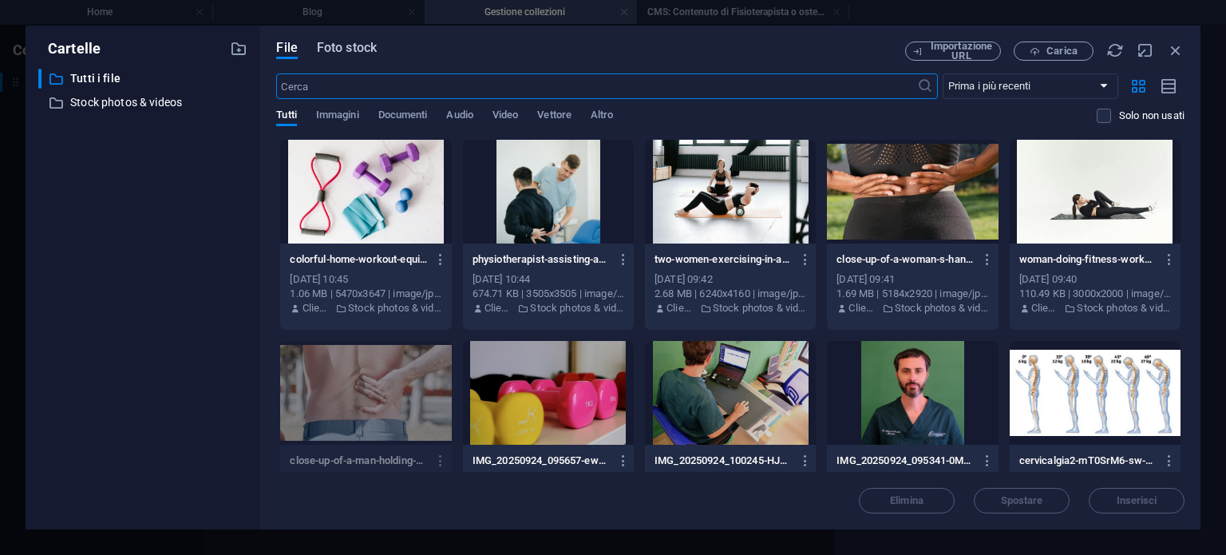
click at [348, 53] on span "Foto stock" at bounding box center [347, 47] width 60 height 19
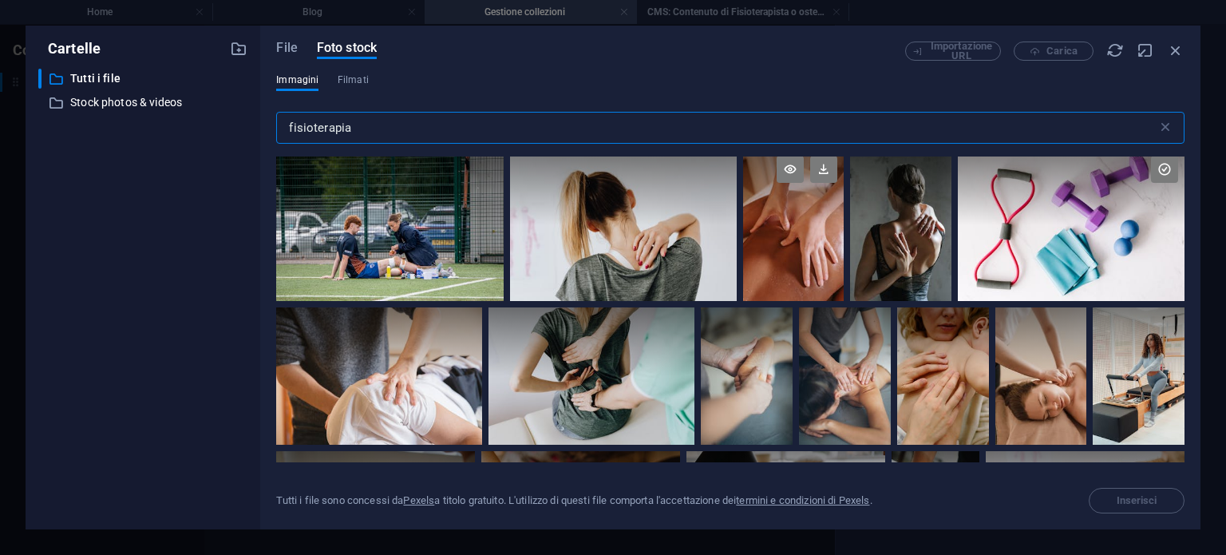
scroll to position [160, 0]
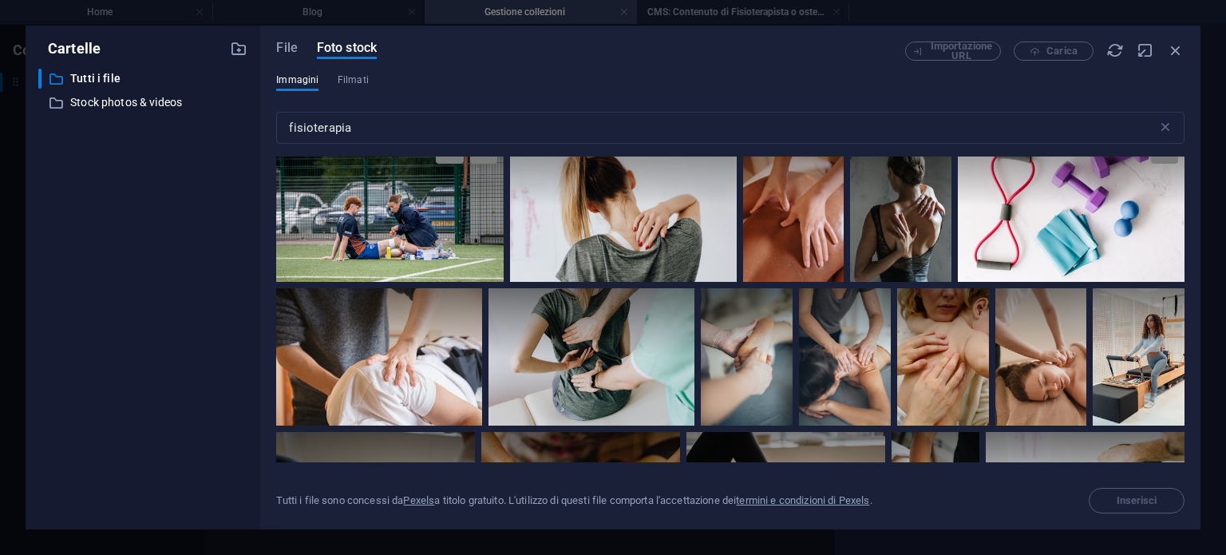
click at [370, 230] on div at bounding box center [389, 206] width 227 height 152
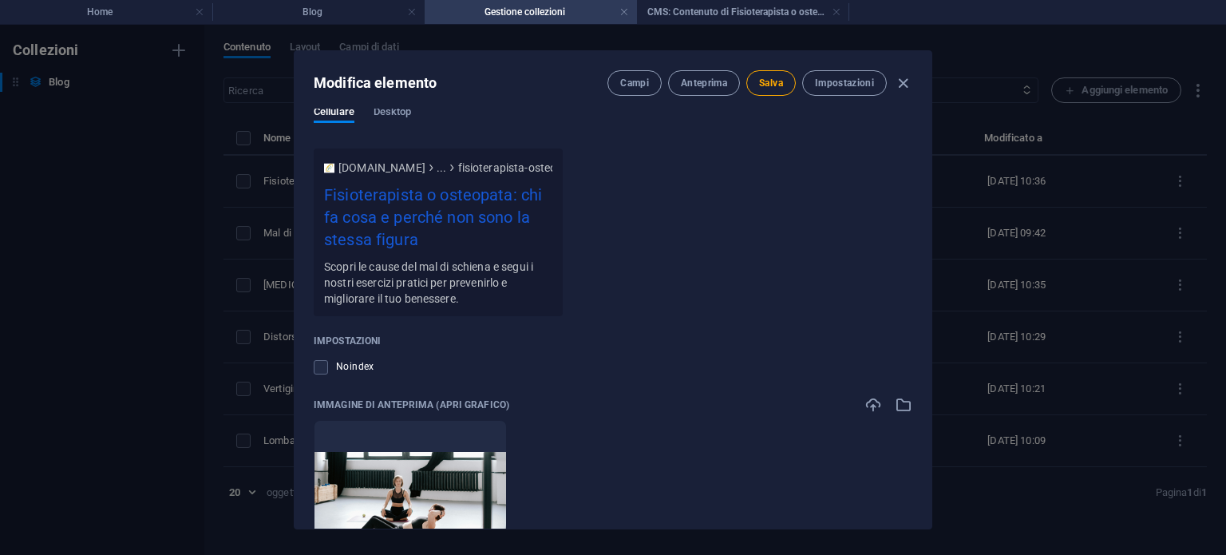
scroll to position [1624, 0]
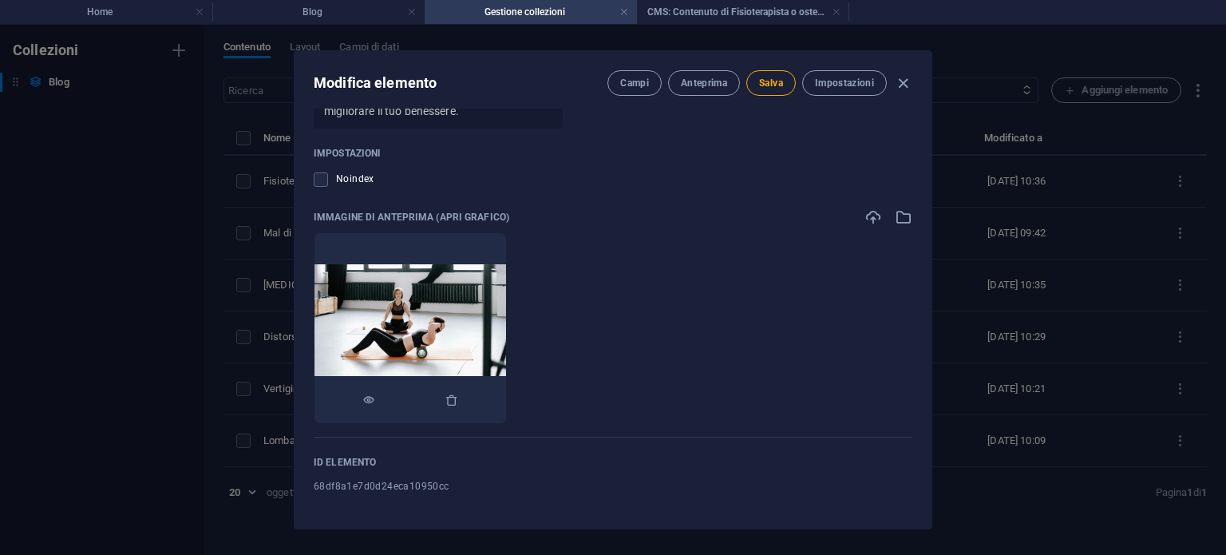
click at [506, 308] on img at bounding box center [410, 328] width 192 height 128
click at [871, 216] on icon "button" at bounding box center [873, 217] width 18 height 18
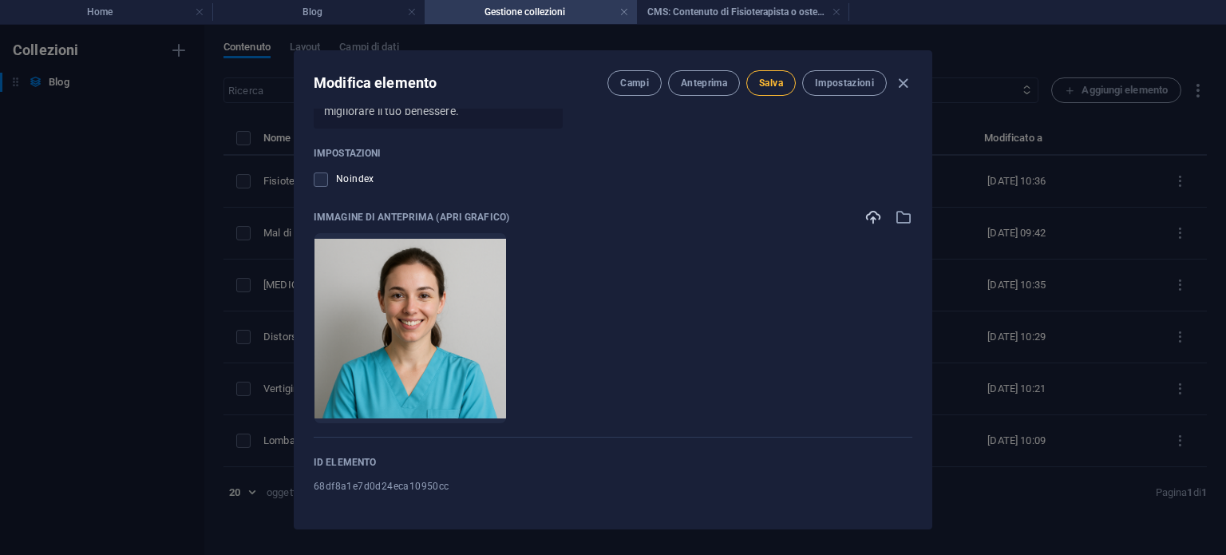
click at [756, 82] on button "Salva" at bounding box center [770, 83] width 49 height 26
click at [903, 89] on icon "button" at bounding box center [903, 83] width 18 height 18
type input "fisioterapista-o-osteopata-chi-fa-cosa-e-perche-non-sono-la-stessa-figura"
type input "[DATE]"
type input "fisioterapista-o-osteopata-chi-fa-cosa-e-perche-non-sono-la-stessa-figura"
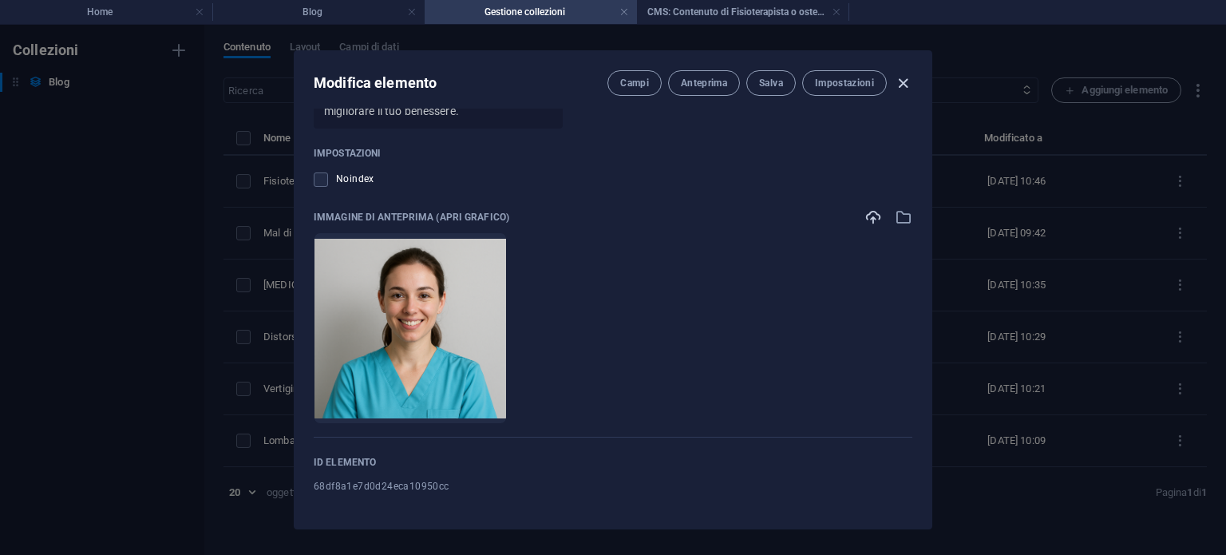
scroll to position [1294, 0]
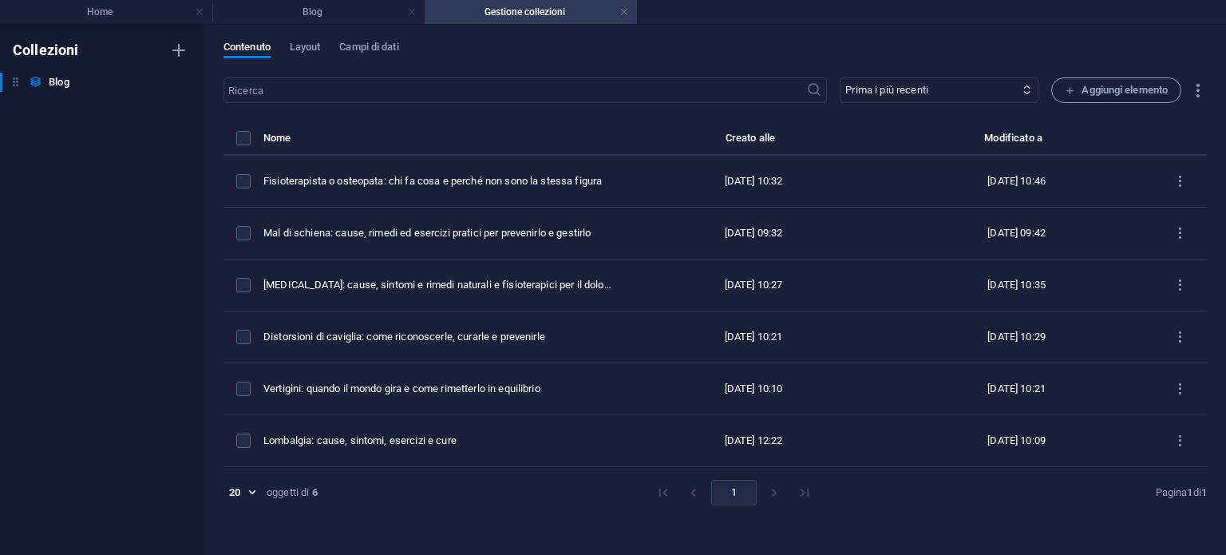
click at [517, 12] on h4 "Gestione collezioni" at bounding box center [531, 12] width 212 height 18
click at [620, 15] on link at bounding box center [624, 12] width 10 height 15
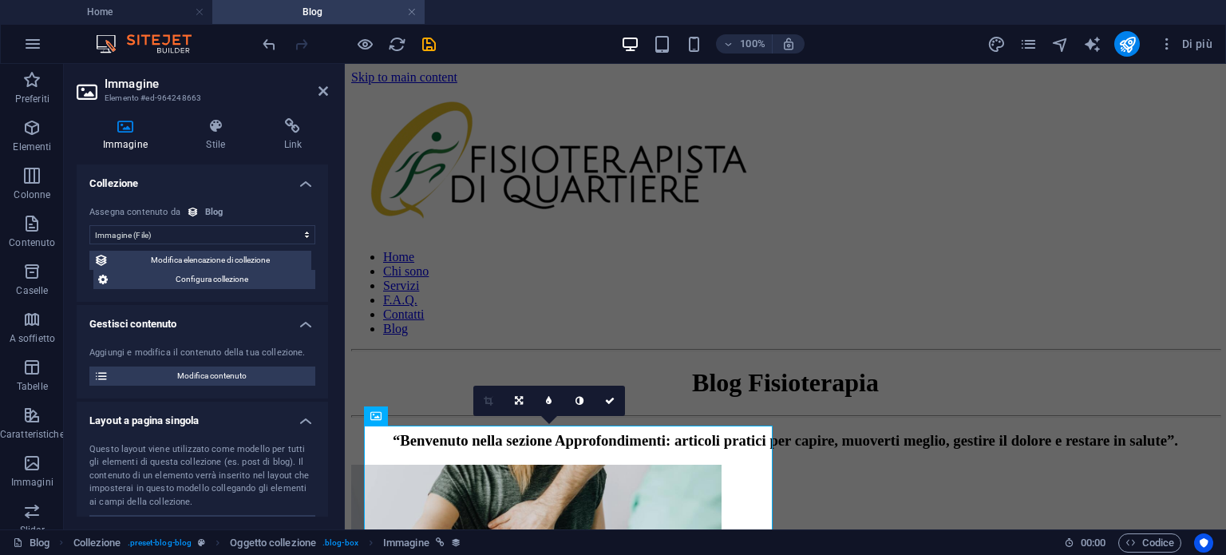
click at [310, 15] on h4 "Blog" at bounding box center [318, 12] width 212 height 18
click at [421, 41] on icon "save" at bounding box center [429, 44] width 18 height 18
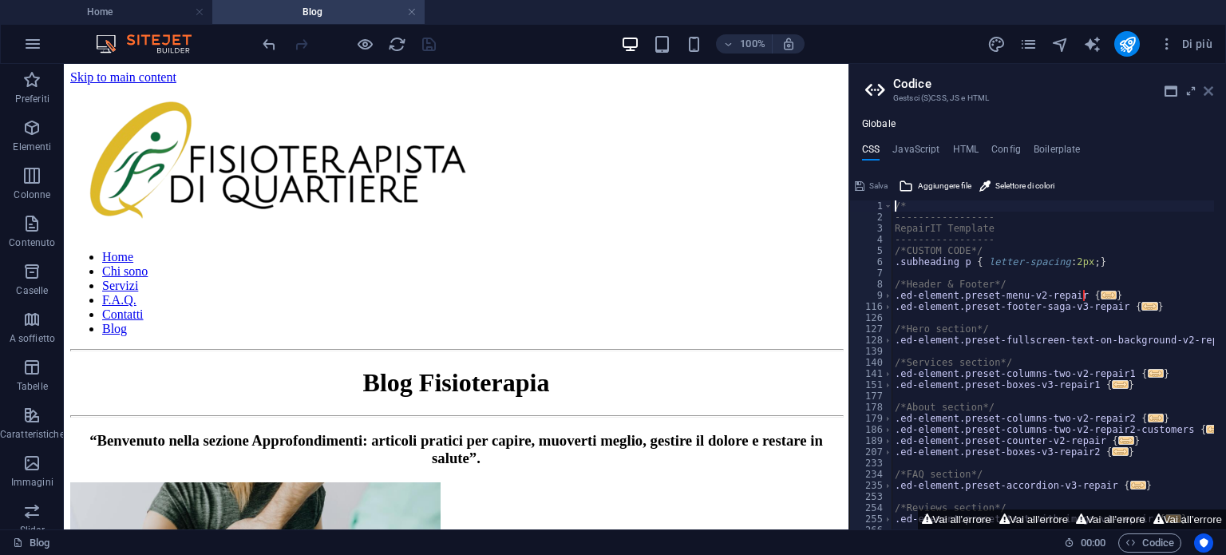
click at [1210, 88] on icon at bounding box center [1208, 91] width 10 height 13
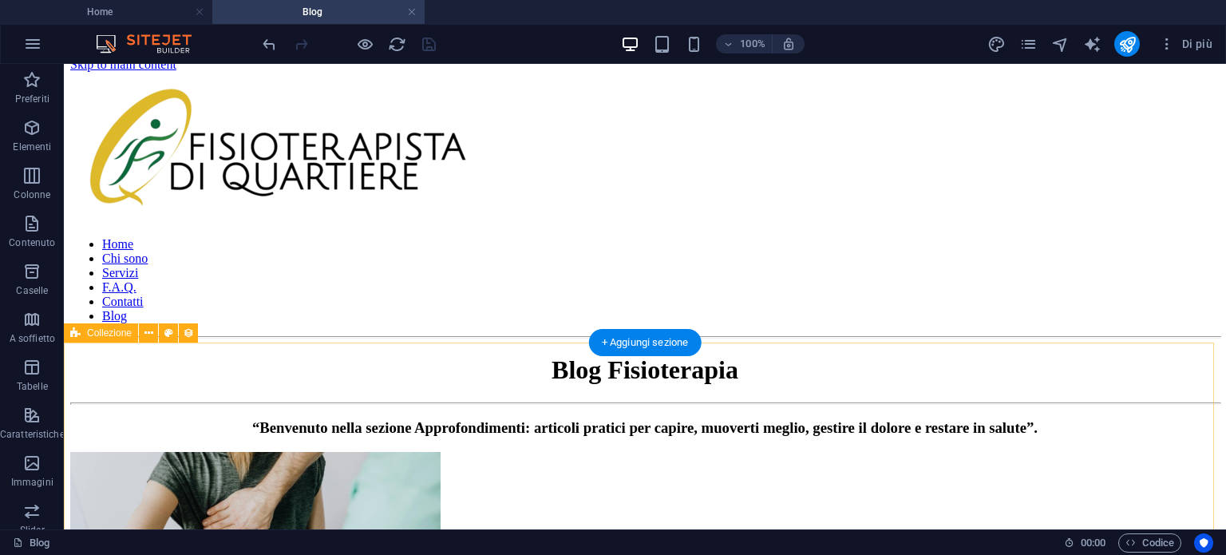
scroll to position [0, 0]
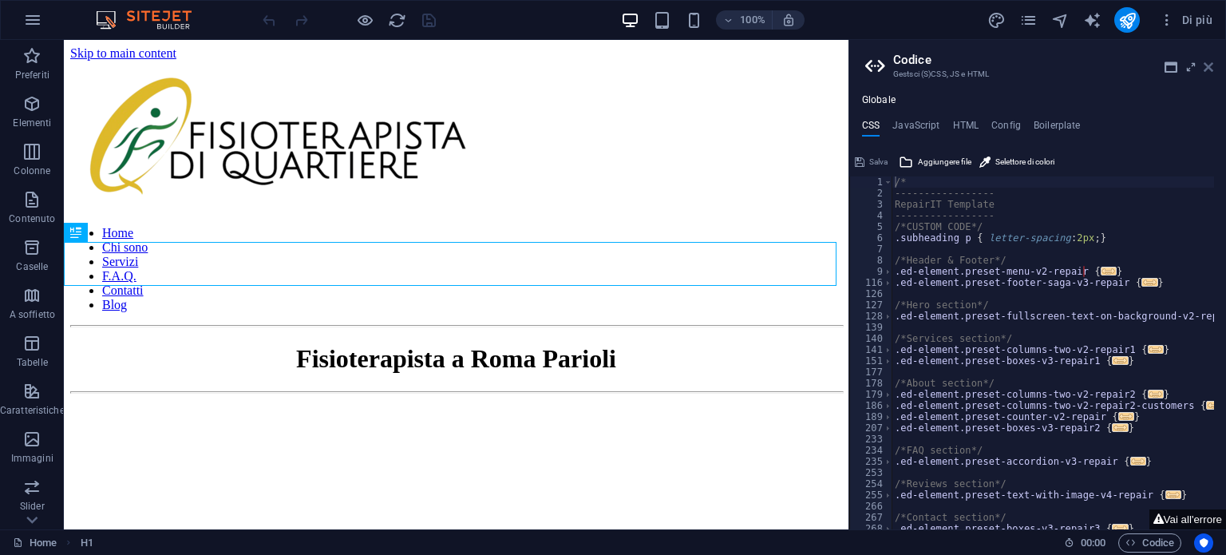
click at [1209, 68] on icon at bounding box center [1208, 67] width 10 height 13
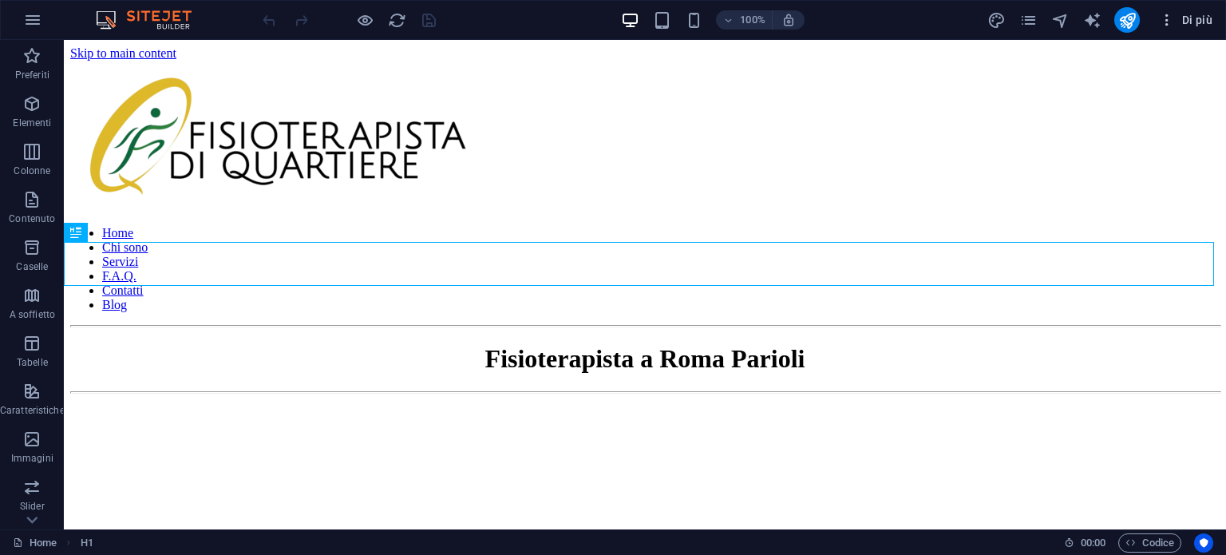
click at [1167, 28] on button "Di più" at bounding box center [1185, 20] width 66 height 26
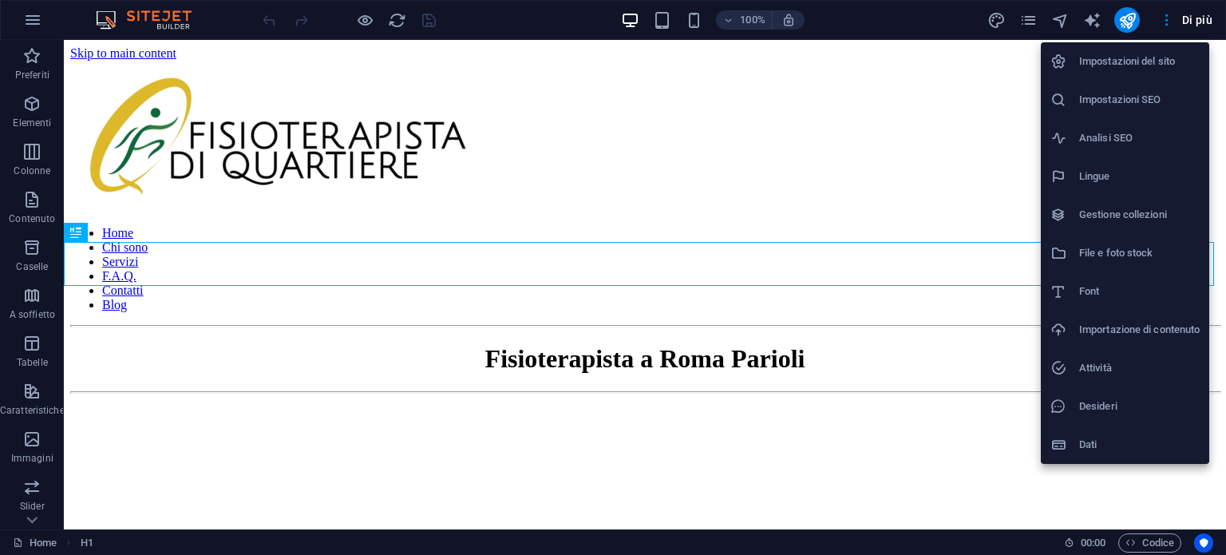
click at [1031, 18] on div at bounding box center [613, 277] width 1226 height 555
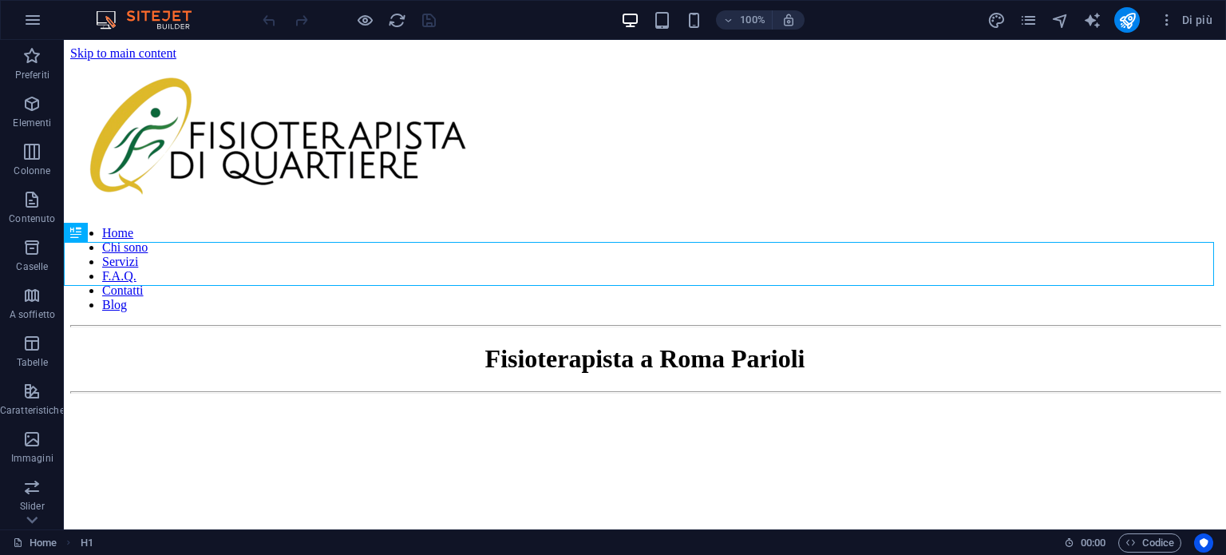
click at [1031, 18] on icon "pages" at bounding box center [1028, 20] width 18 height 18
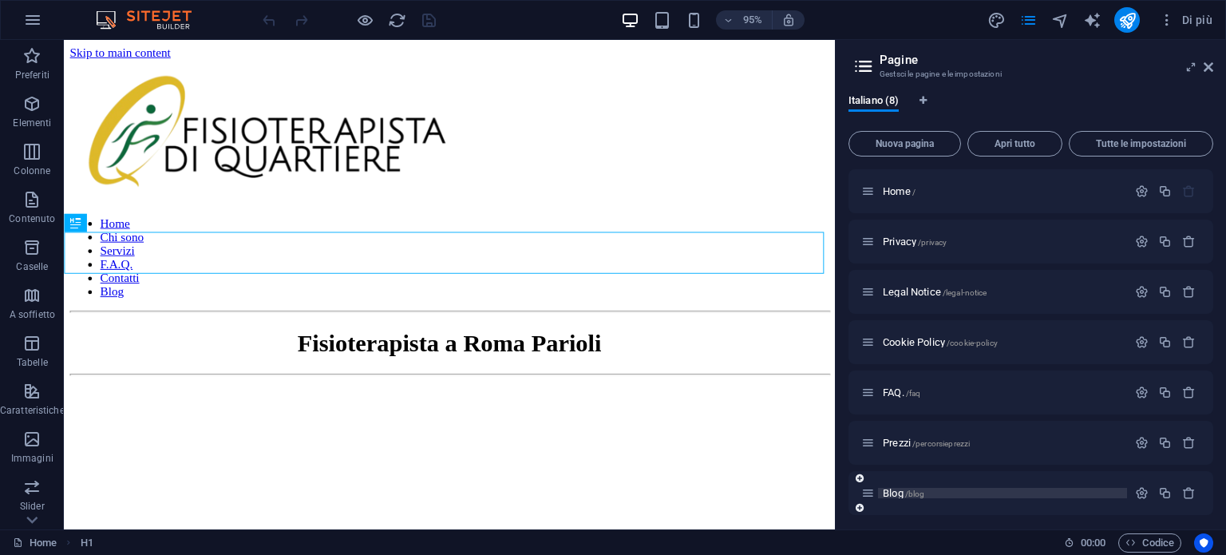
click at [926, 497] on p "Blog /blog" at bounding box center [1002, 493] width 239 height 10
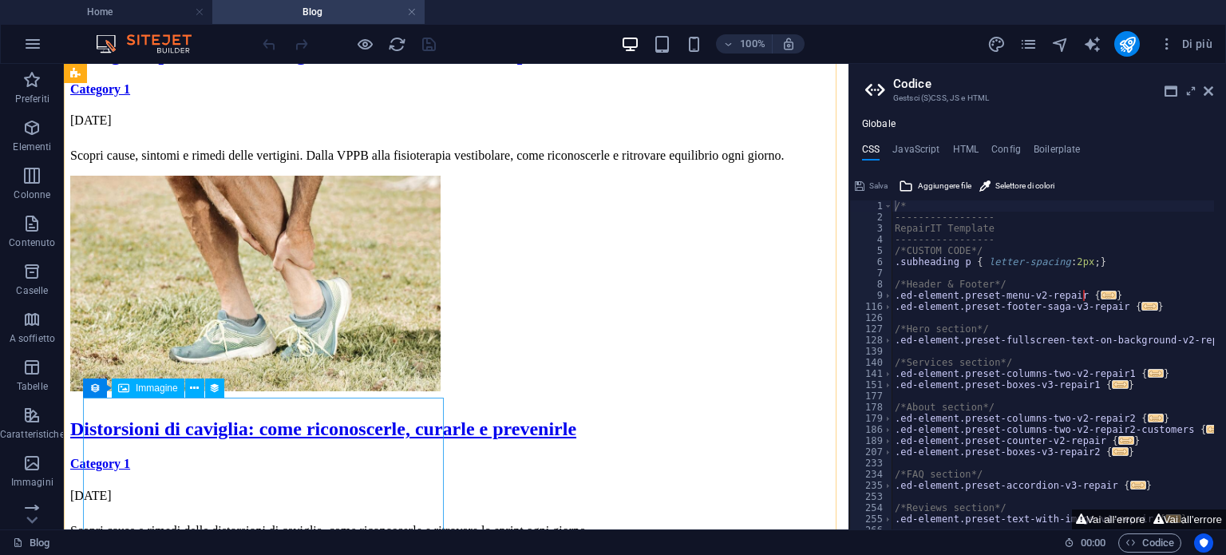
scroll to position [958, 0]
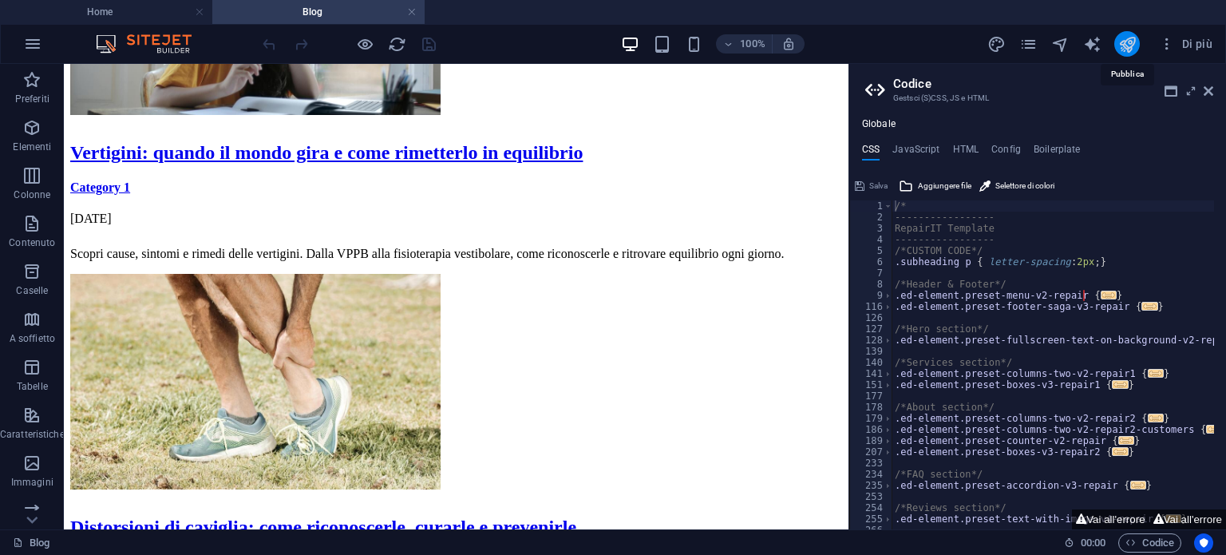
click at [1133, 43] on icon "publish" at bounding box center [1127, 44] width 18 height 18
